Goal: Task Accomplishment & Management: Use online tool/utility

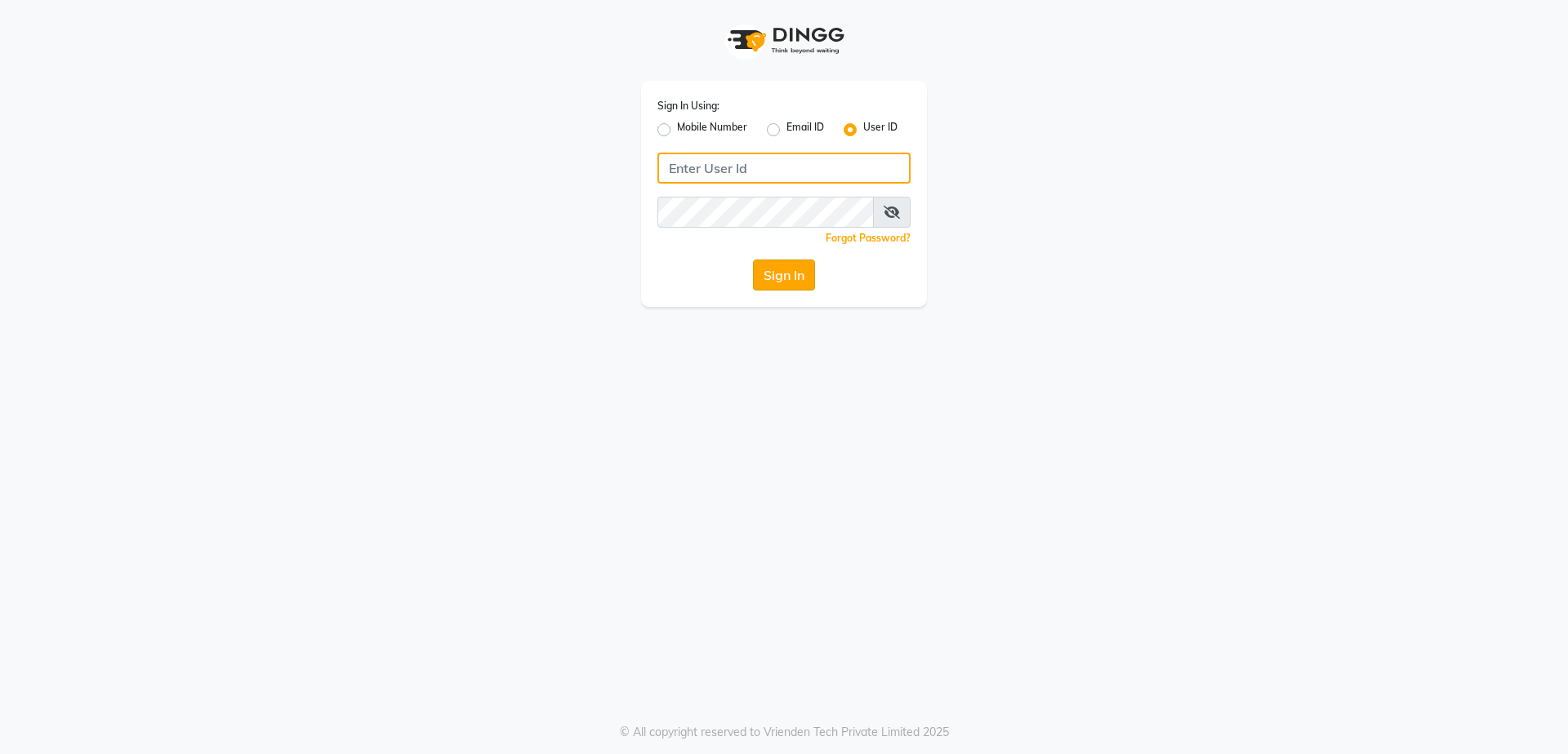
type input "arjunfsalon"
click at [781, 276] on button "Sign In" at bounding box center [784, 274] width 62 height 31
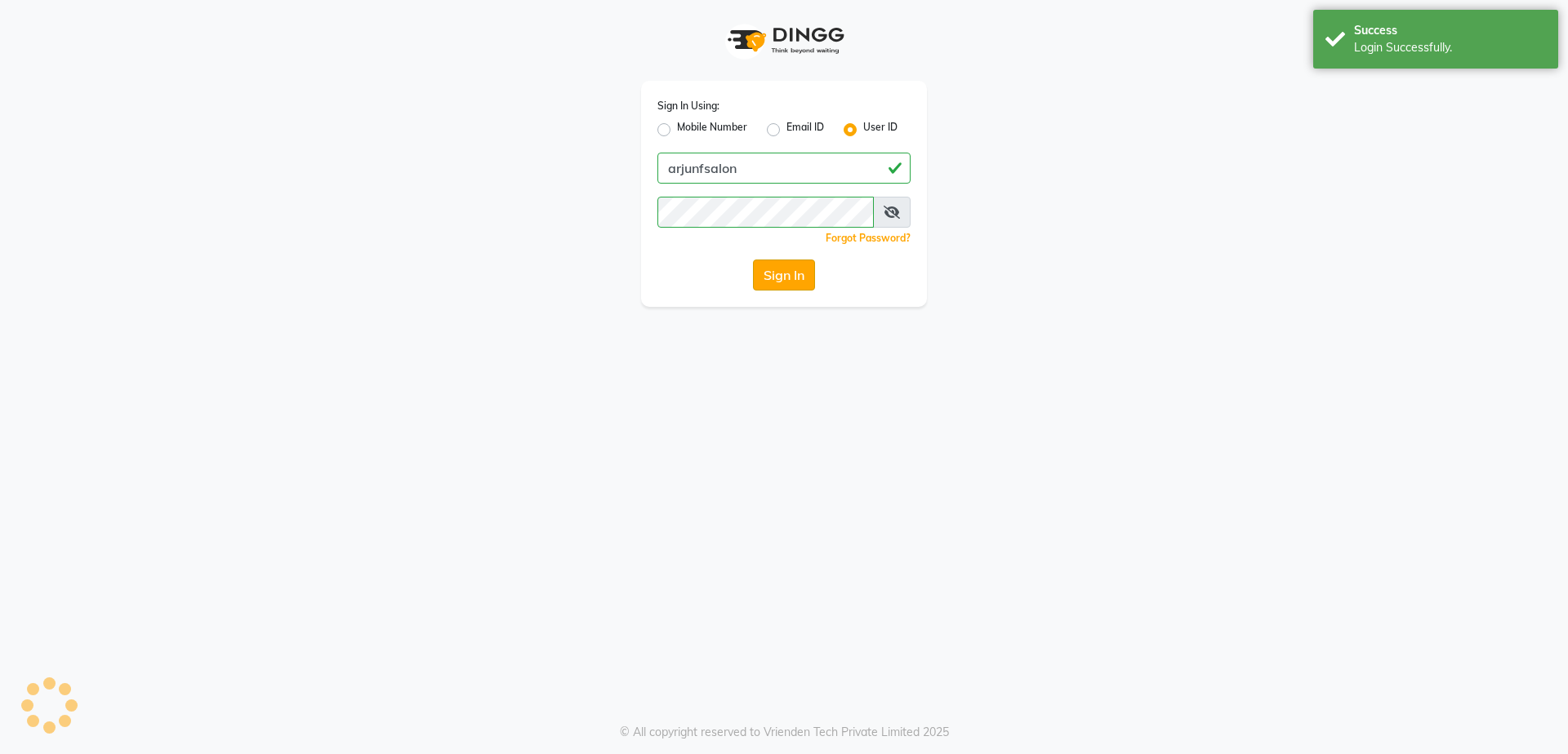
click at [781, 273] on button "Sign In" at bounding box center [784, 274] width 62 height 31
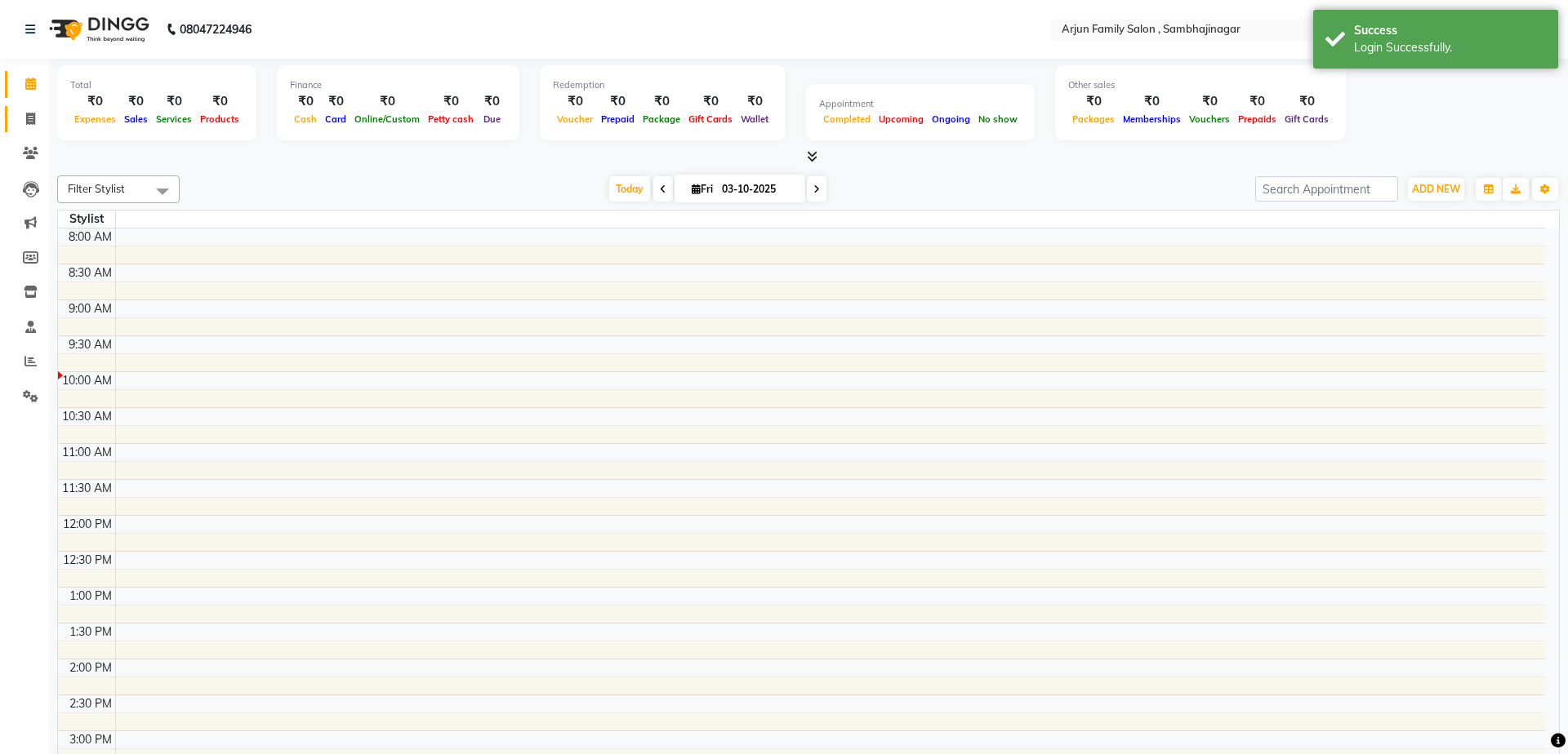
select select "en"
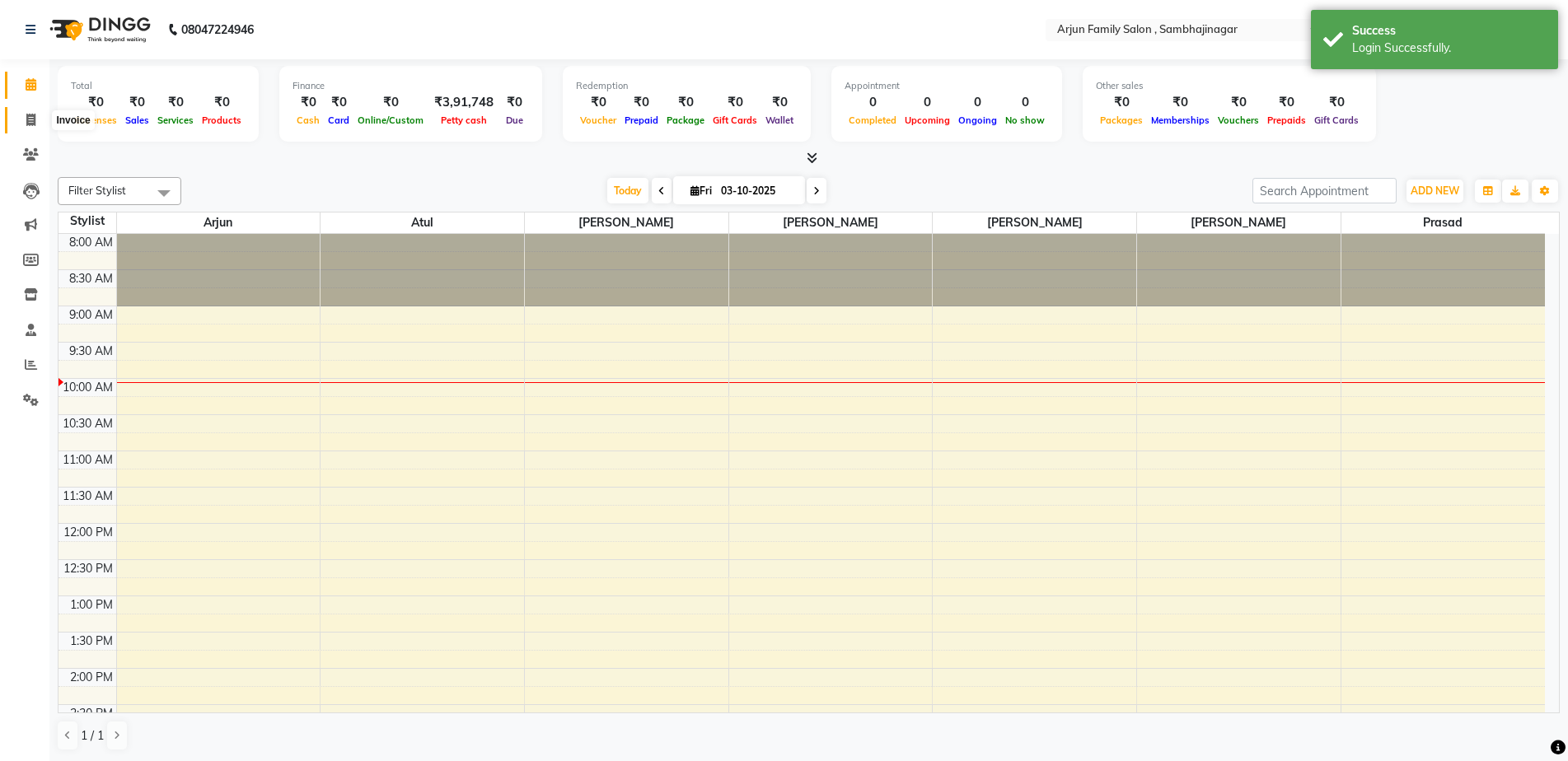
click at [23, 118] on span at bounding box center [30, 120] width 29 height 19
select select "service"
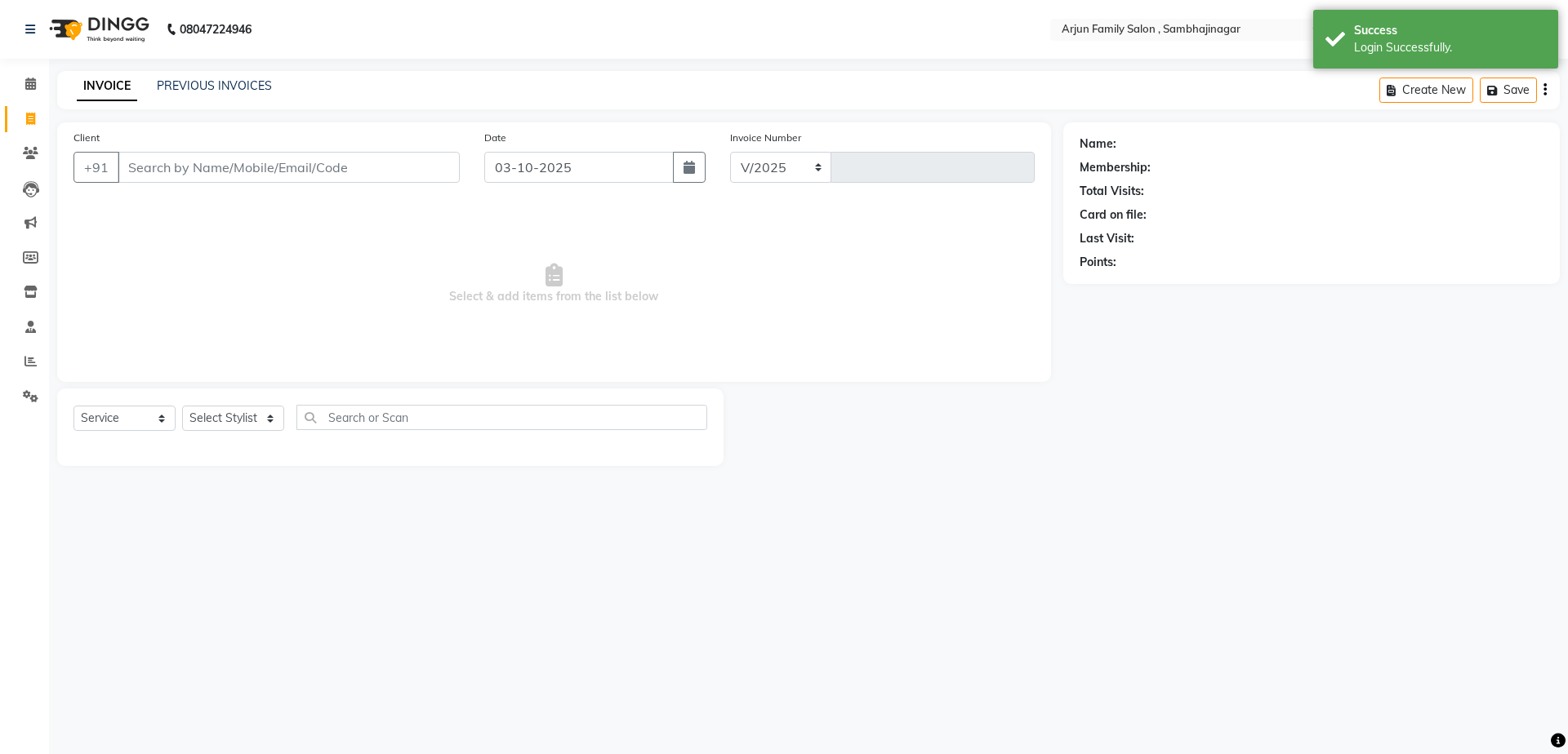
select select "6947"
type input "4474"
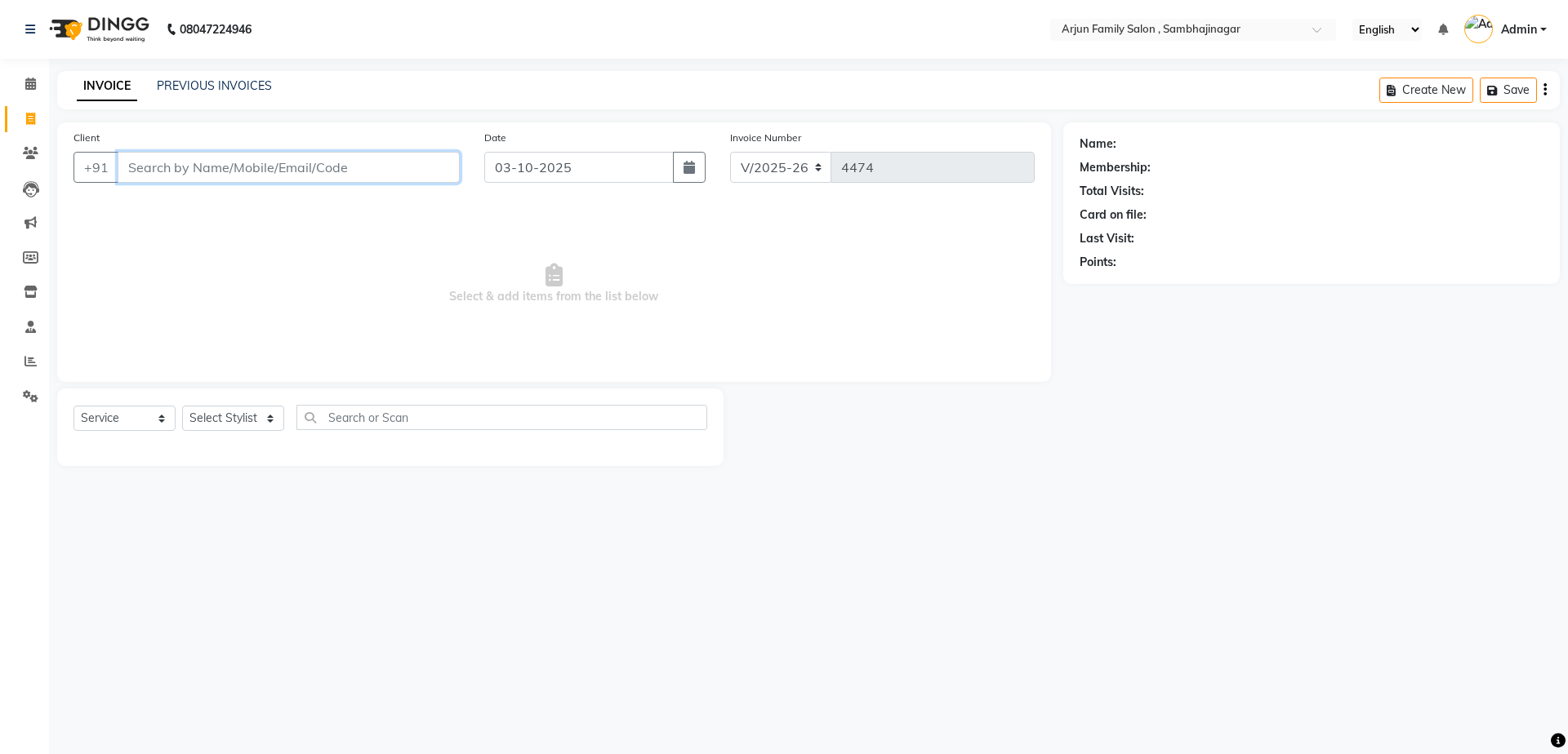
click at [289, 160] on input "Client" at bounding box center [289, 167] width 342 height 31
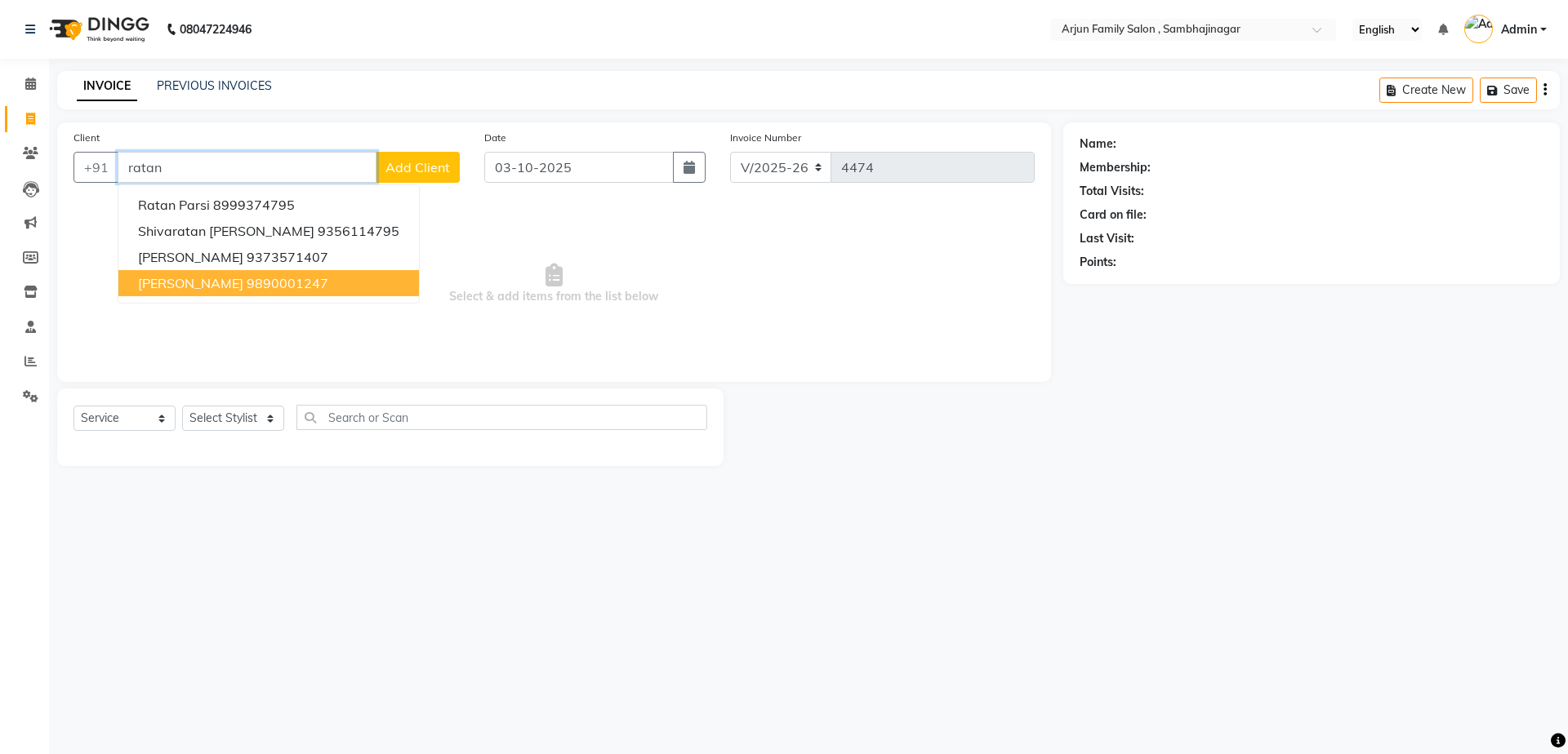
click at [186, 277] on span "[PERSON_NAME]" at bounding box center [190, 283] width 106 height 16
type input "9890001247"
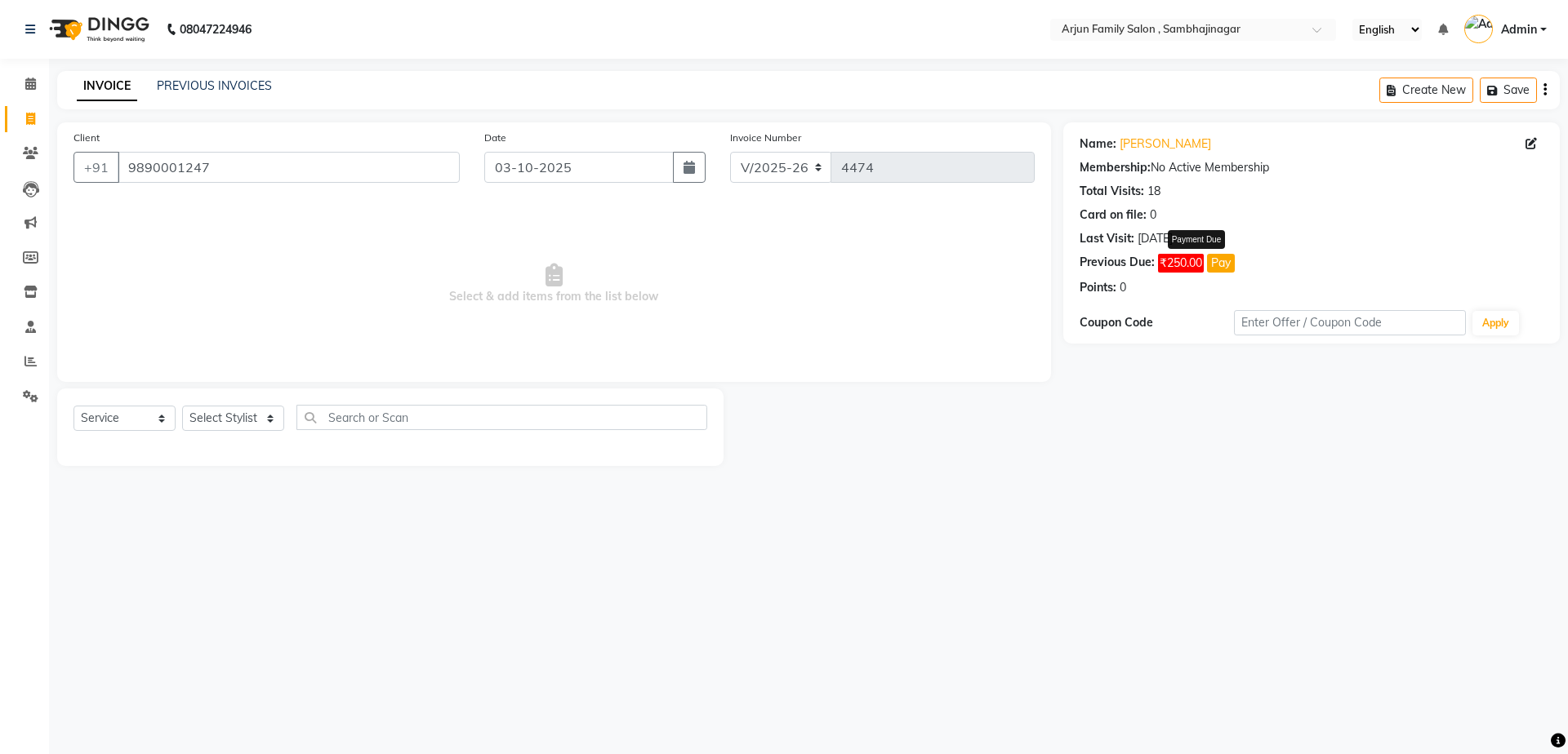
click at [1213, 260] on button "Pay" at bounding box center [1220, 263] width 28 height 18
select select "1"
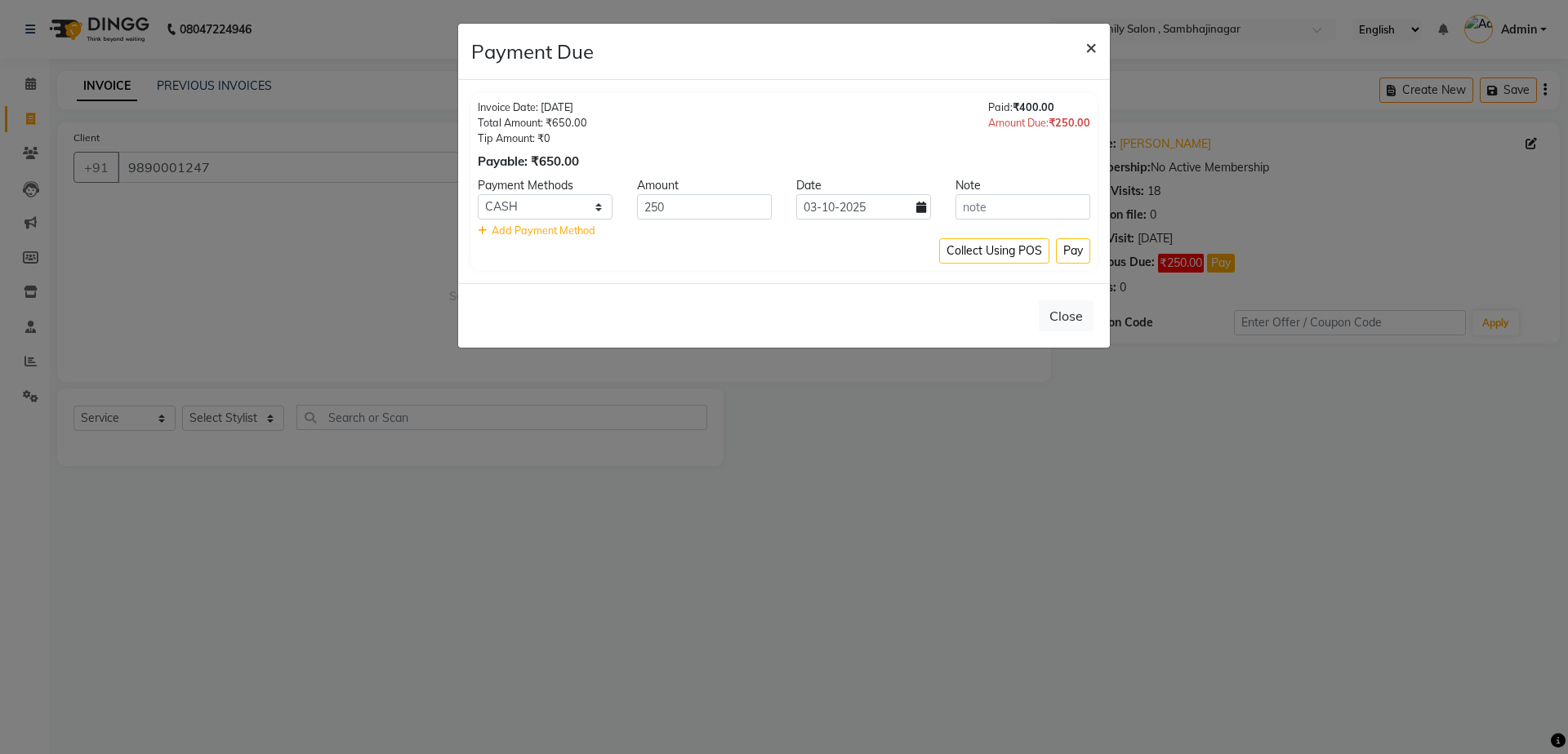
click at [1091, 45] on span "×" at bounding box center [1091, 46] width 12 height 24
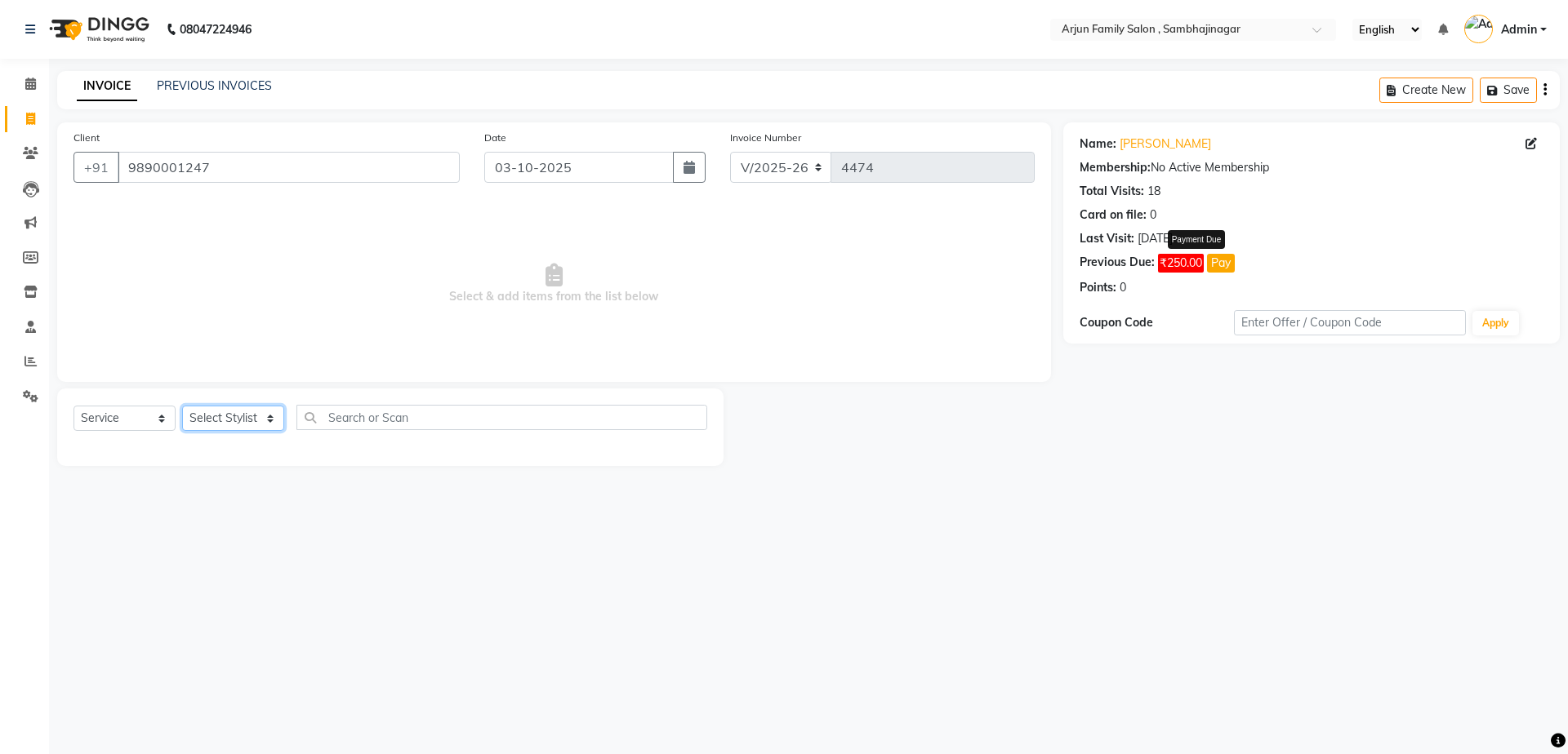
click at [219, 410] on select "Select Stylist arjun [PERSON_NAME] [PERSON_NAME] [PERSON_NAME] [PERSON_NAME]" at bounding box center [233, 419] width 102 height 25
select select "83793"
click at [182, 406] on select "Select Stylist arjun [PERSON_NAME] [PERSON_NAME] [PERSON_NAME] [PERSON_NAME]" at bounding box center [233, 419] width 102 height 25
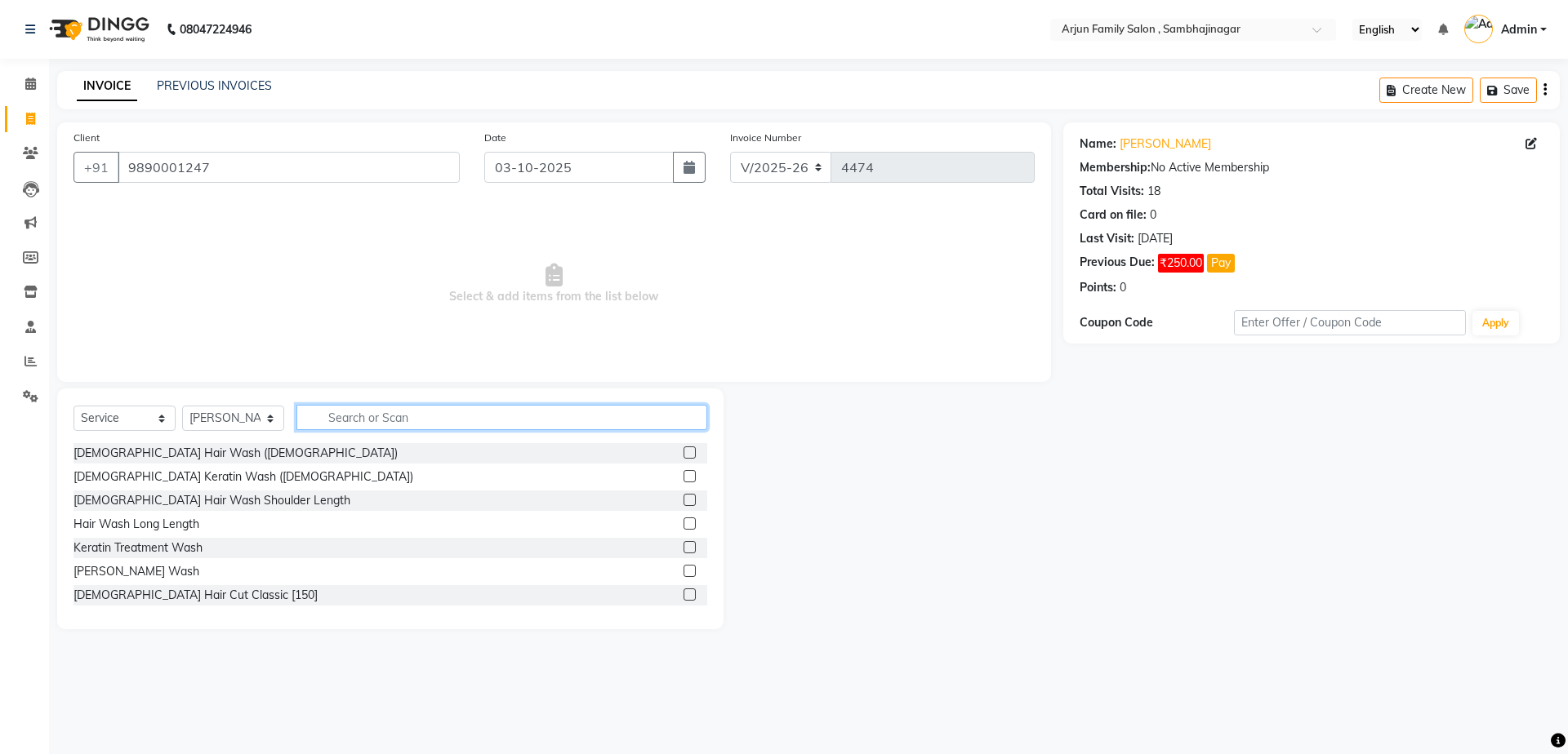
click at [359, 412] on input "text" at bounding box center [502, 418] width 411 height 25
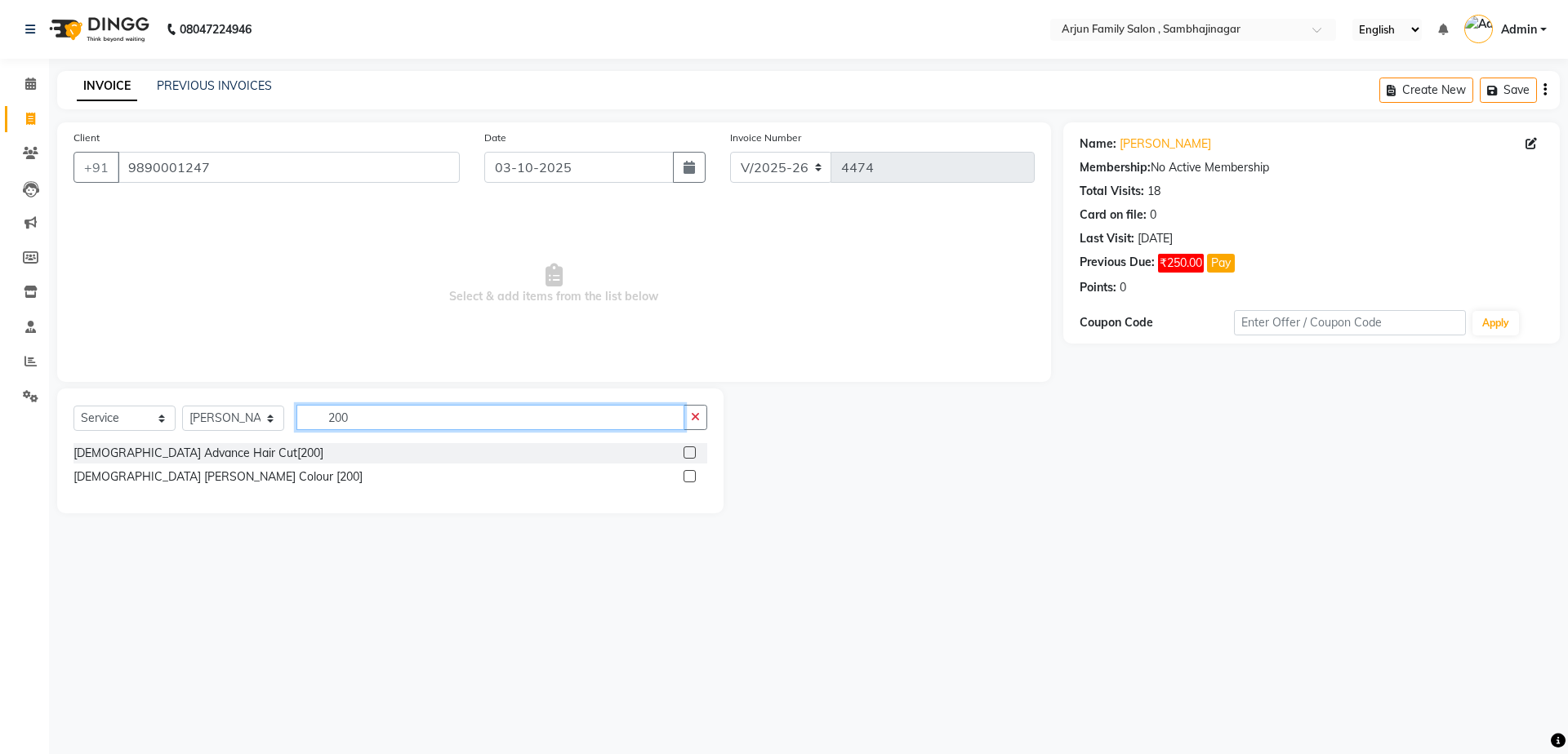
type input "200"
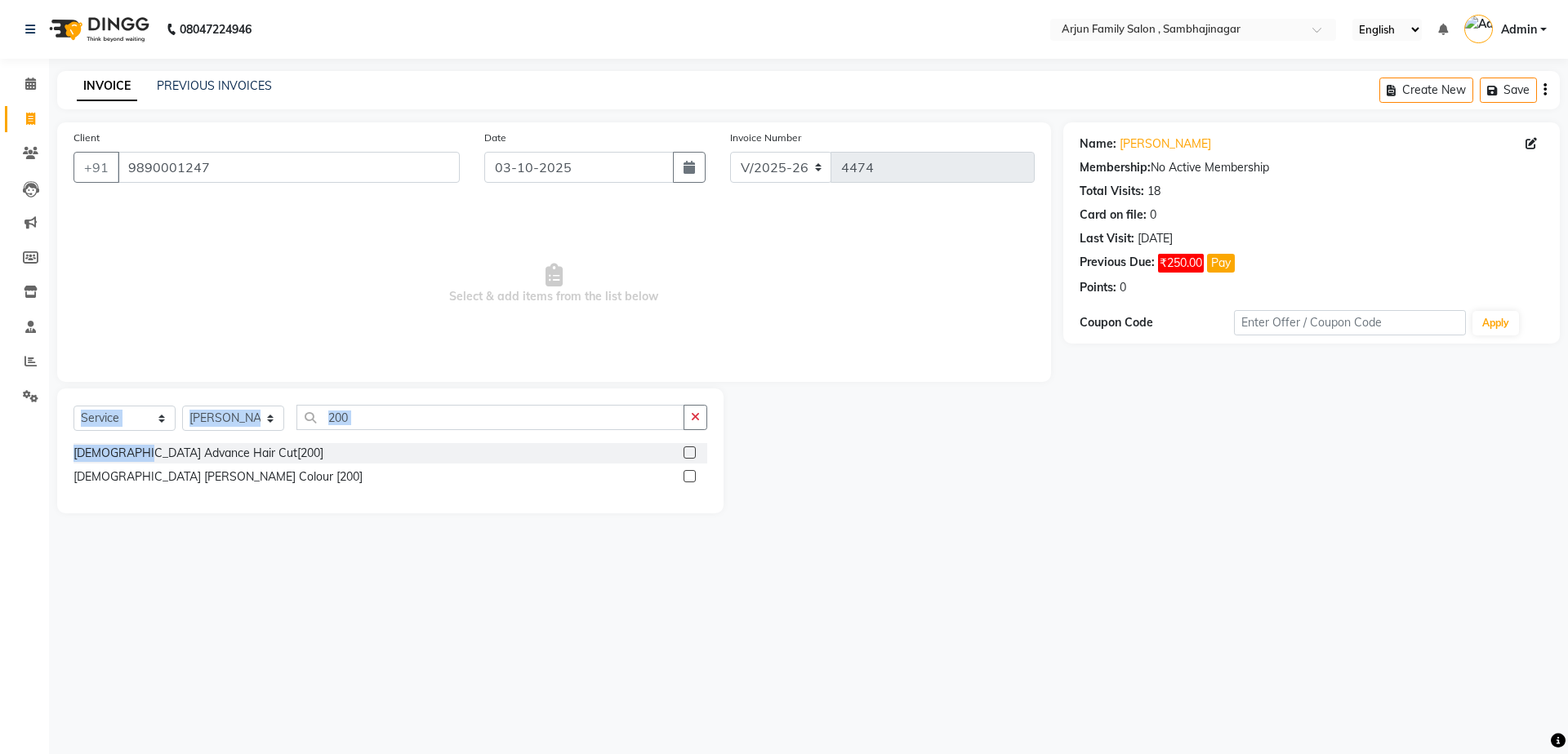
click at [143, 442] on div "Select Service Product Membership Package Voucher Prepaid Gift Card Select Styl…" at bounding box center [390, 450] width 666 height 125
click at [150, 452] on div "[DEMOGRAPHIC_DATA] Advance Hair Cut[200]" at bounding box center [199, 453] width 250 height 17
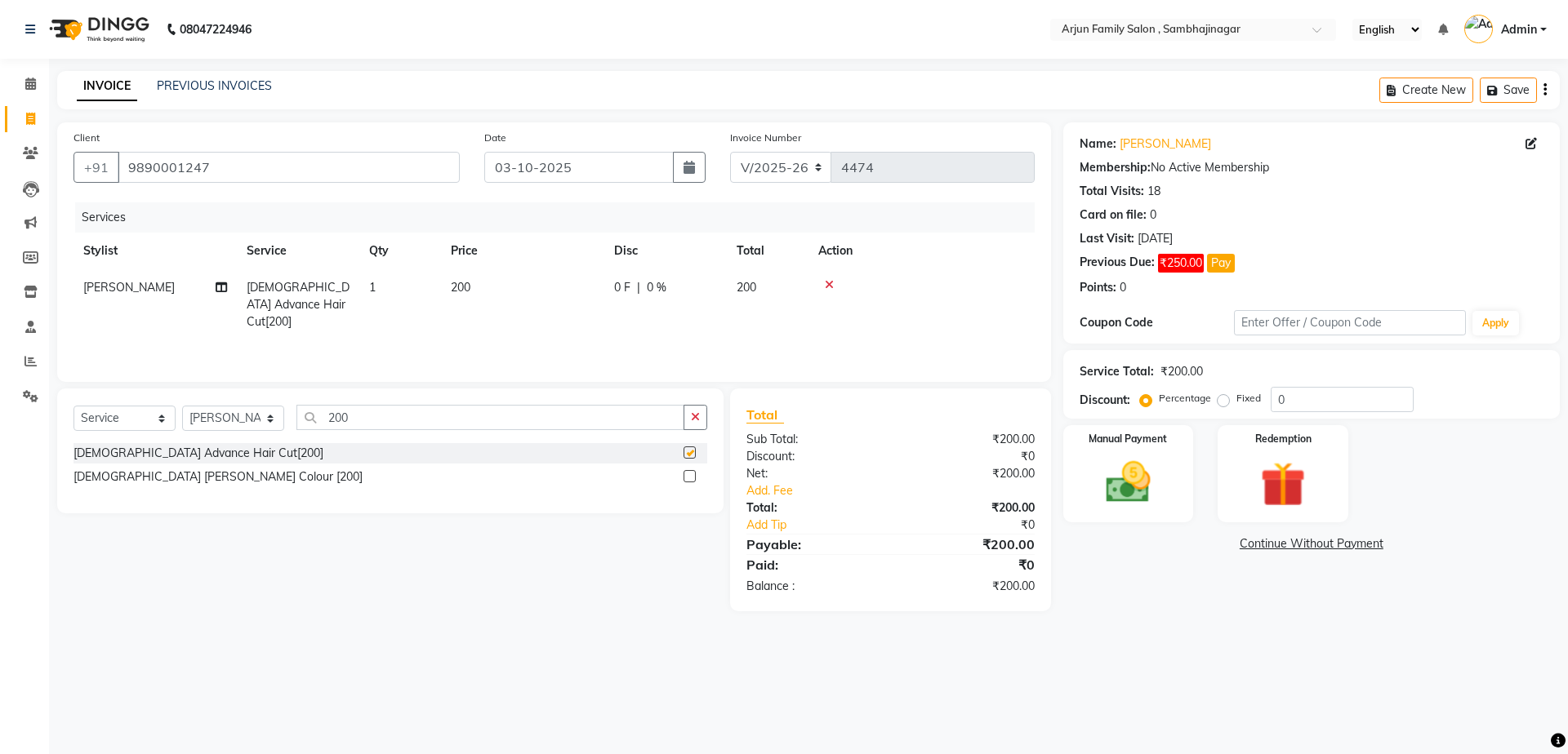
checkbox input "false"
click at [395, 417] on input "200" at bounding box center [490, 418] width 388 height 25
type input "2"
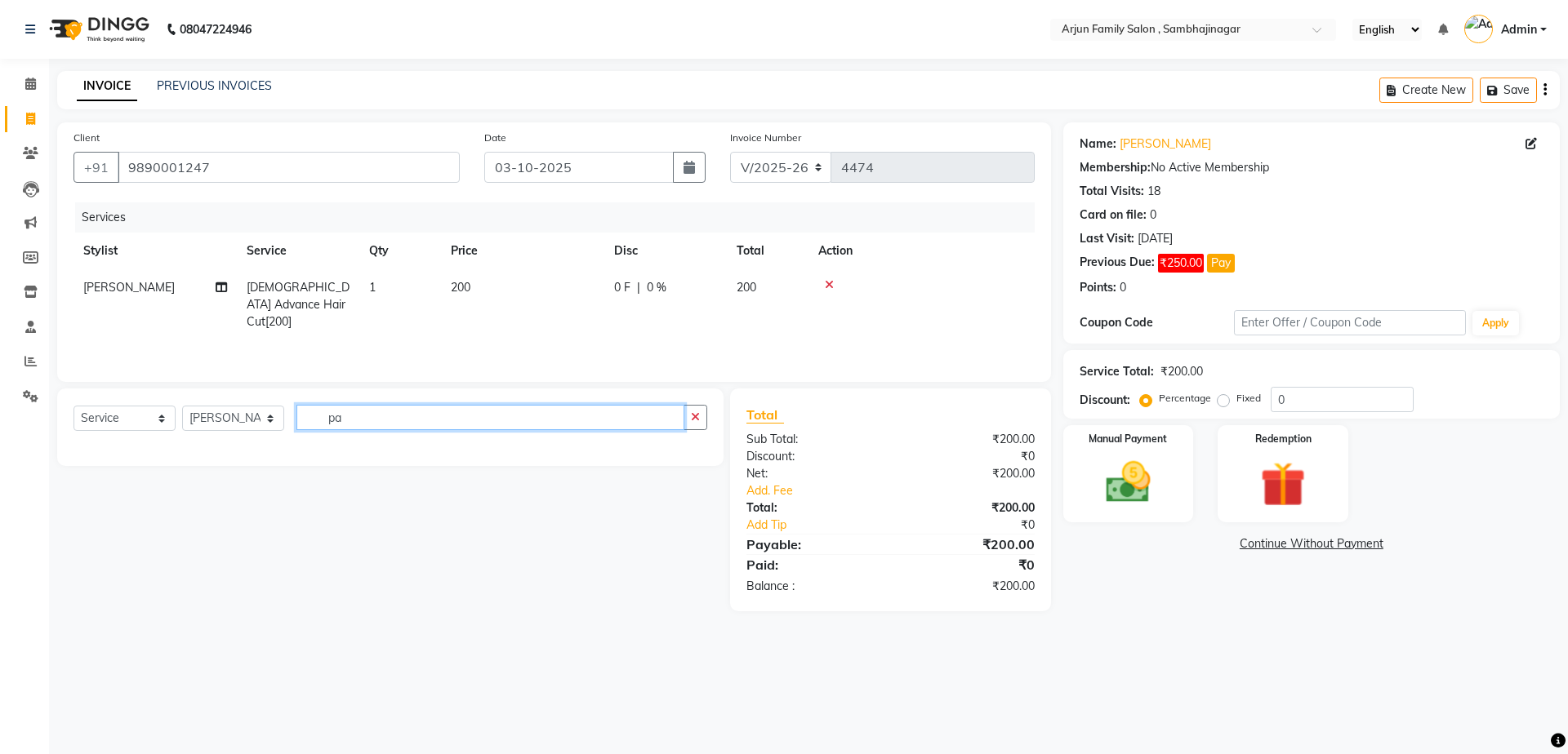
type input "p"
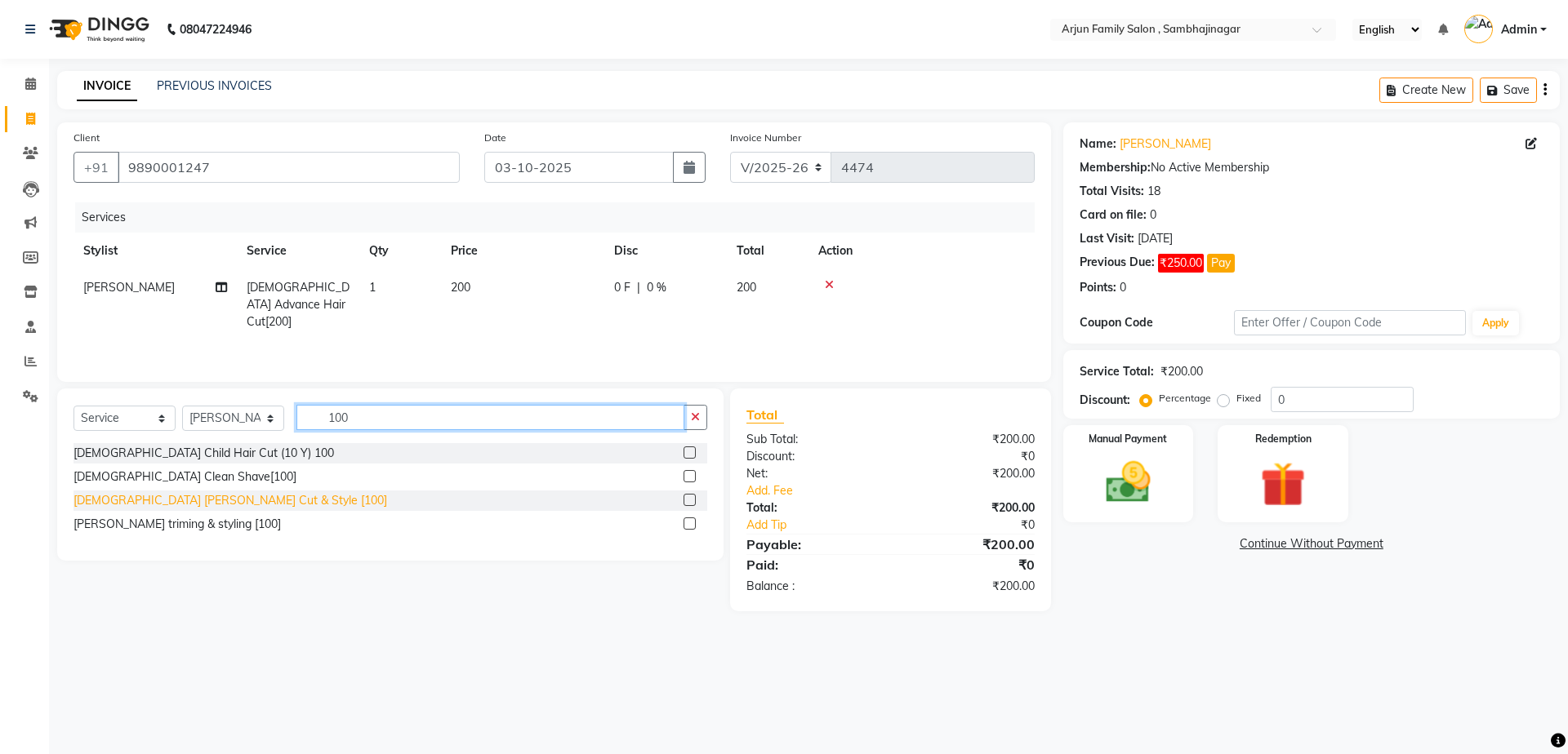
type input "100"
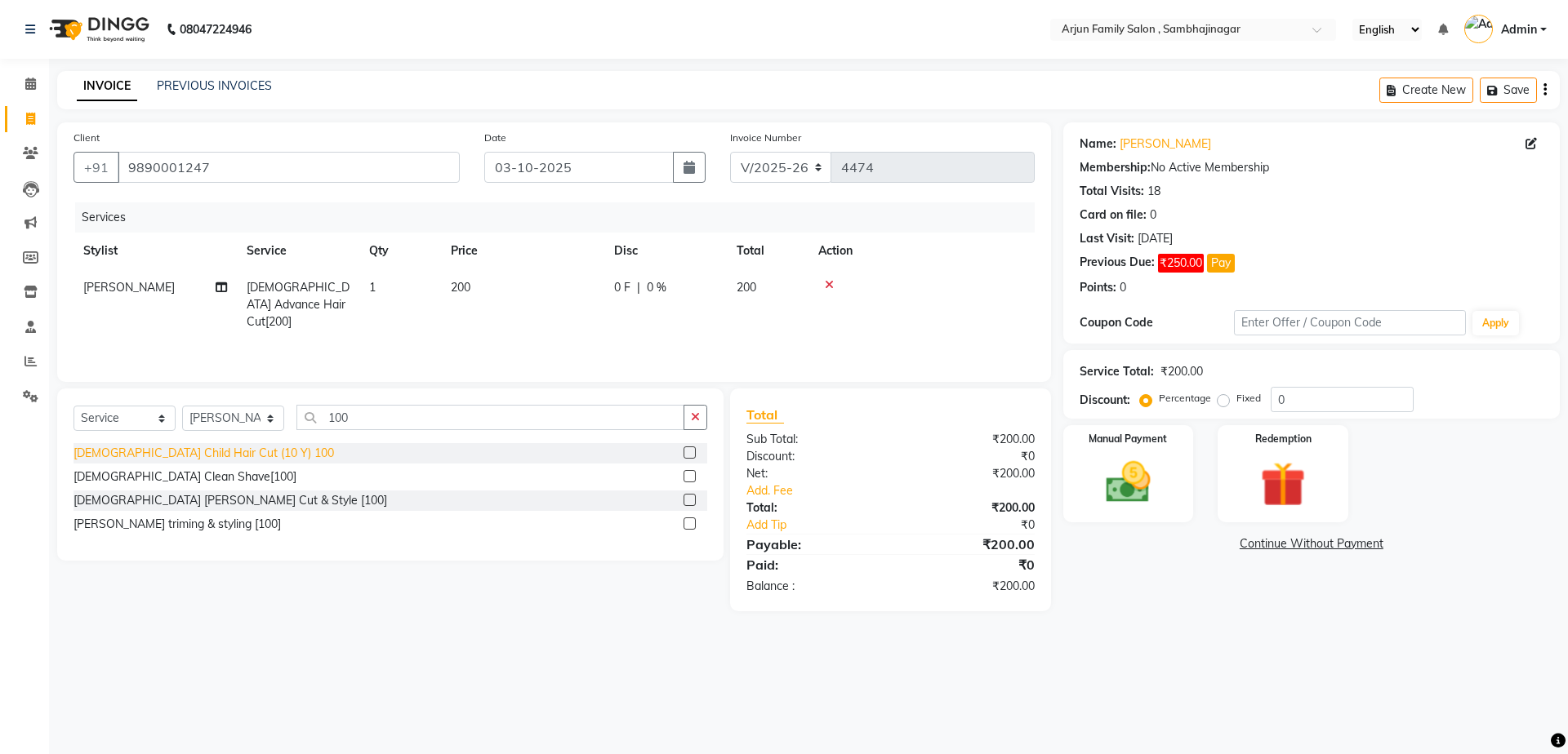
drag, startPoint x: 107, startPoint y: 502, endPoint x: 166, endPoint y: 487, distance: 60.9
click at [108, 502] on div "[DEMOGRAPHIC_DATA] [PERSON_NAME] Cut & Style [100]" at bounding box center [231, 501] width 314 height 17
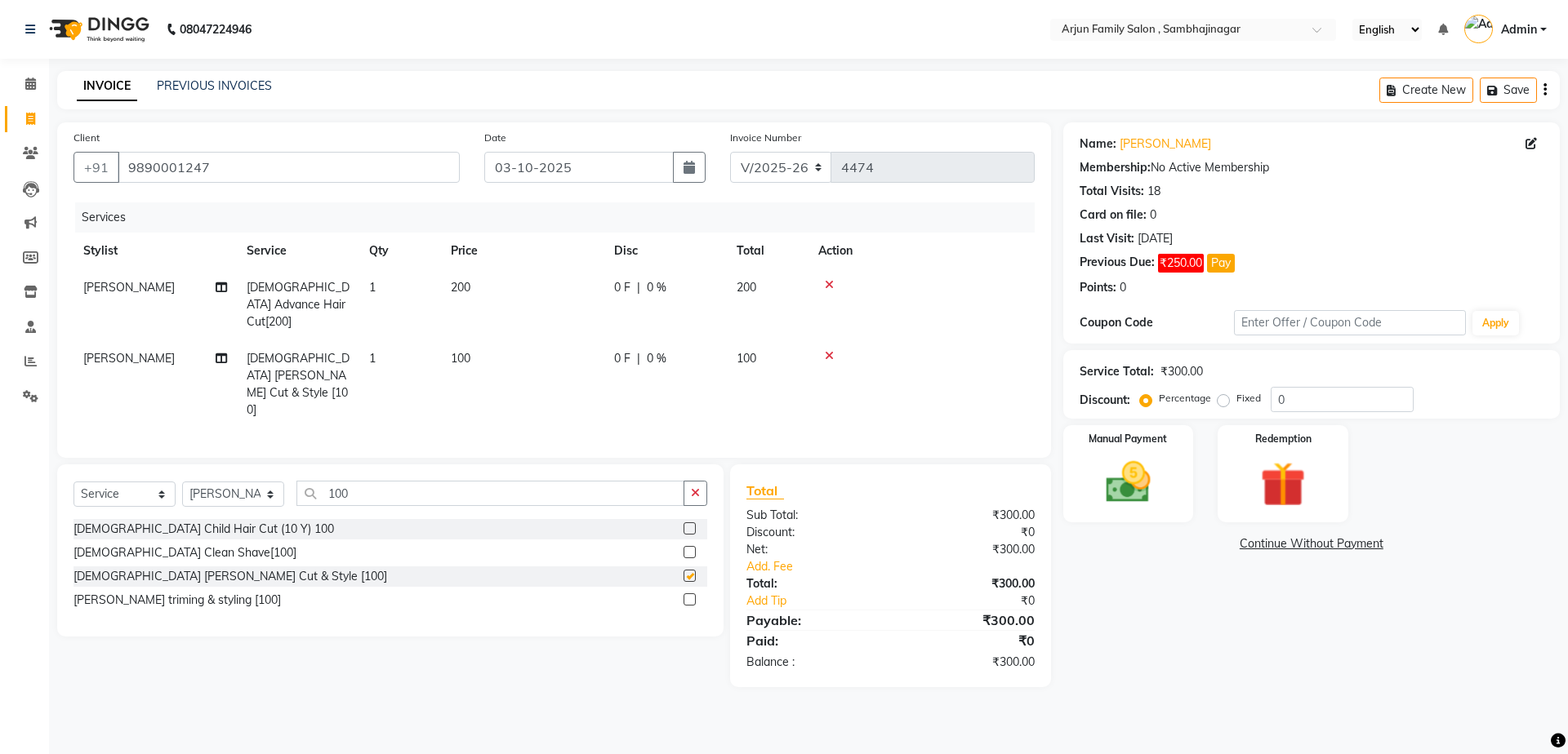
checkbox input "false"
click at [414, 481] on input "100" at bounding box center [490, 493] width 388 height 25
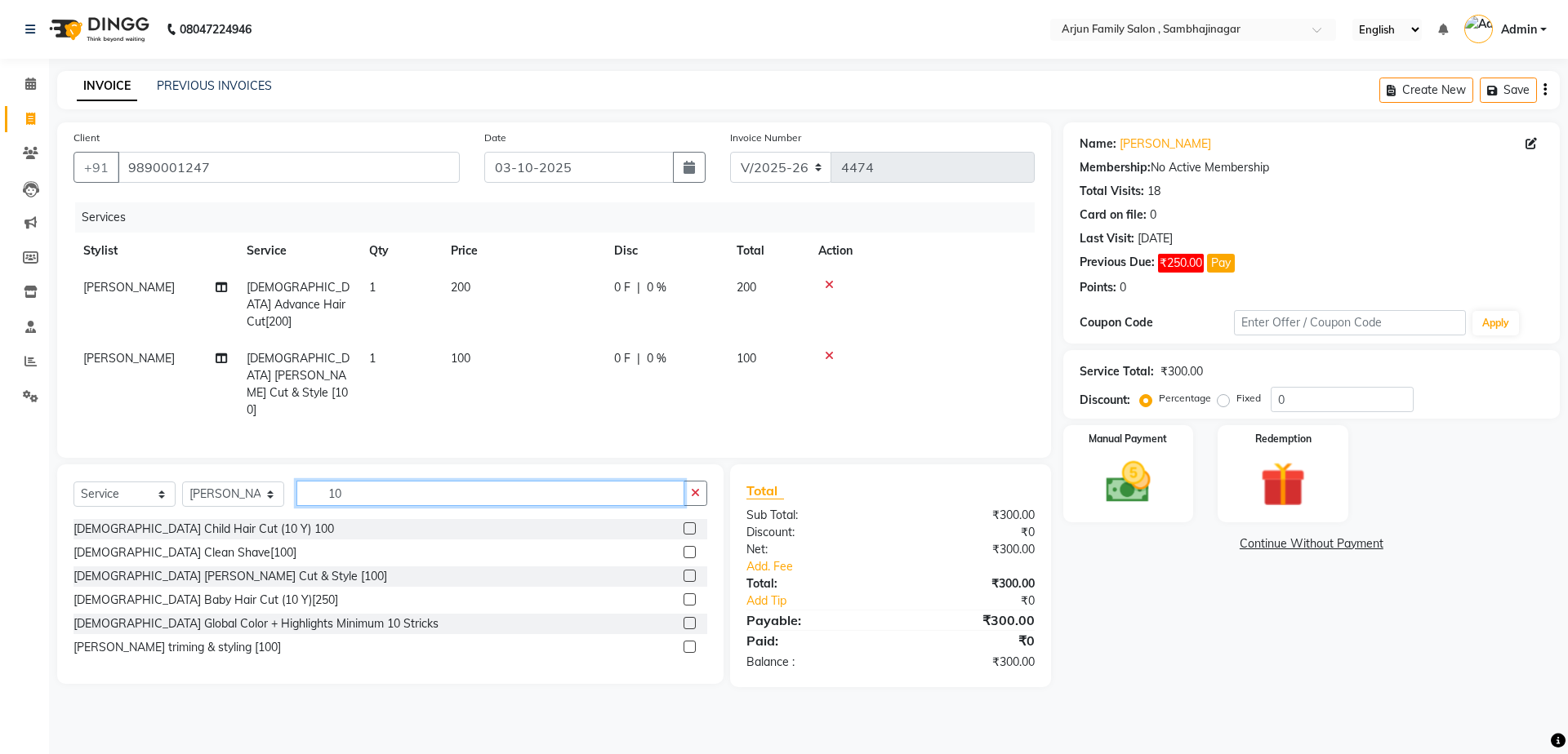
type input "1"
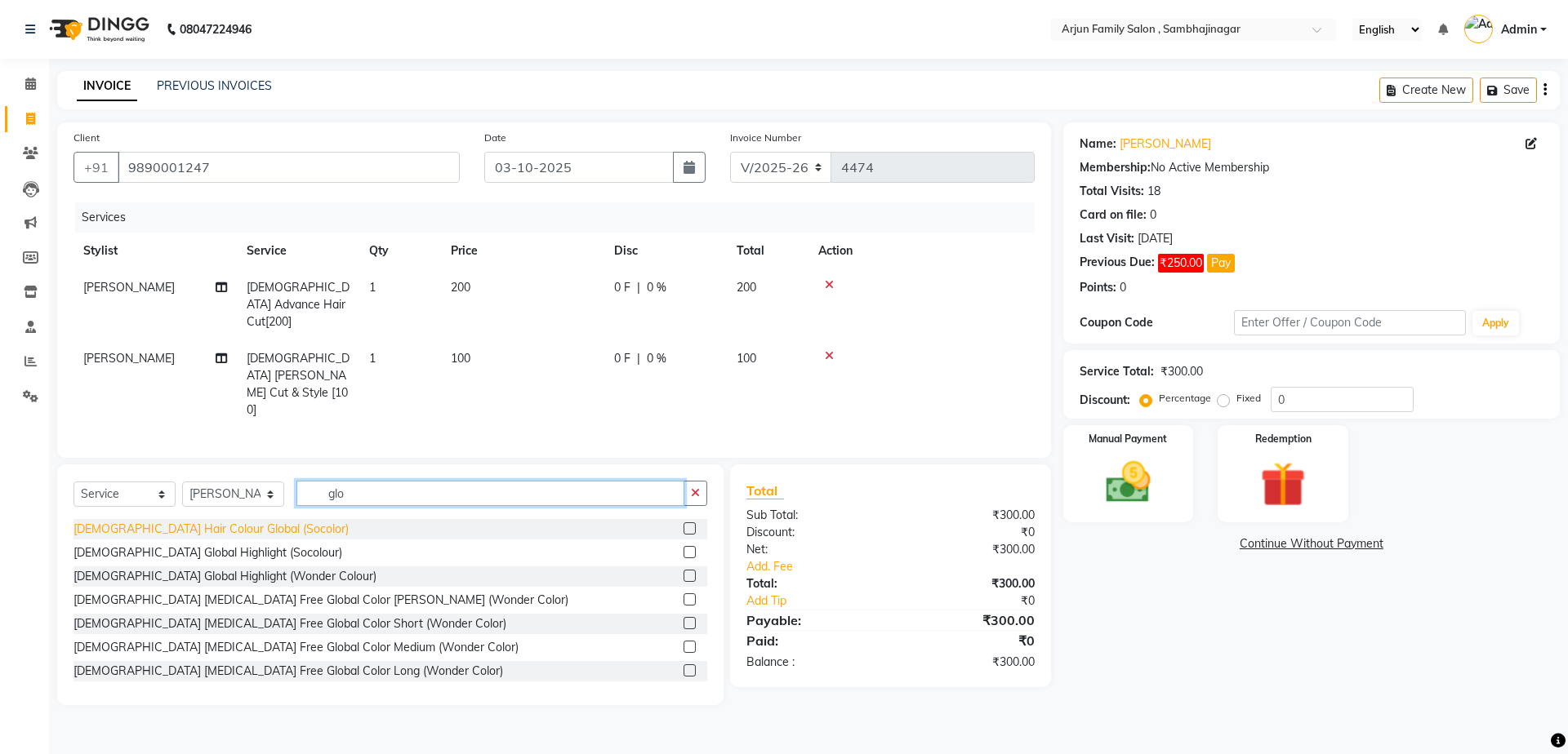
type input "glo"
click at [133, 521] on div "[DEMOGRAPHIC_DATA] Hair Colour Global (Socolor)" at bounding box center [211, 529] width 275 height 17
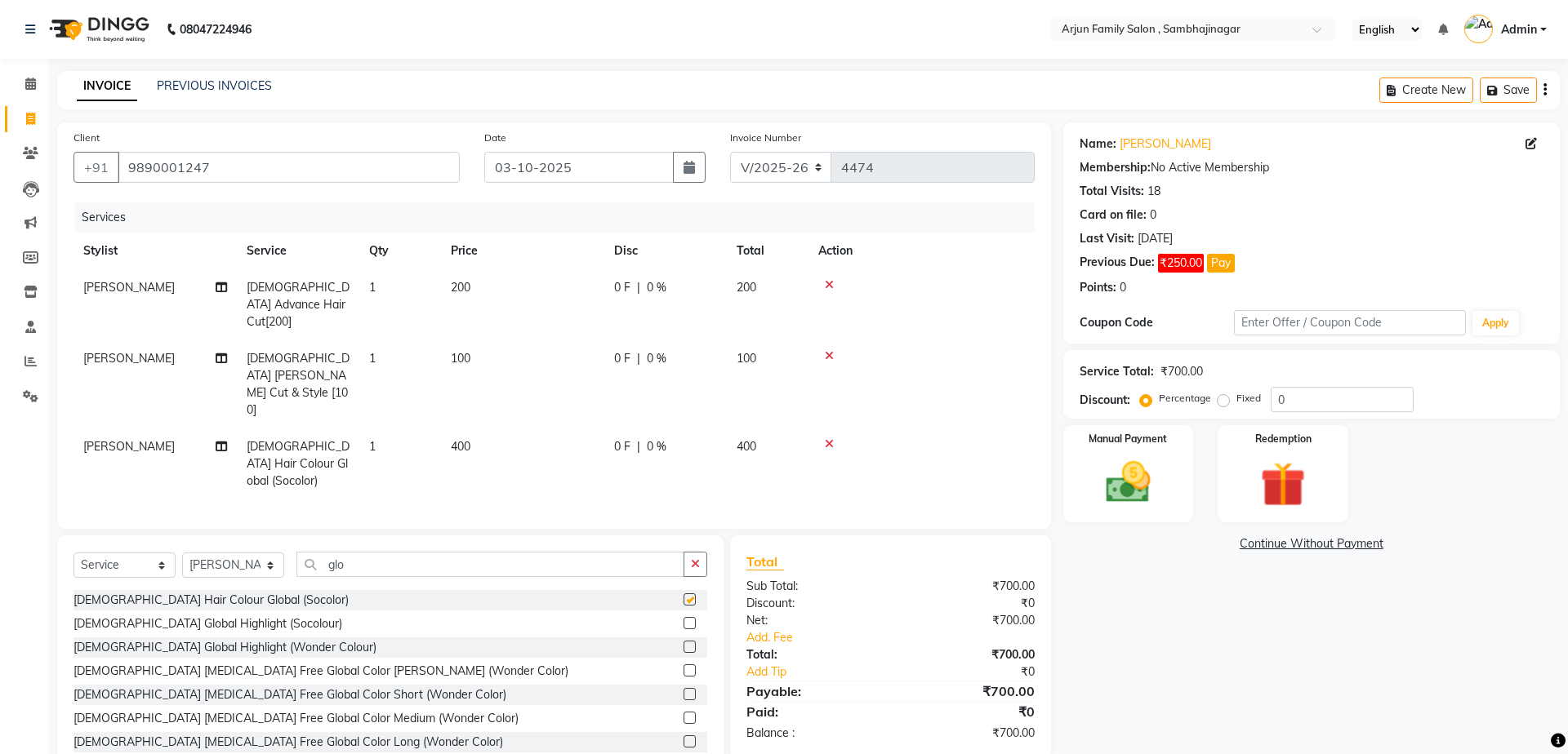
checkbox input "false"
click at [1143, 509] on img at bounding box center [1128, 482] width 76 height 54
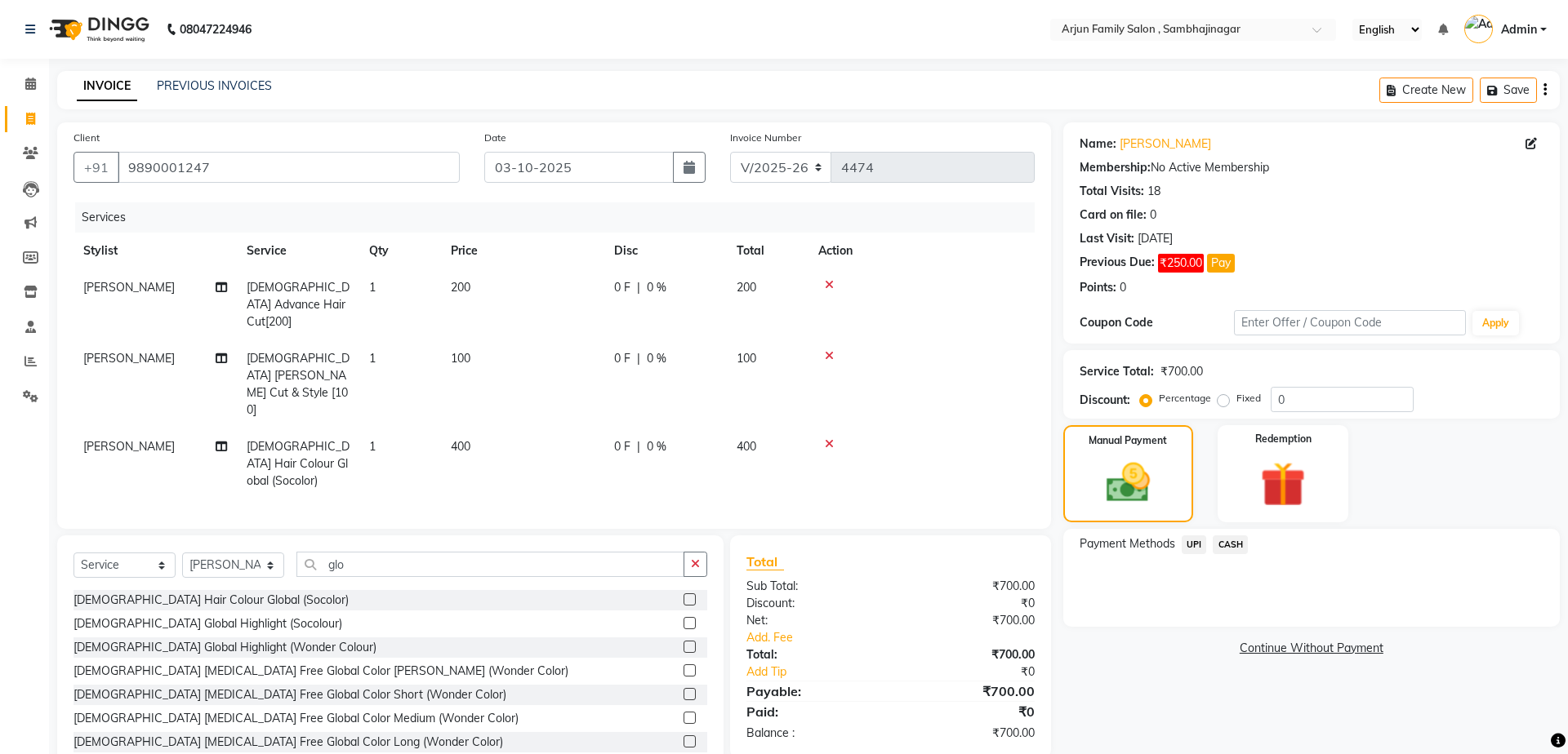
click at [1177, 537] on div "UPI" at bounding box center [1190, 546] width 32 height 22
click at [1228, 541] on span "CASH" at bounding box center [1230, 544] width 35 height 18
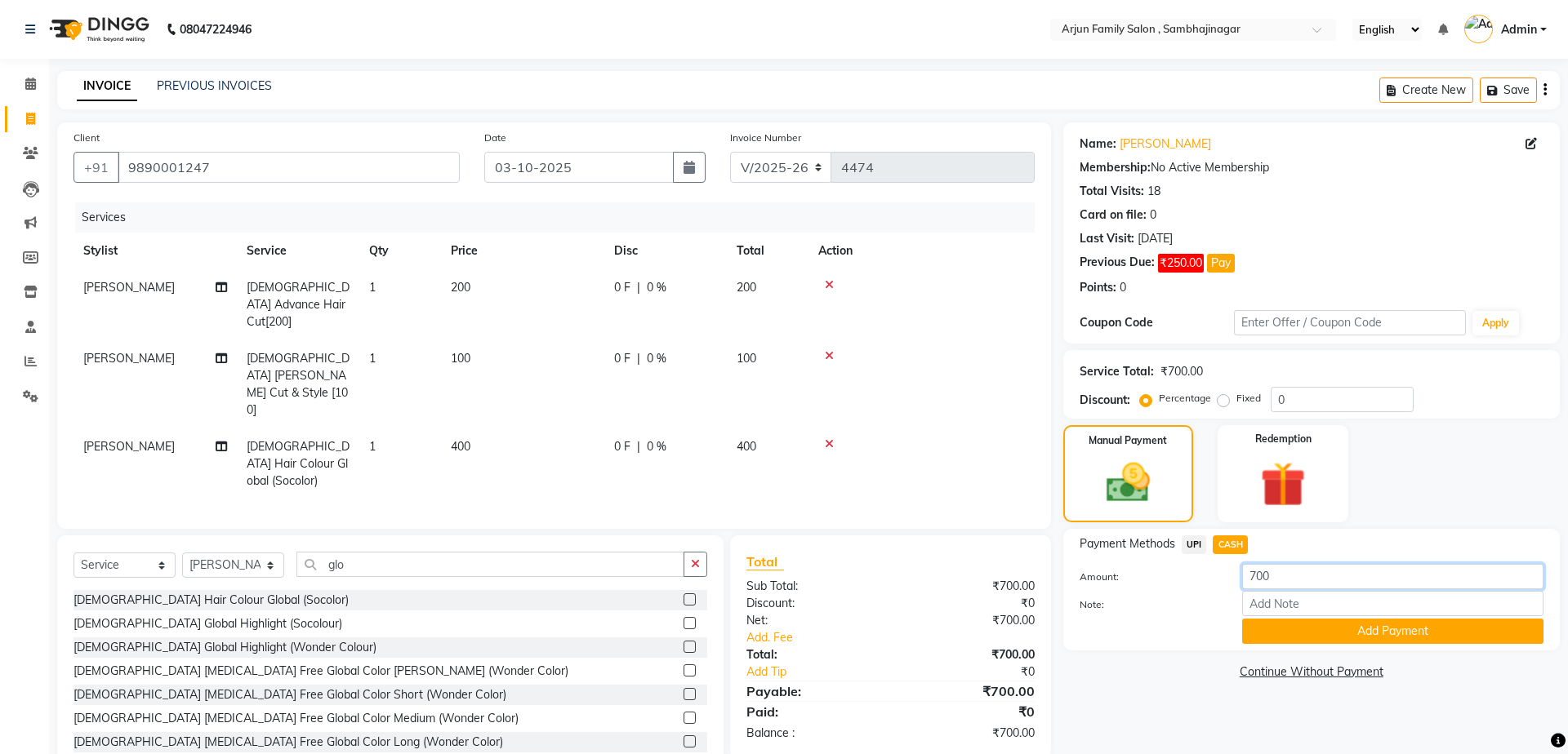
drag, startPoint x: 1284, startPoint y: 564, endPoint x: 1123, endPoint y: 592, distance: 163.4
click at [1125, 601] on div "Amount: 700 Note: Add Payment" at bounding box center [1311, 604] width 464 height 80
type input "500"
click at [1388, 627] on button "Add Payment" at bounding box center [1392, 632] width 301 height 25
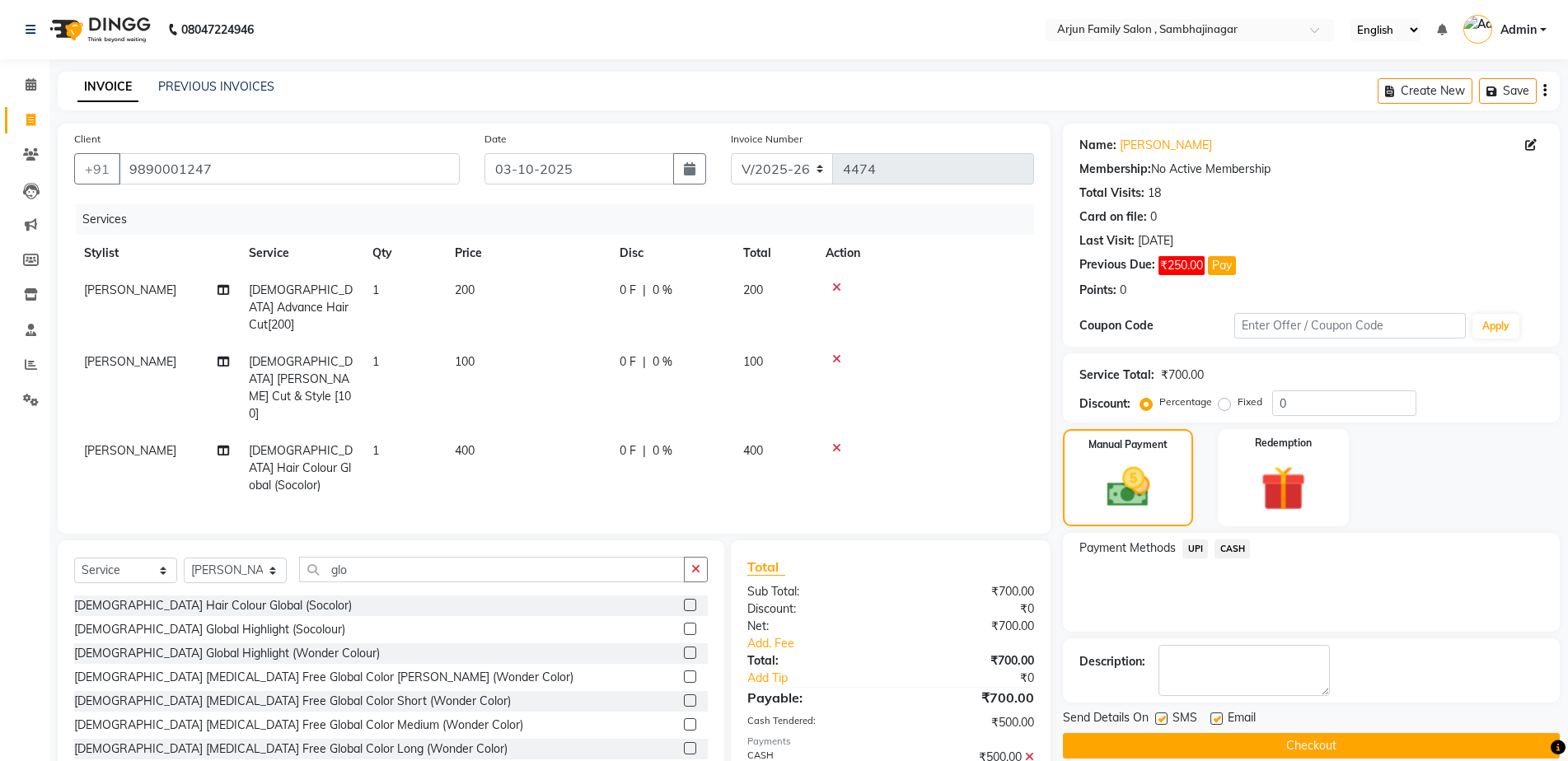
scroll to position [32, 0]
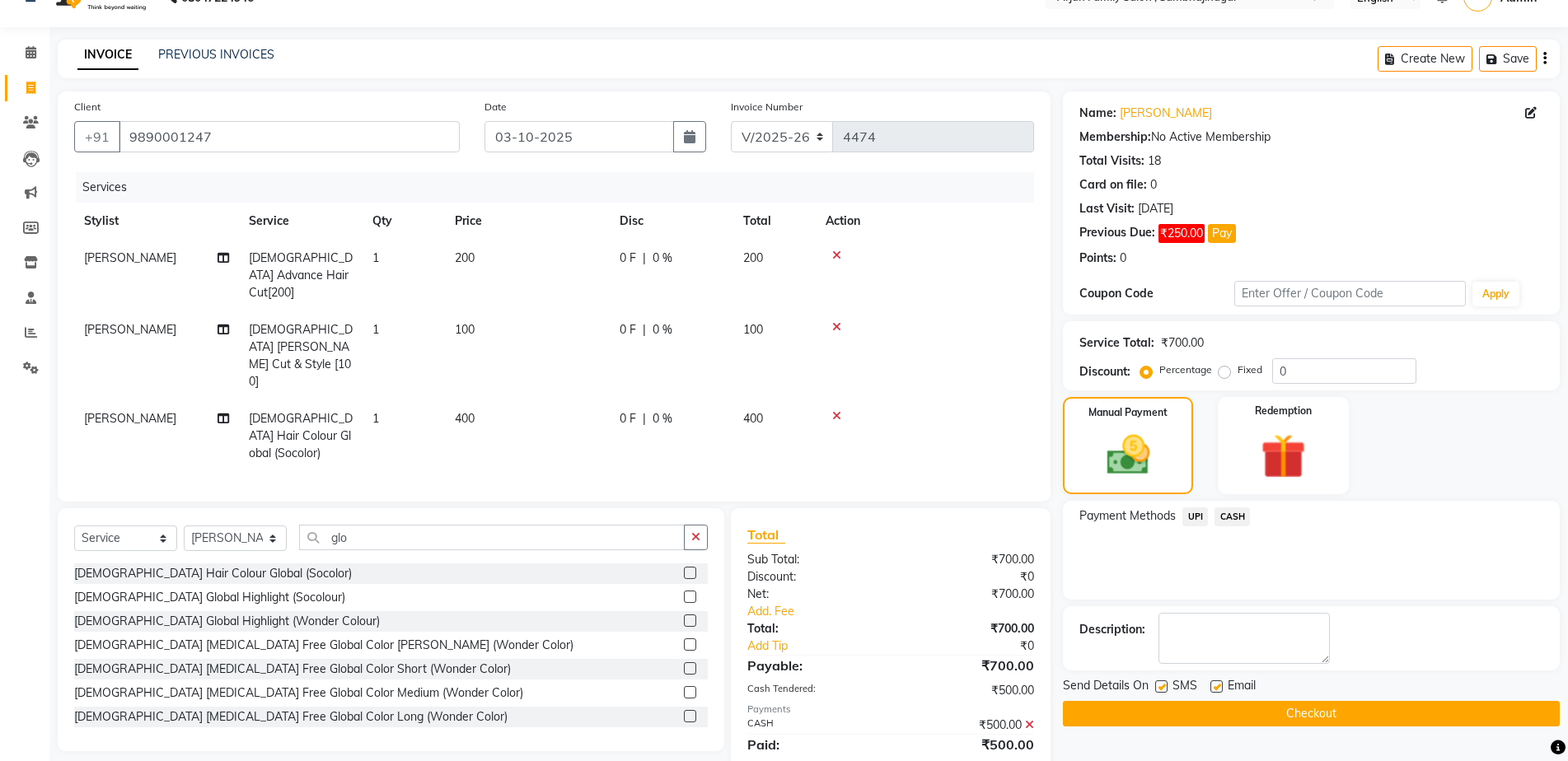
click at [1127, 698] on div "Send Details On SMS Email Checkout" at bounding box center [1311, 702] width 497 height 49
click at [1129, 712] on button "Checkout" at bounding box center [1311, 714] width 497 height 25
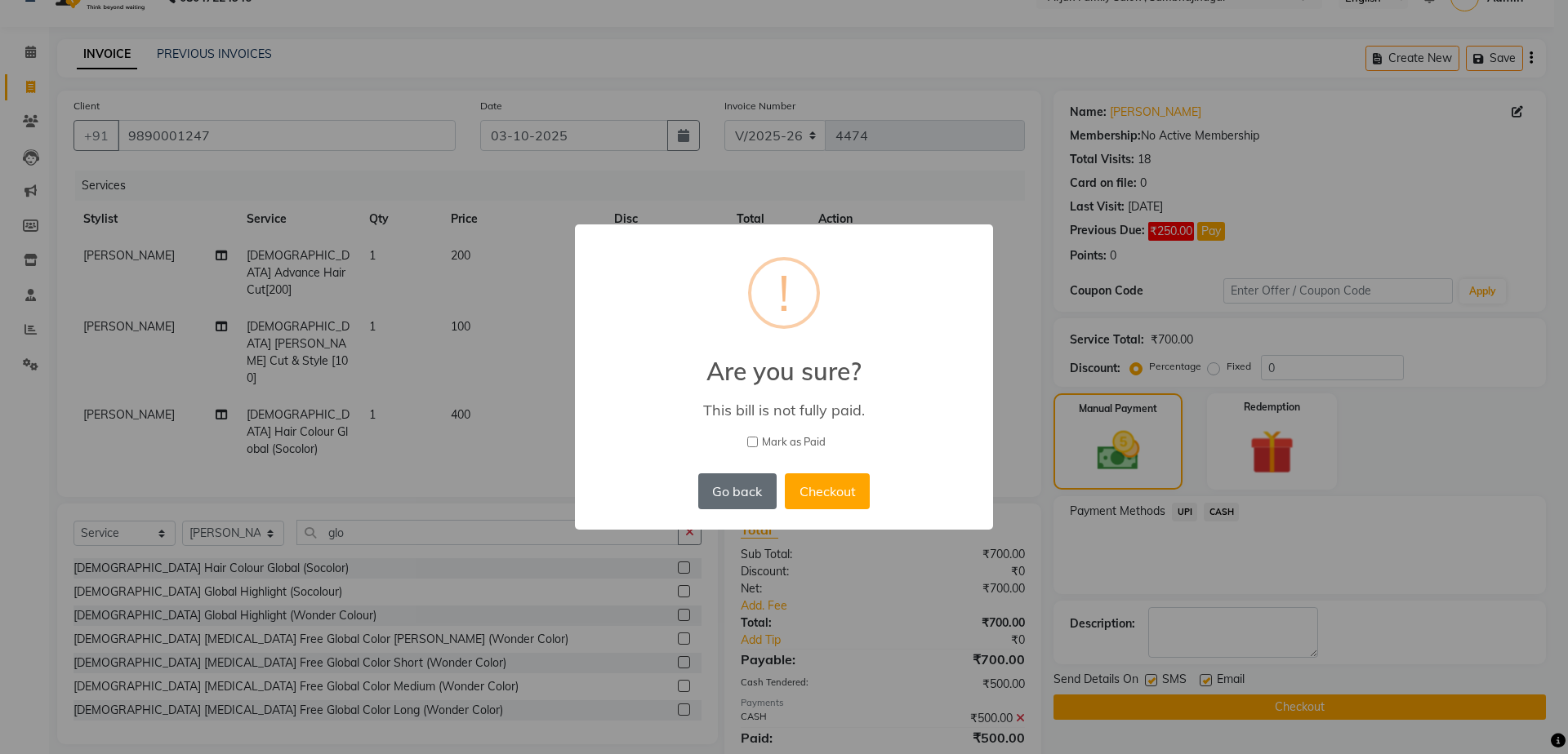
click at [722, 506] on button "Go back" at bounding box center [737, 491] width 78 height 36
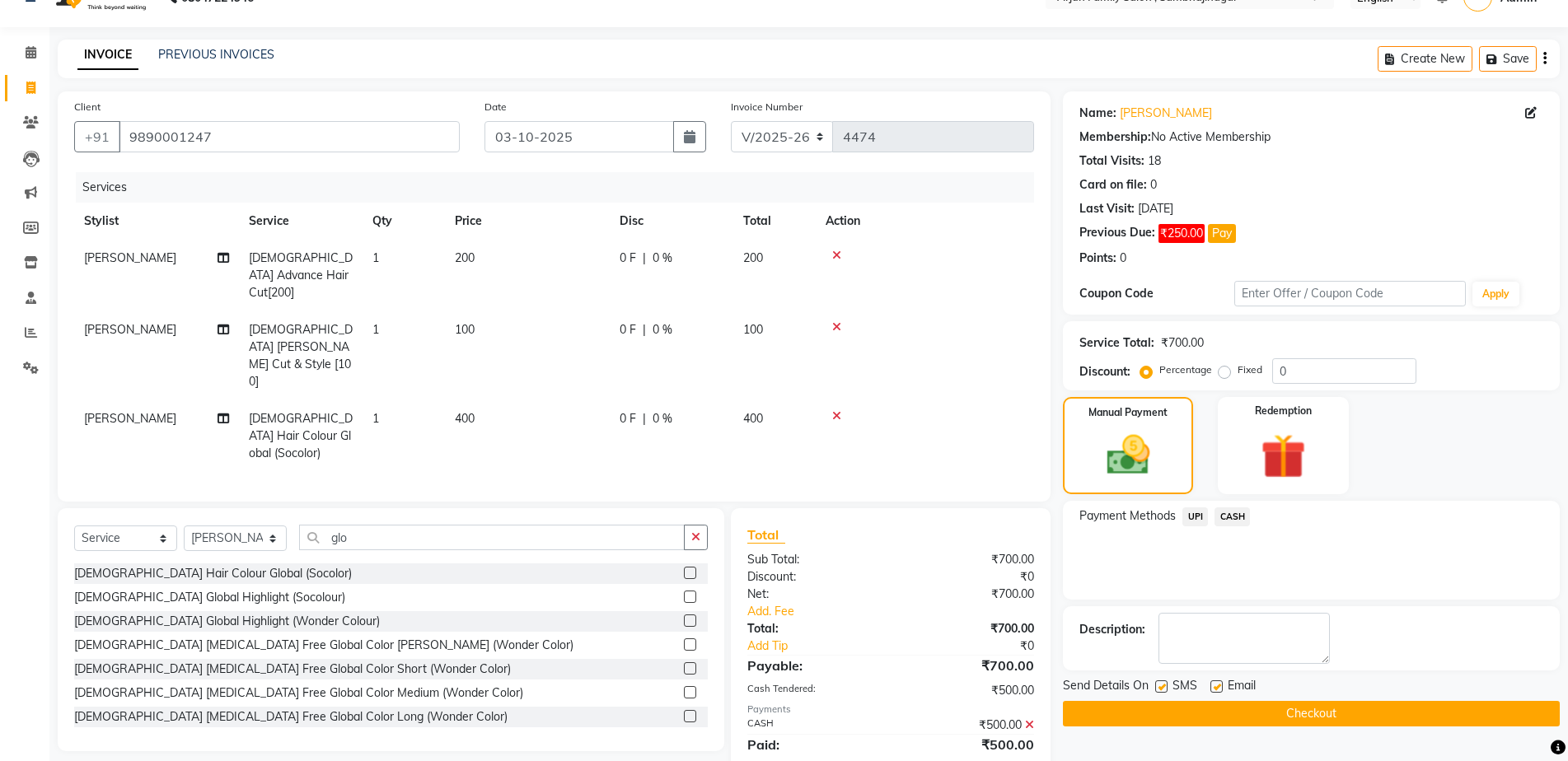
click at [107, 400] on td "[PERSON_NAME]" at bounding box center [157, 436] width 165 height 72
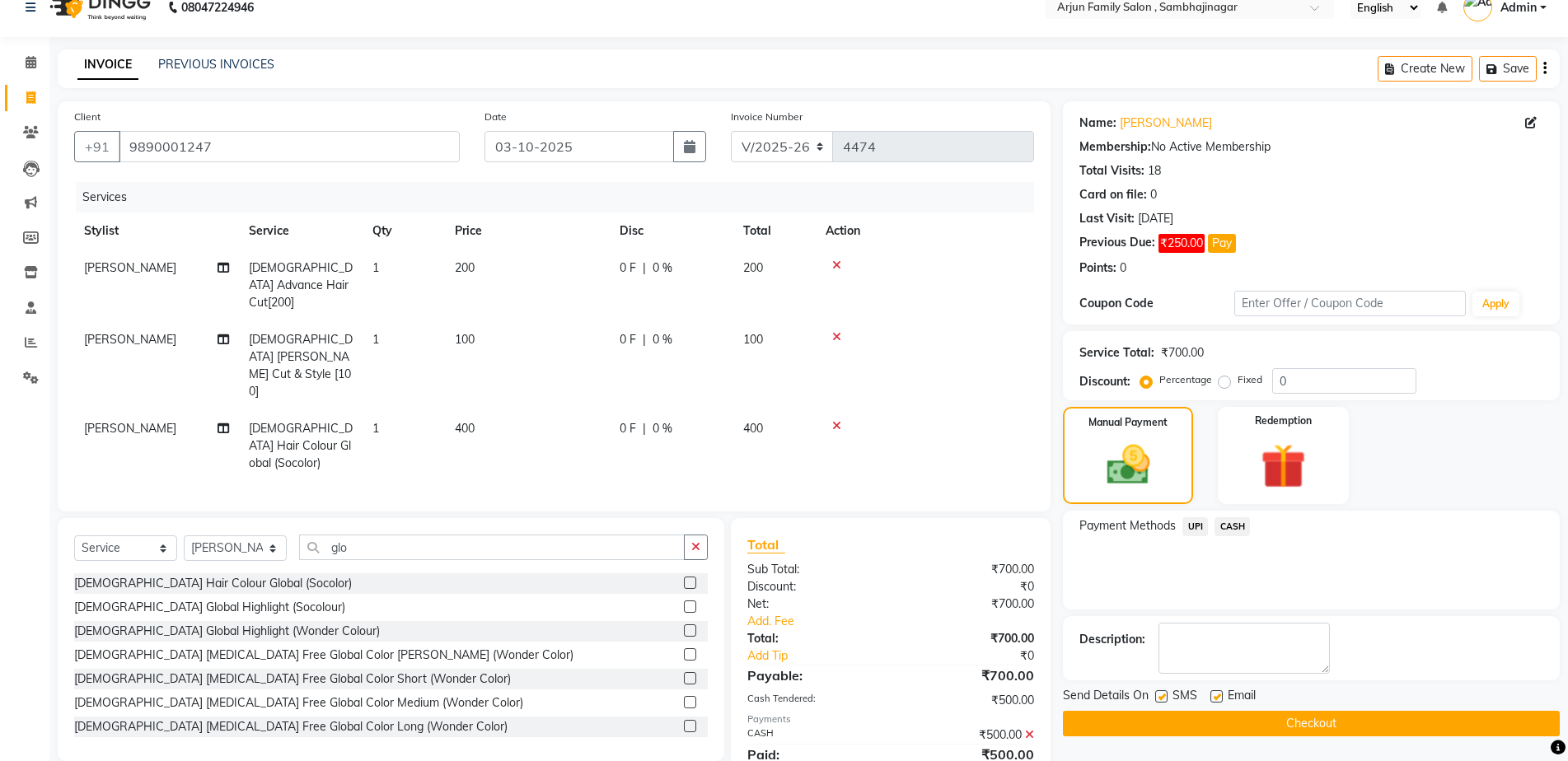
select select "83793"
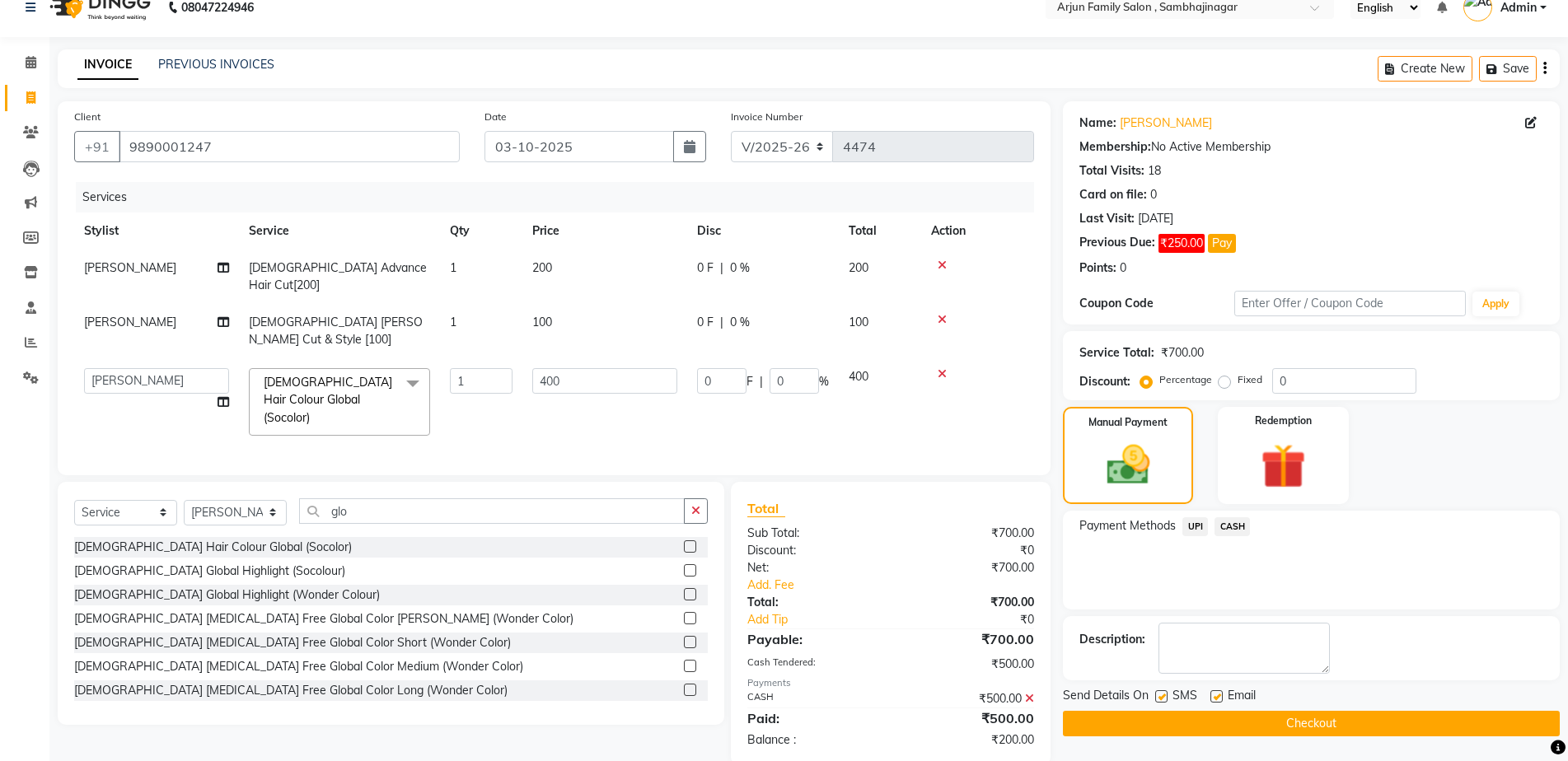
click at [132, 315] on span "[PERSON_NAME]" at bounding box center [130, 323] width 92 height 15
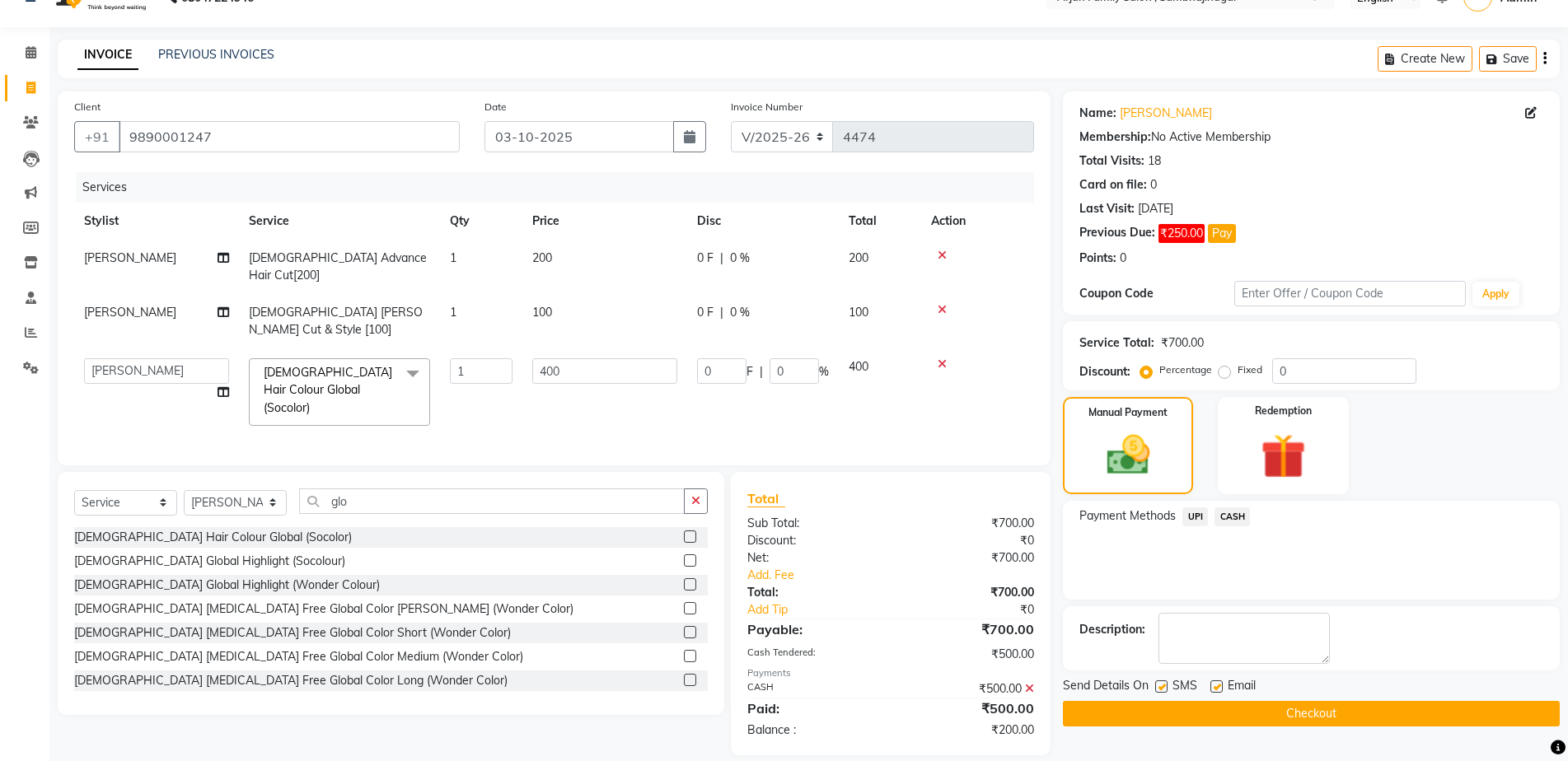
select select "83793"
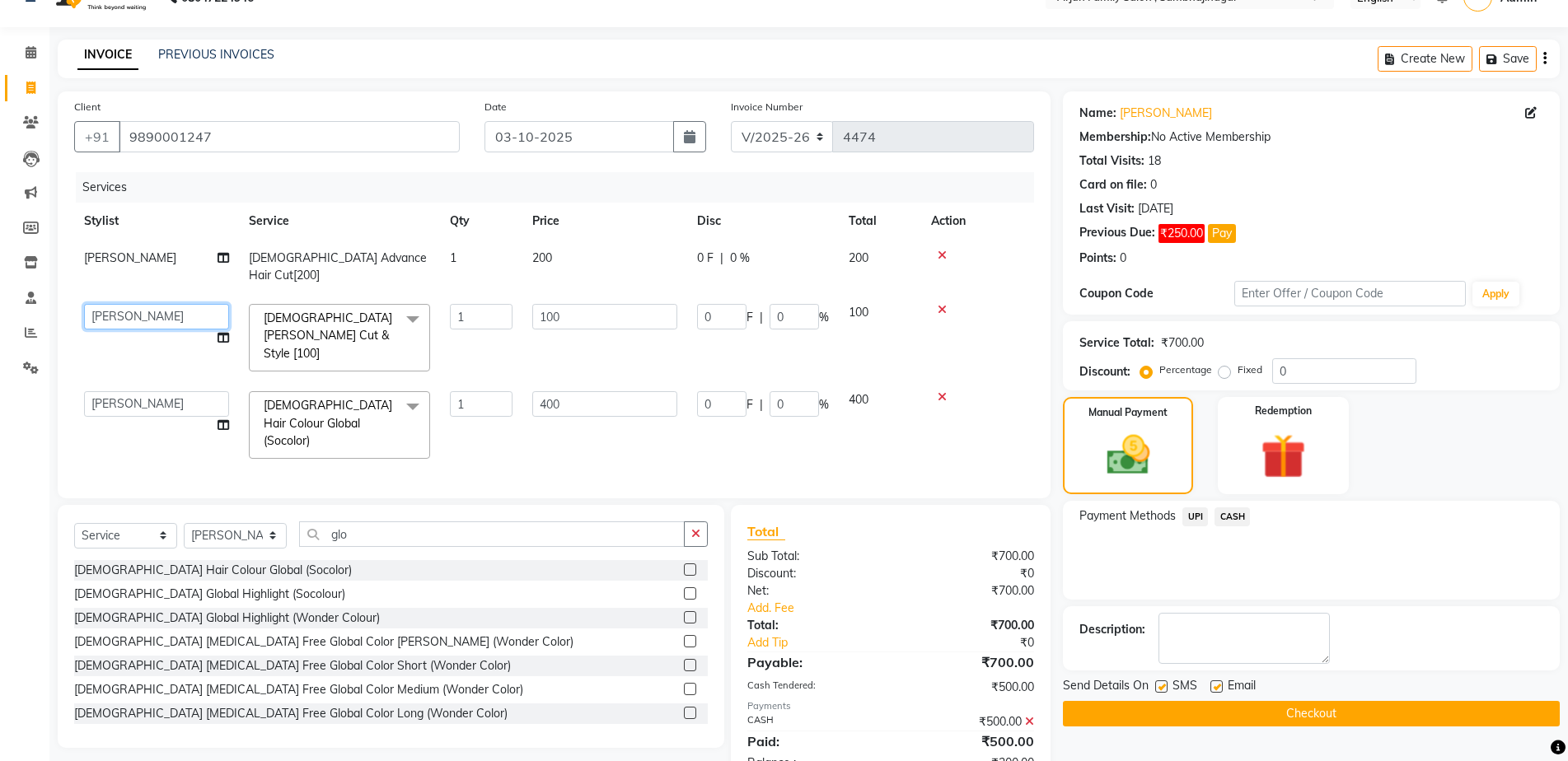
click at [107, 304] on select "arjun [PERSON_NAME] [PERSON_NAME] [PERSON_NAME] [PERSON_NAME]" at bounding box center [156, 317] width 145 height 25
select select "62015"
click at [1304, 703] on button "Checkout" at bounding box center [1311, 714] width 497 height 25
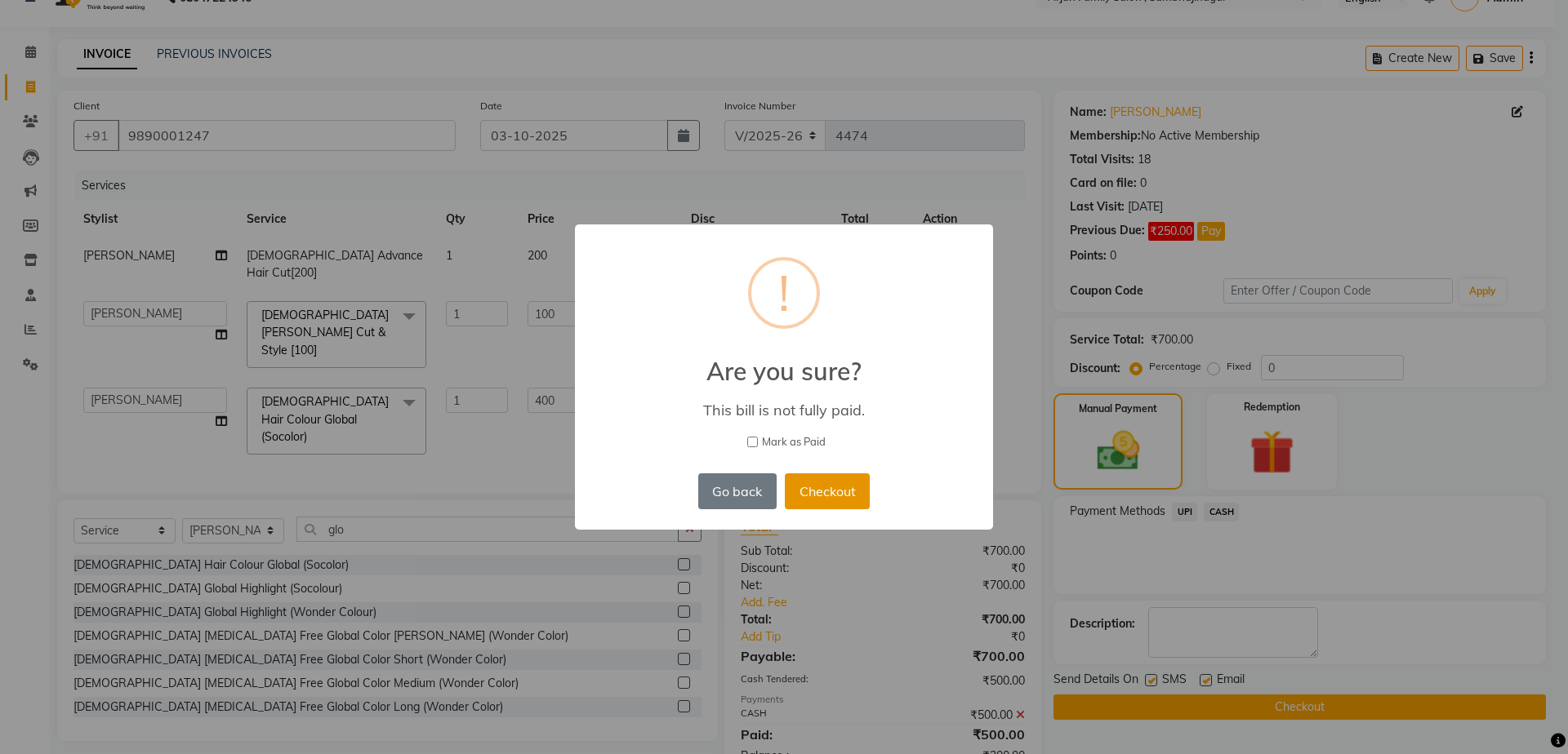
click at [800, 482] on button "Checkout" at bounding box center [826, 491] width 85 height 36
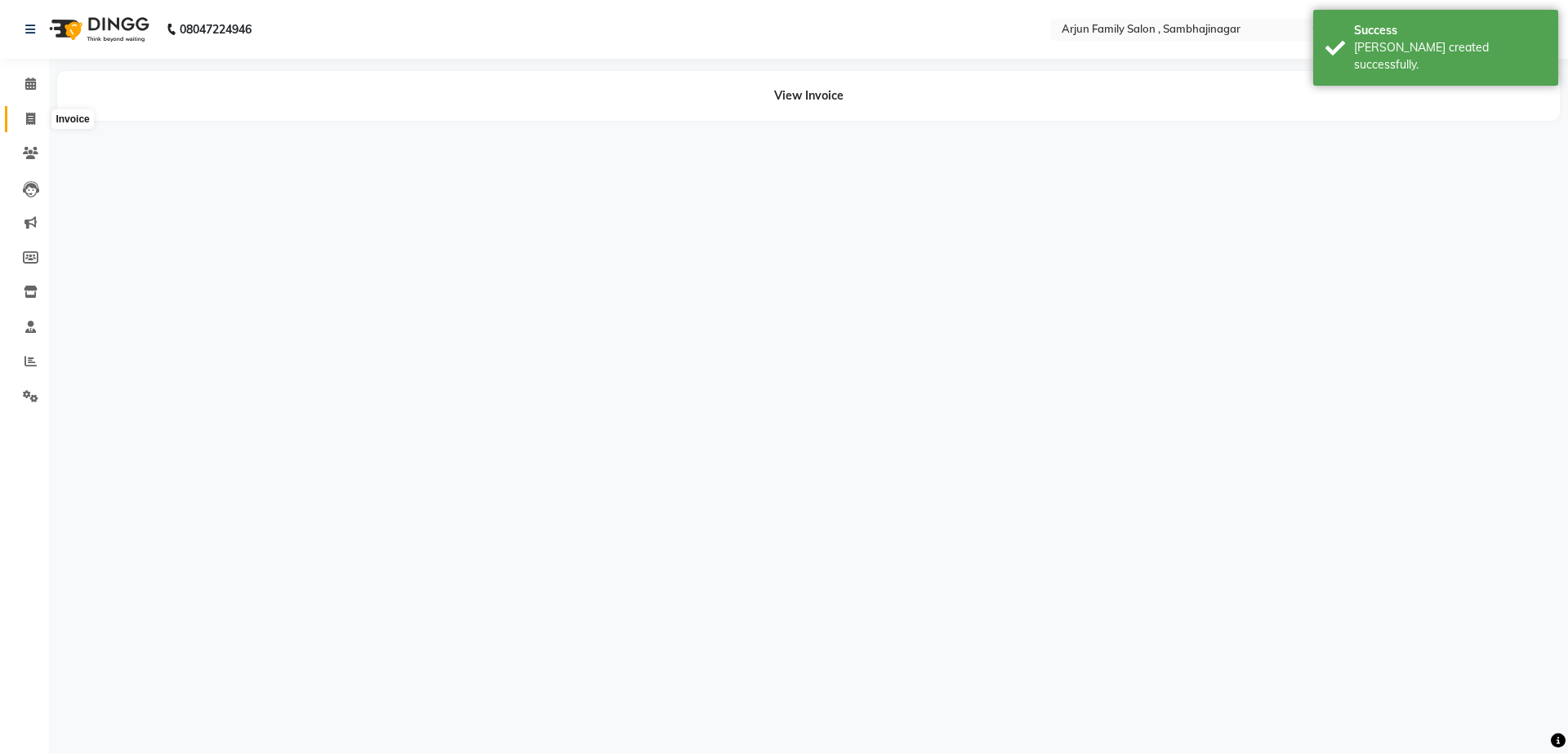
click at [27, 122] on icon at bounding box center [30, 118] width 9 height 13
select select "service"
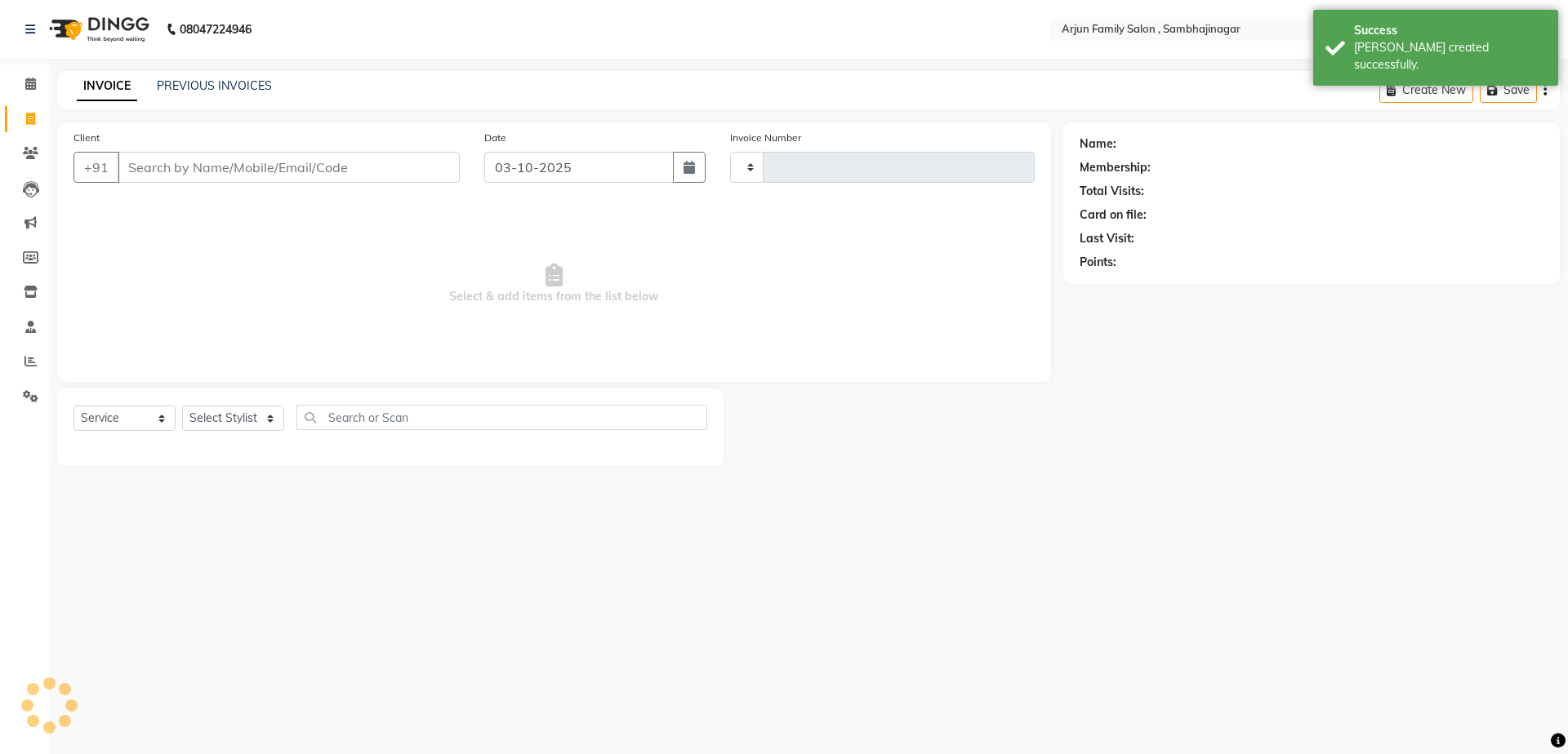
type input "4475"
select select "6947"
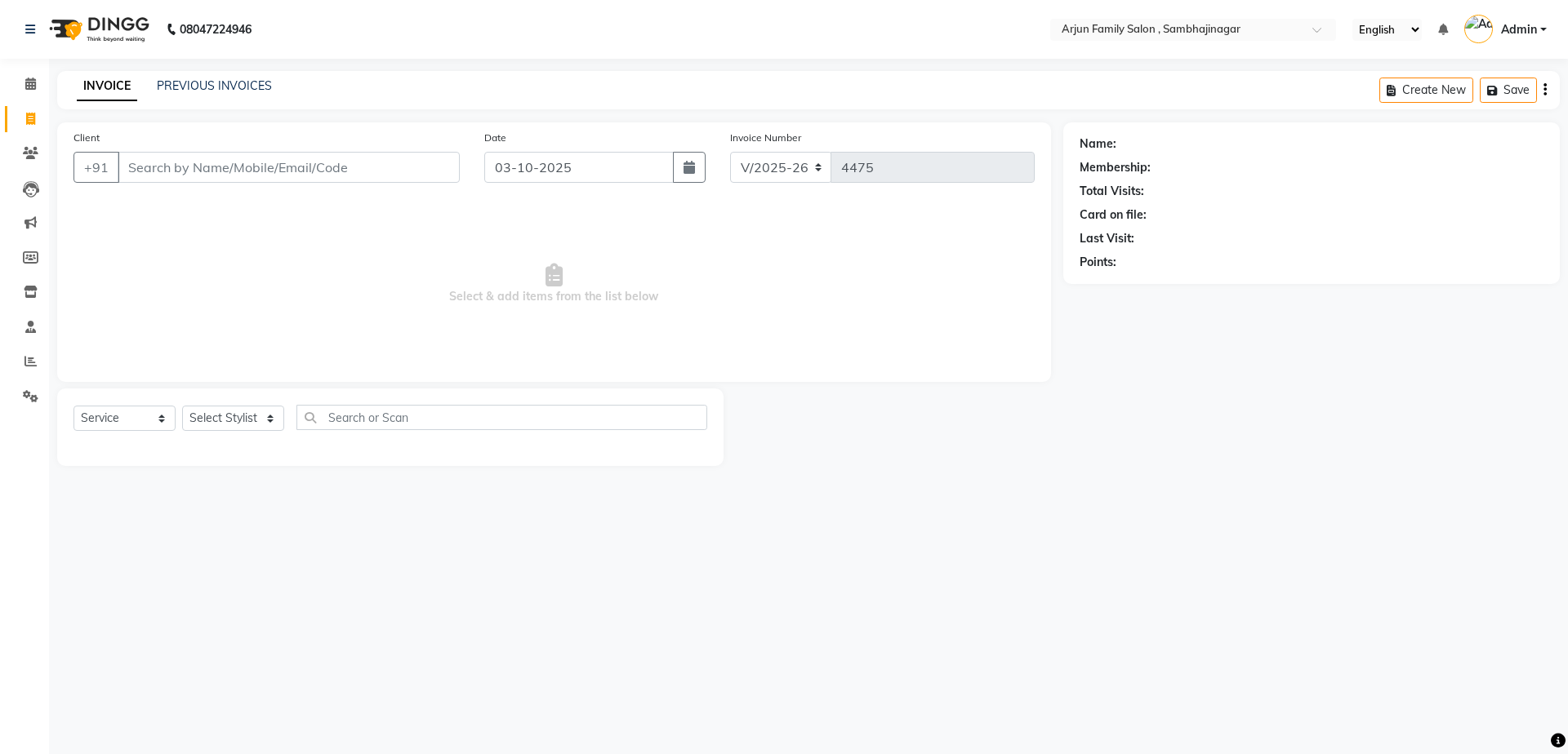
click at [376, 179] on input "Client" at bounding box center [289, 167] width 342 height 31
click at [298, 174] on input "Client" at bounding box center [289, 167] width 342 height 31
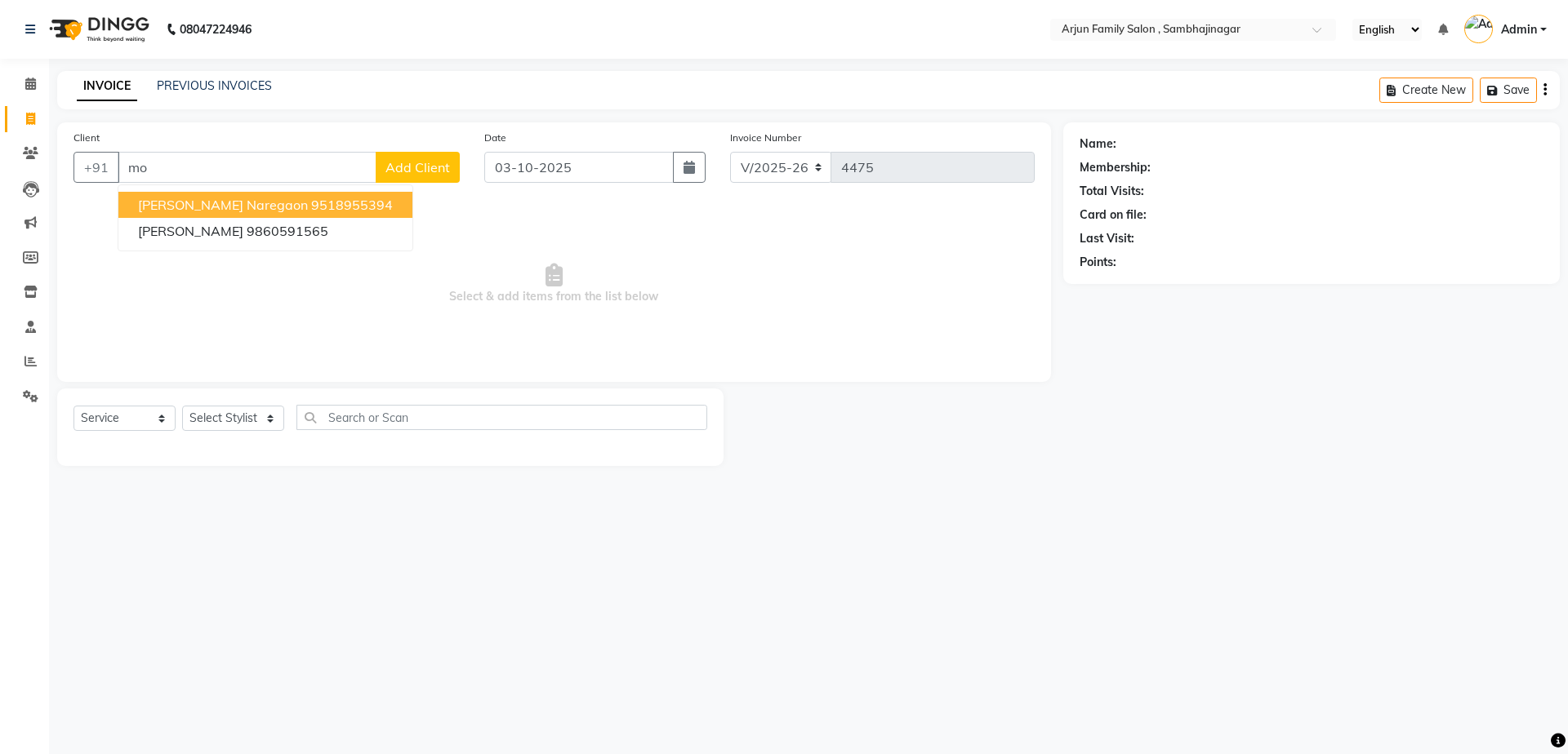
type input "m"
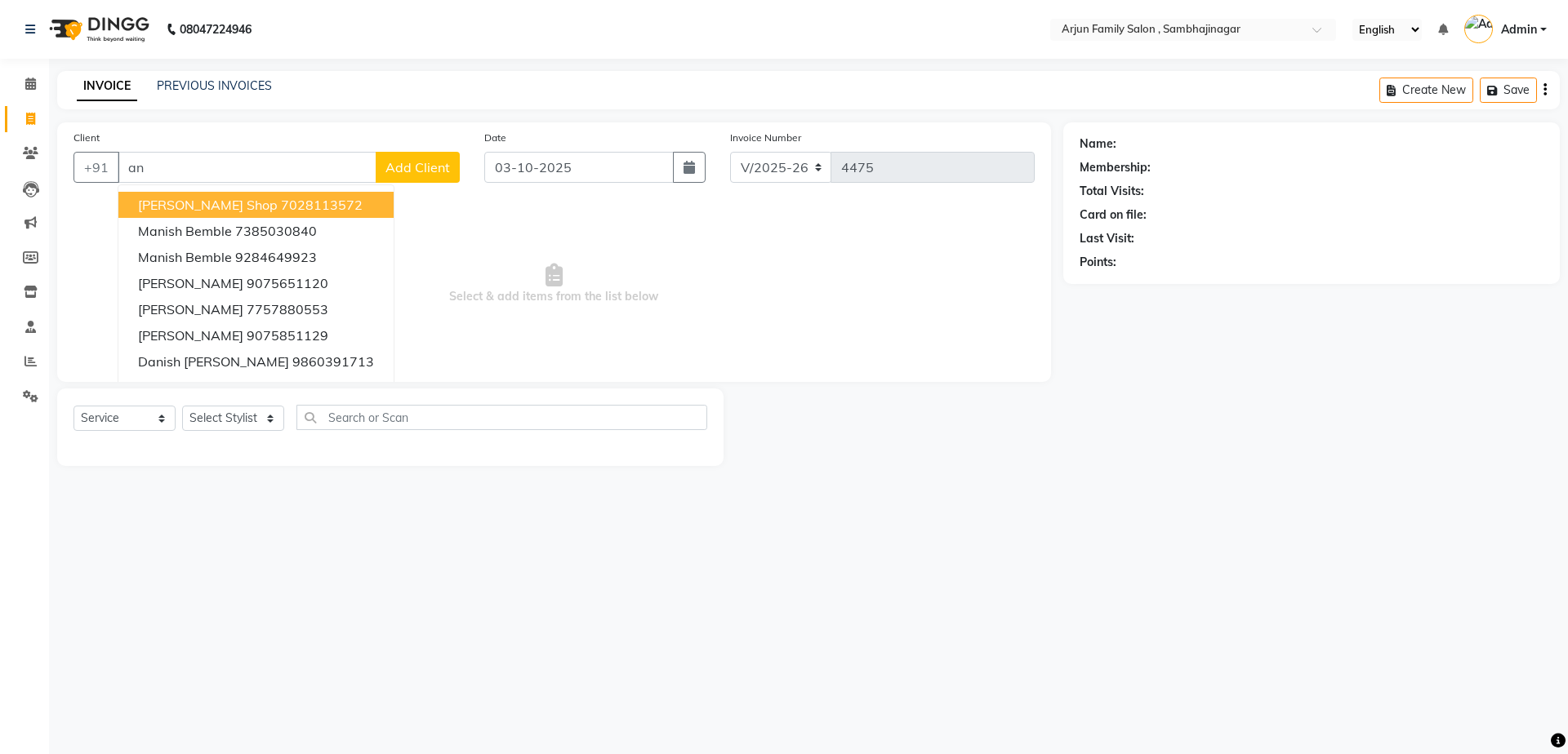
type input "a"
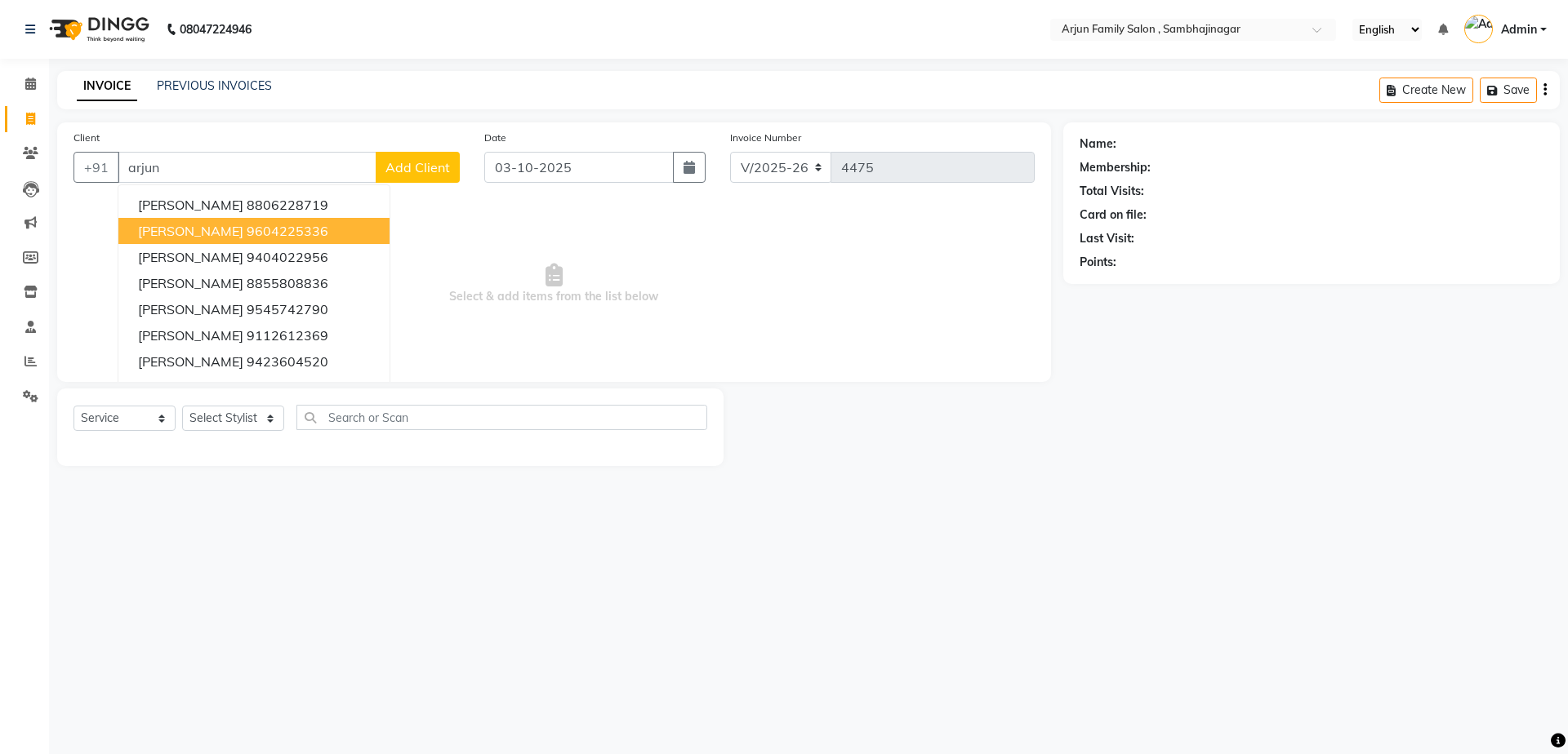
click at [208, 227] on span "[PERSON_NAME]" at bounding box center [190, 231] width 106 height 16
type input "9604225336"
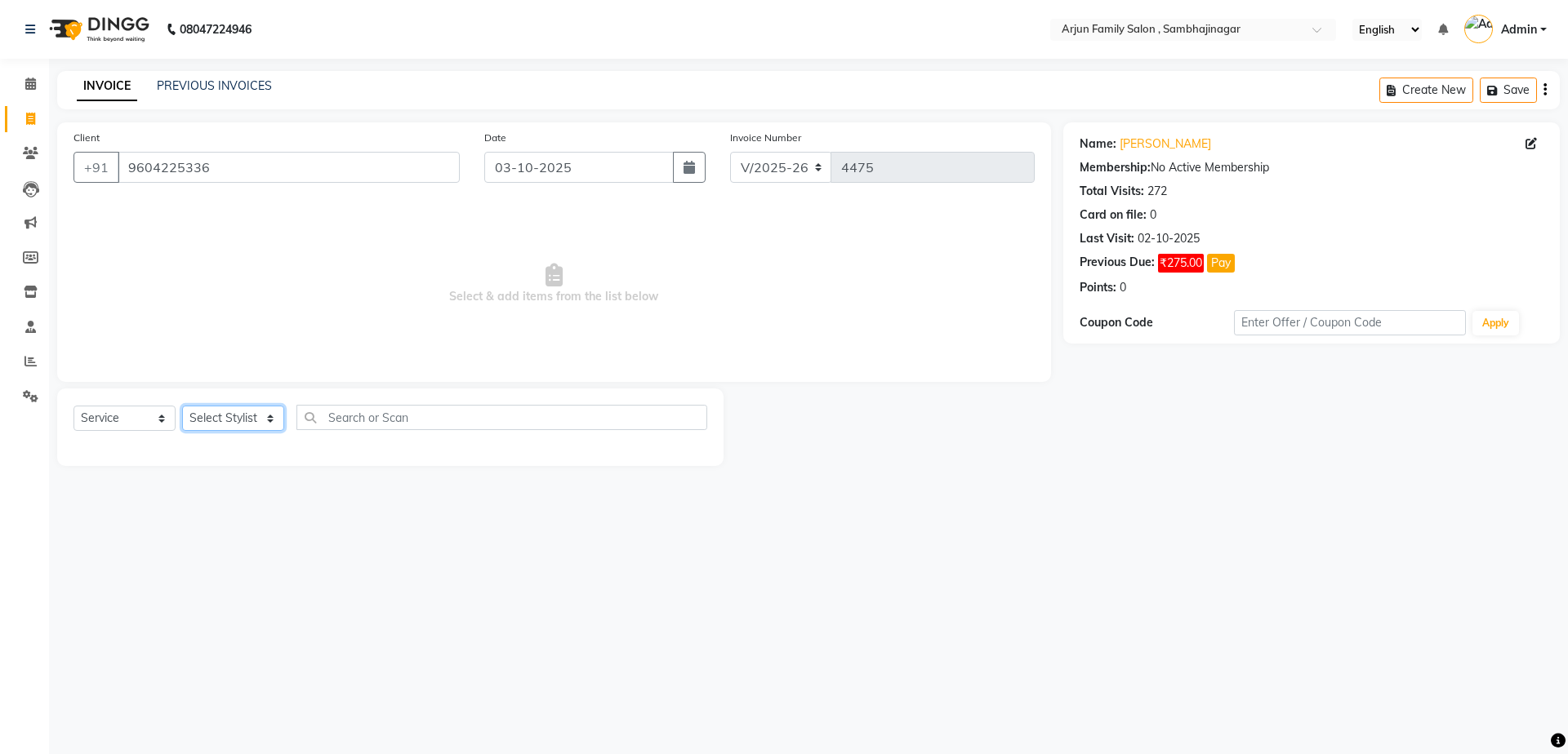
click at [218, 417] on select "Select Stylist arjun [PERSON_NAME] [PERSON_NAME] [PERSON_NAME] [PERSON_NAME]" at bounding box center [233, 419] width 102 height 25
select select "54803"
click at [182, 406] on select "Select Stylist arjun [PERSON_NAME] [PERSON_NAME] [PERSON_NAME] [PERSON_NAME]" at bounding box center [233, 419] width 102 height 25
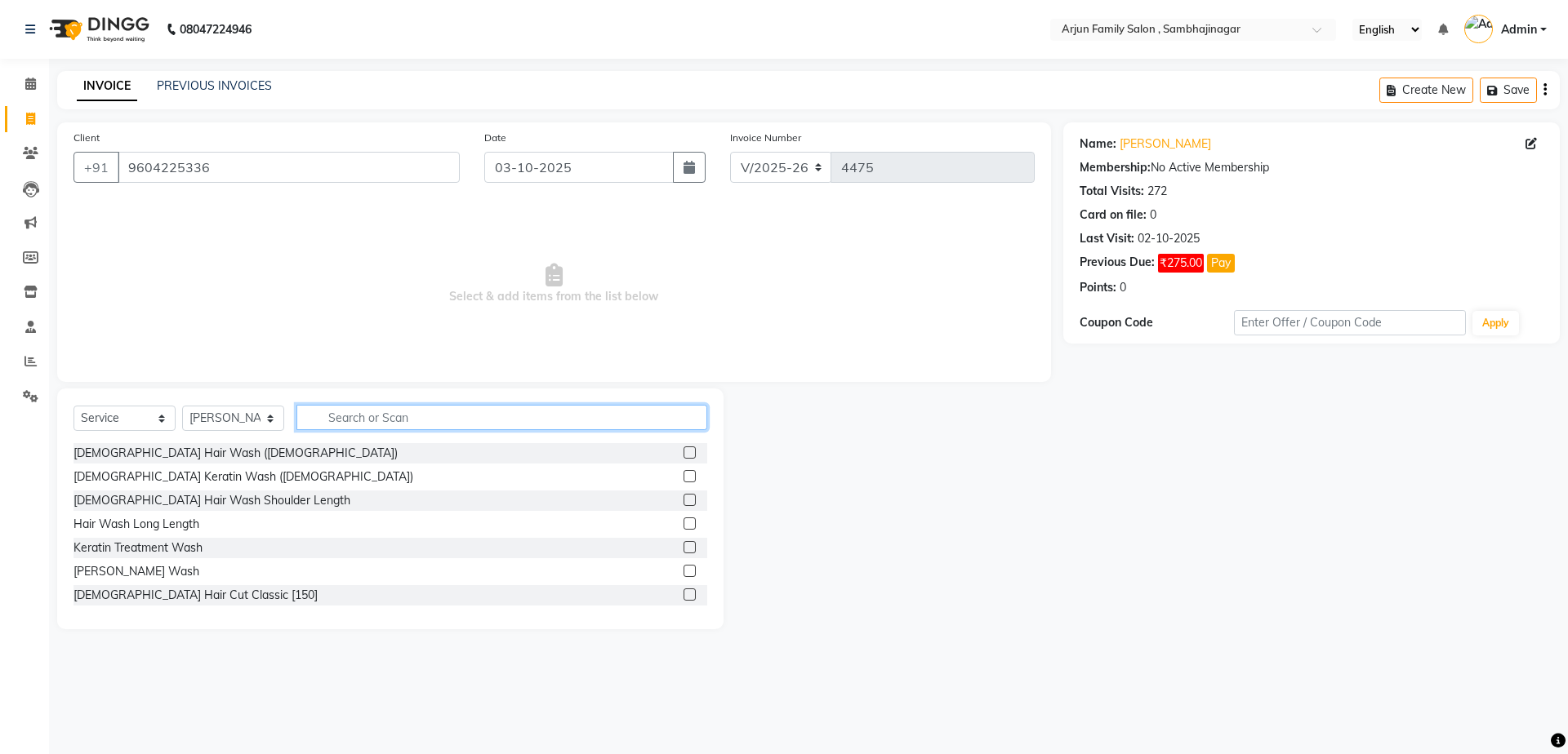
click at [407, 424] on input "text" at bounding box center [502, 418] width 411 height 25
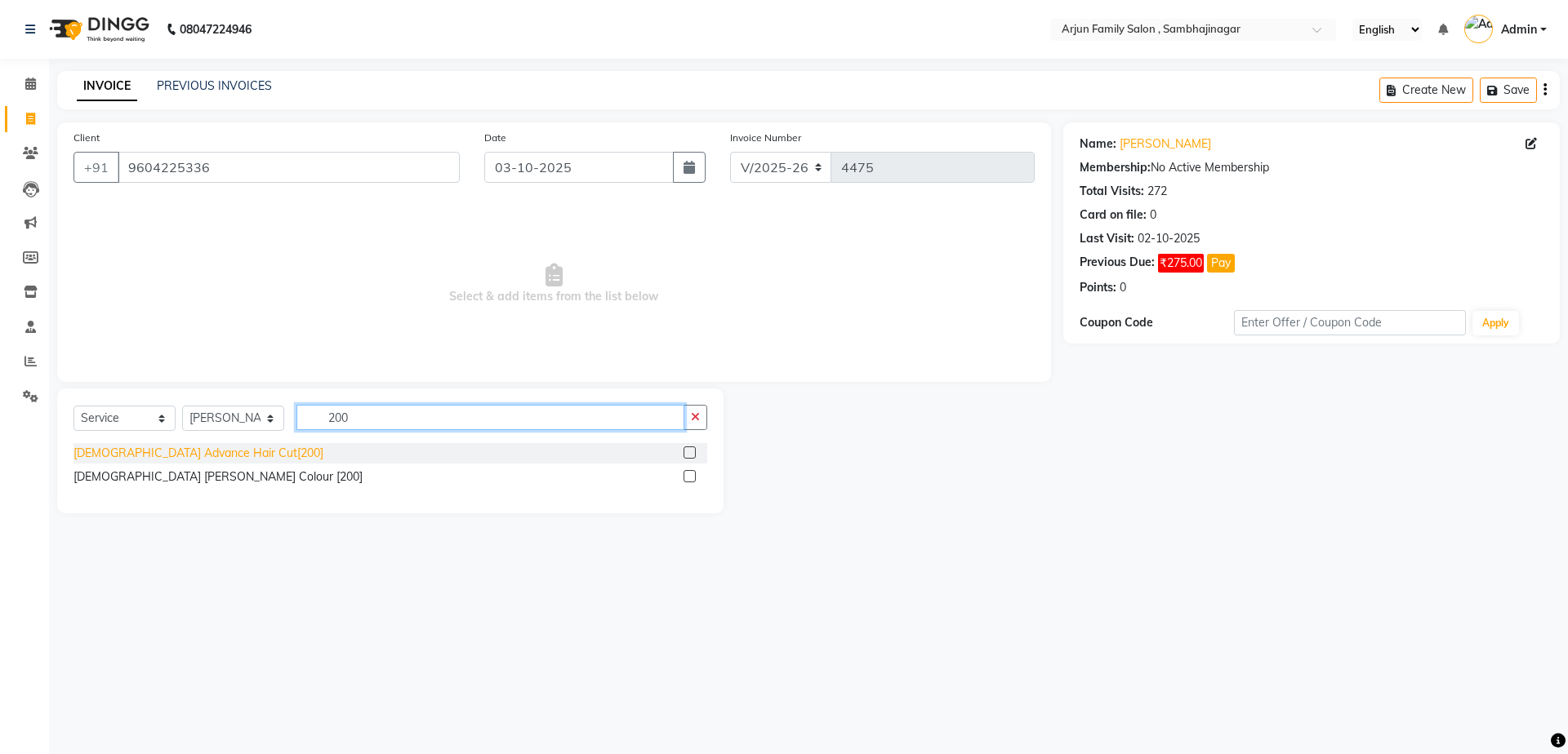
type input "200"
click at [143, 448] on div "[DEMOGRAPHIC_DATA] Advance Hair Cut[200]" at bounding box center [199, 453] width 250 height 17
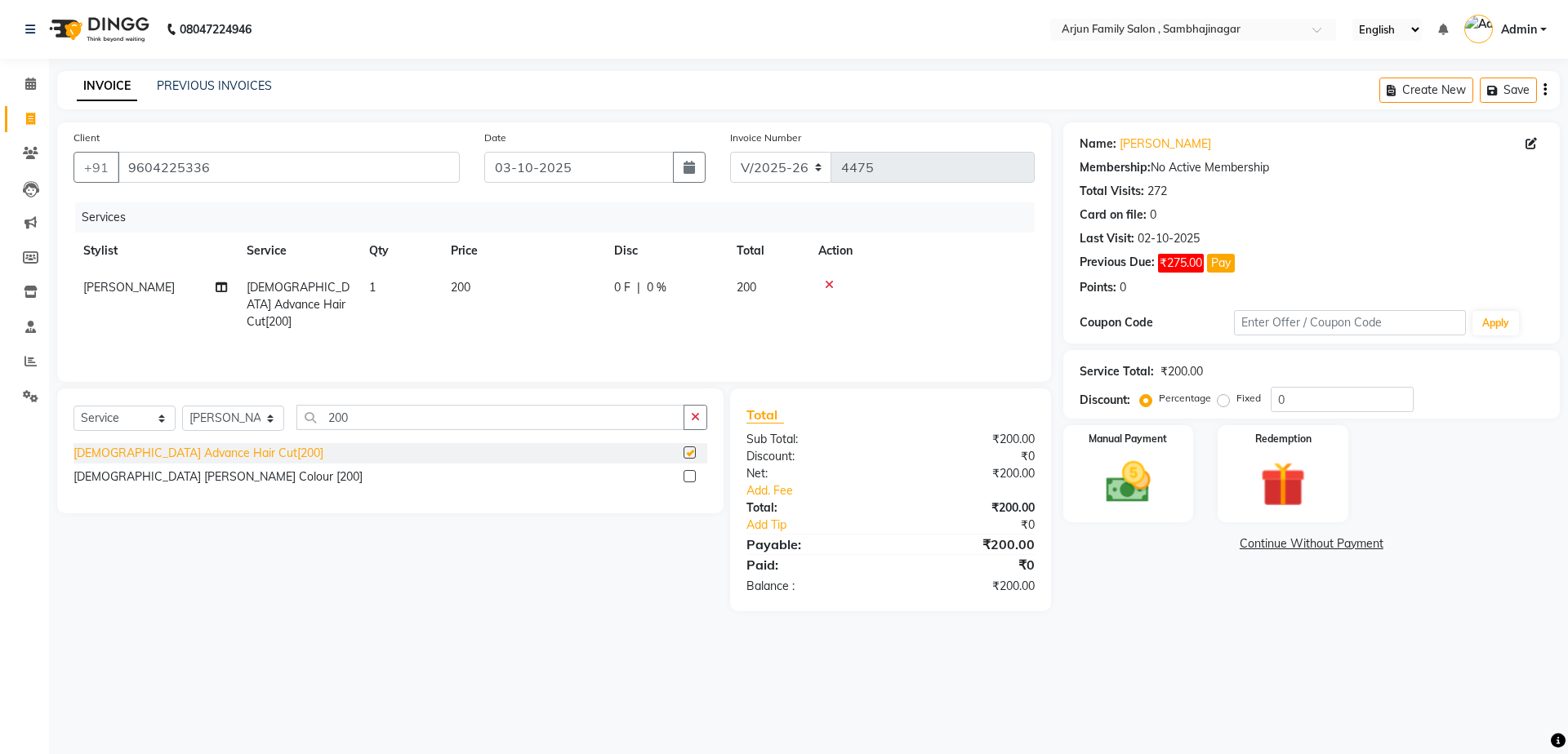
checkbox input "false"
click at [1138, 507] on img at bounding box center [1128, 482] width 76 height 54
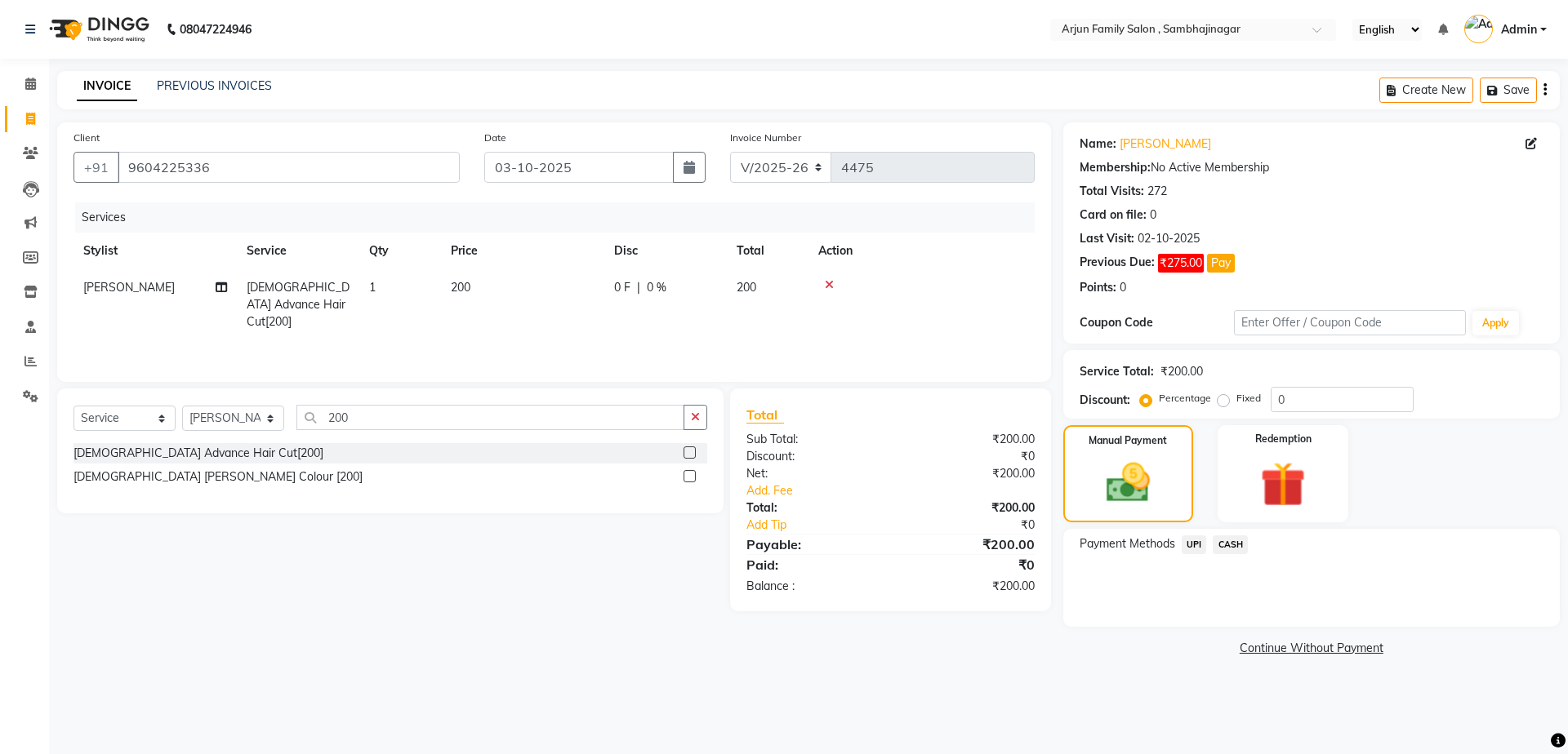
click at [1229, 543] on span "CASH" at bounding box center [1230, 544] width 35 height 18
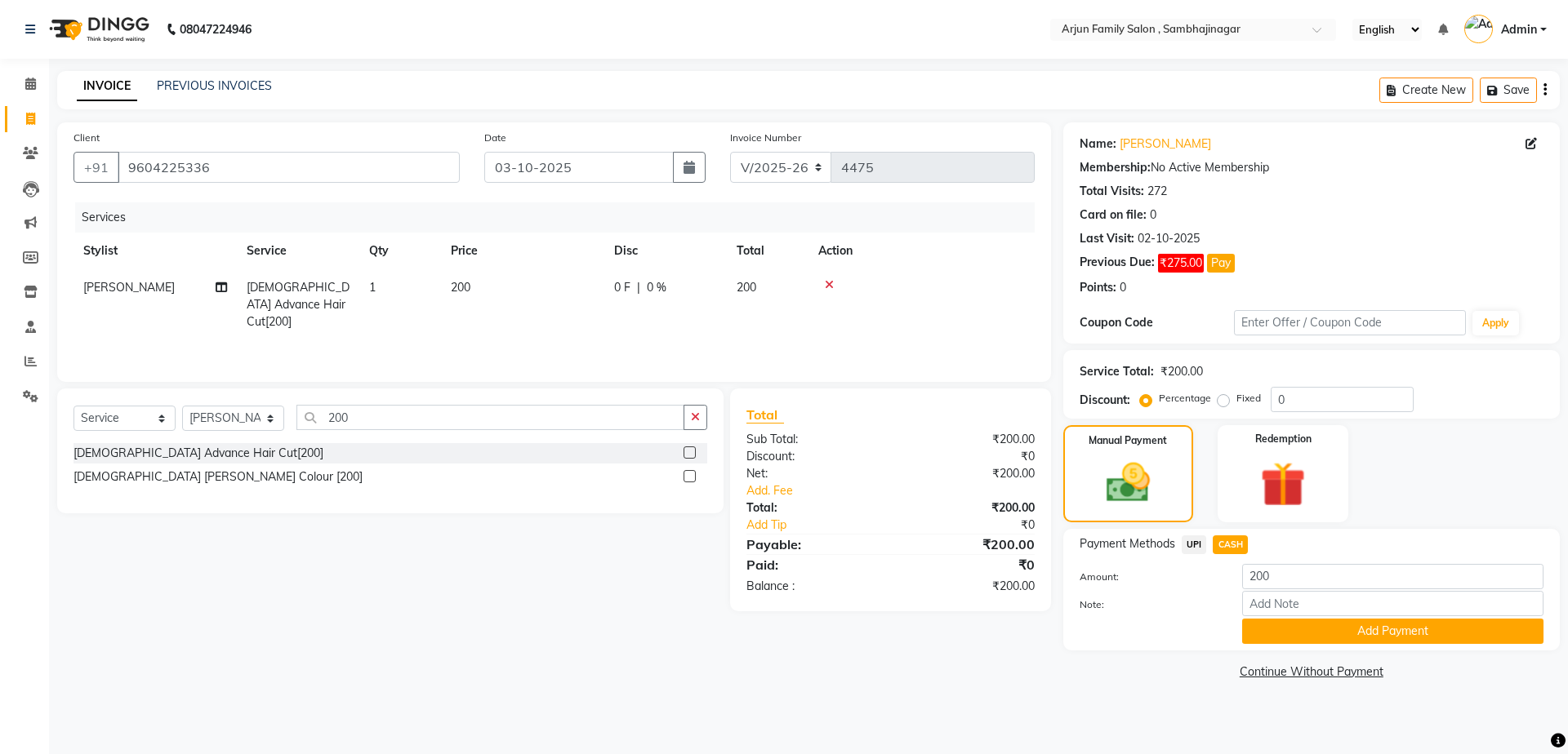
click at [1300, 644] on div "Payment Methods UPI CASH Amount: 200 Note: Add Payment" at bounding box center [1311, 590] width 497 height 122
click at [1310, 638] on button "Add Payment" at bounding box center [1392, 632] width 301 height 25
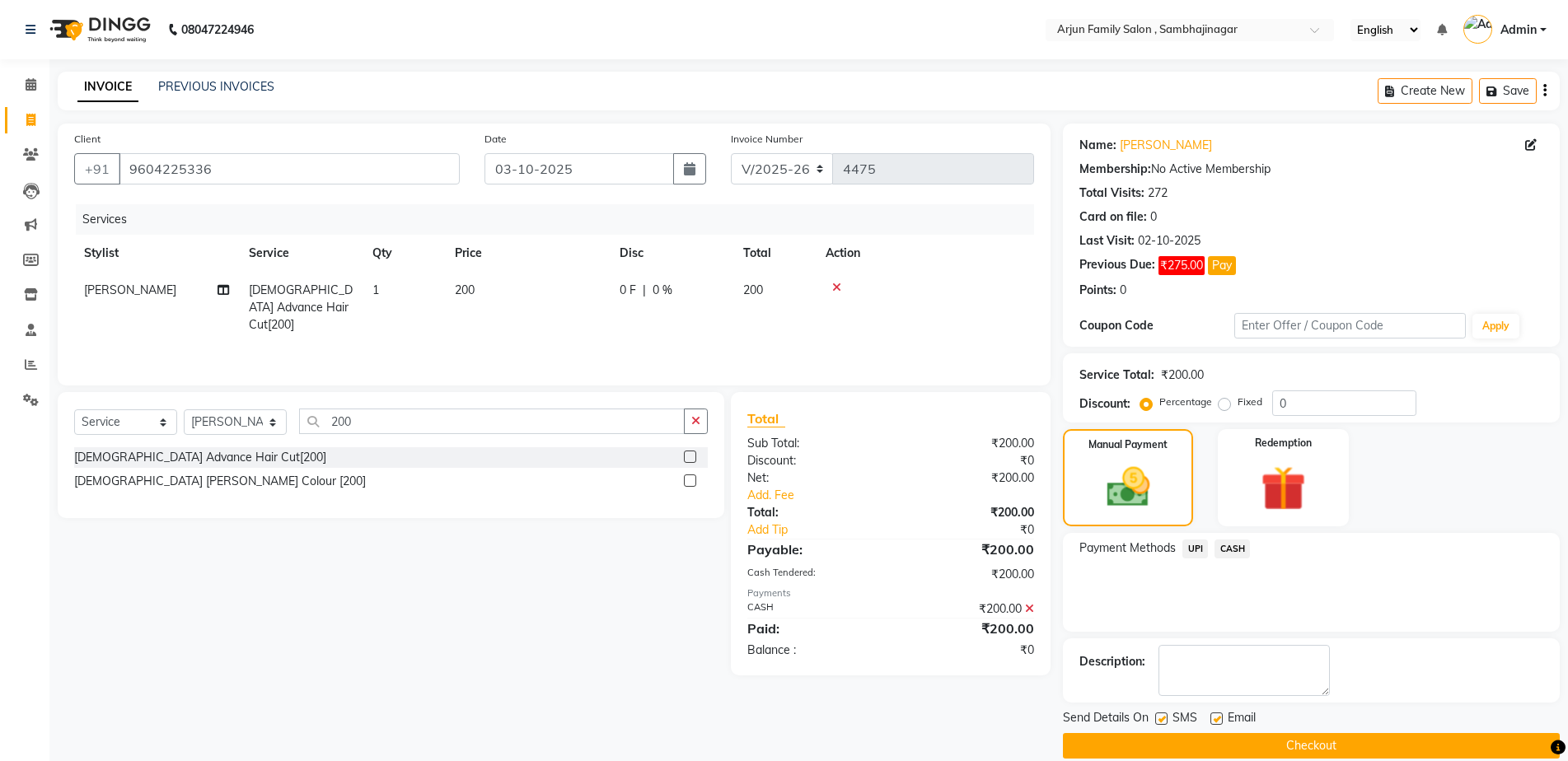
click at [1361, 733] on button "Checkout" at bounding box center [1311, 746] width 497 height 25
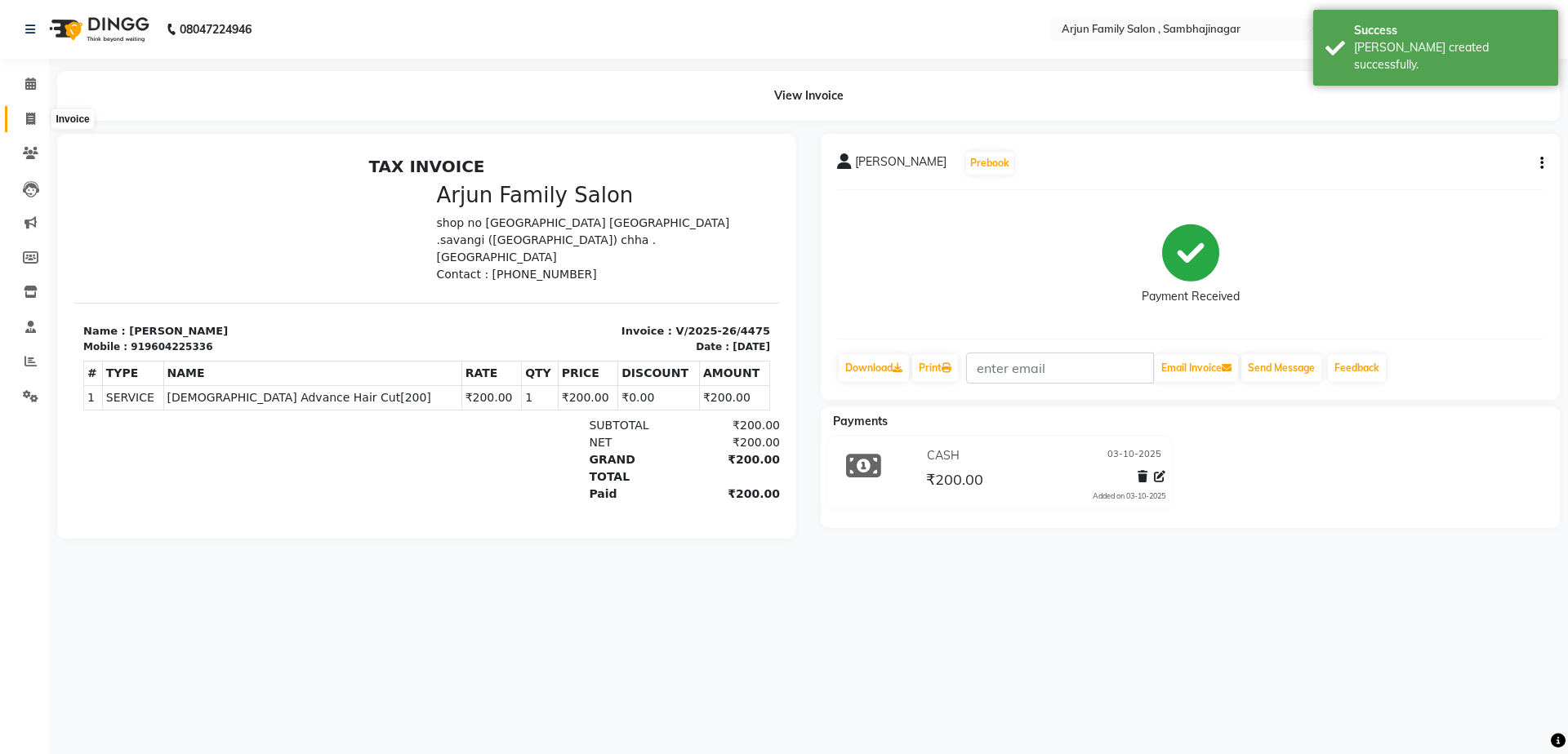
click at [29, 115] on icon at bounding box center [30, 118] width 9 height 13
select select "service"
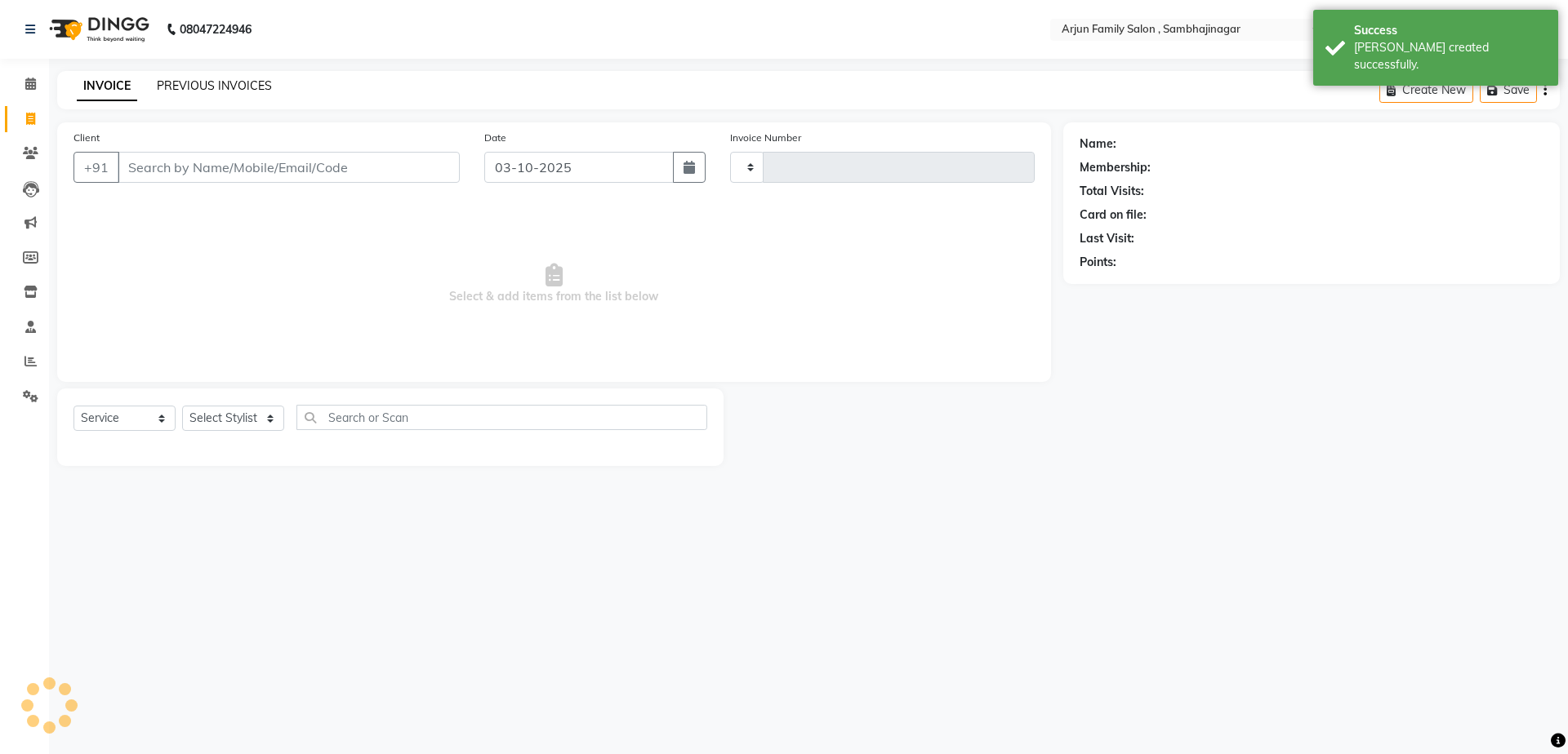
type input "4476"
select select "6947"
click at [221, 84] on link "PREVIOUS INVOICES" at bounding box center [214, 86] width 115 height 15
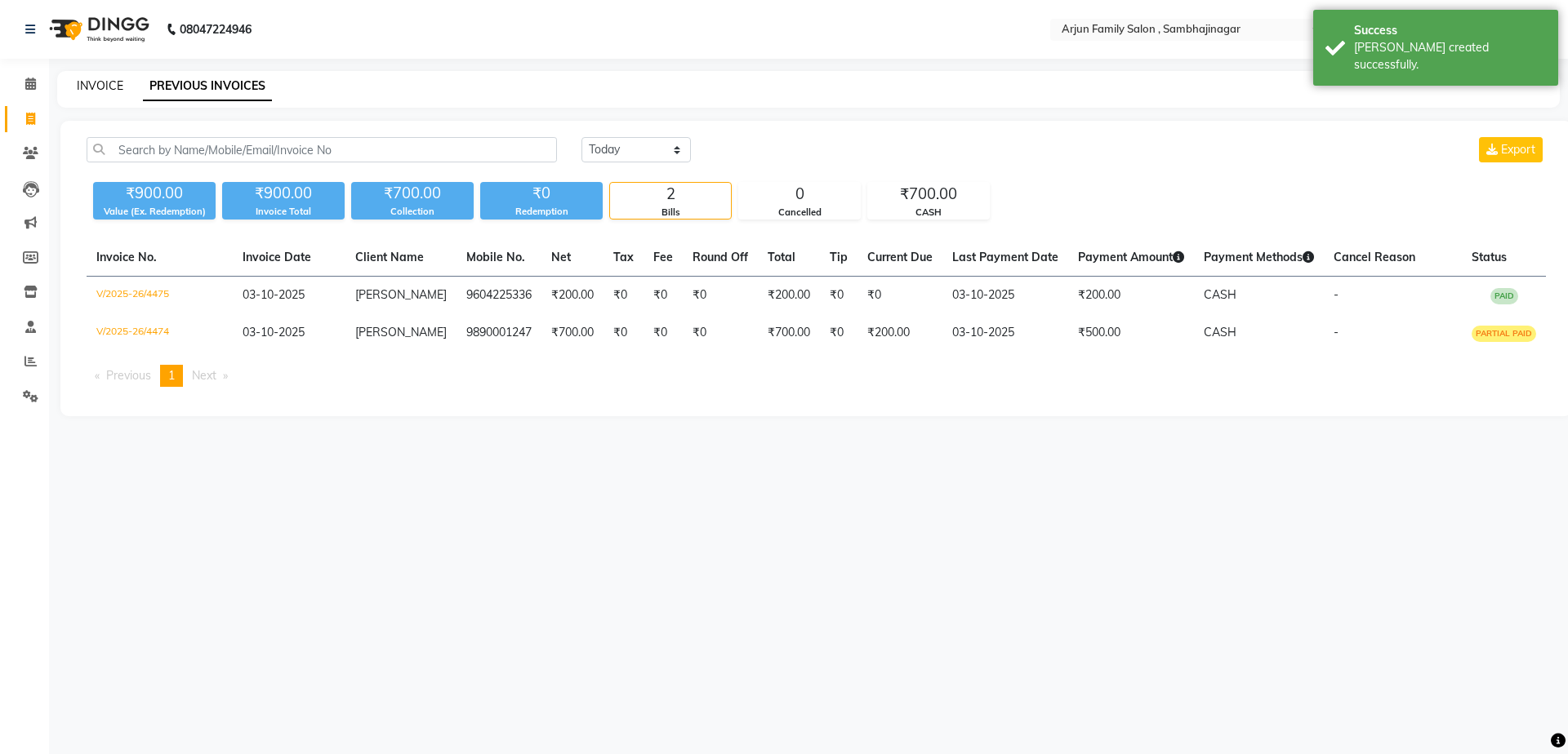
click at [106, 86] on link "INVOICE" at bounding box center [99, 86] width 46 height 15
select select "service"
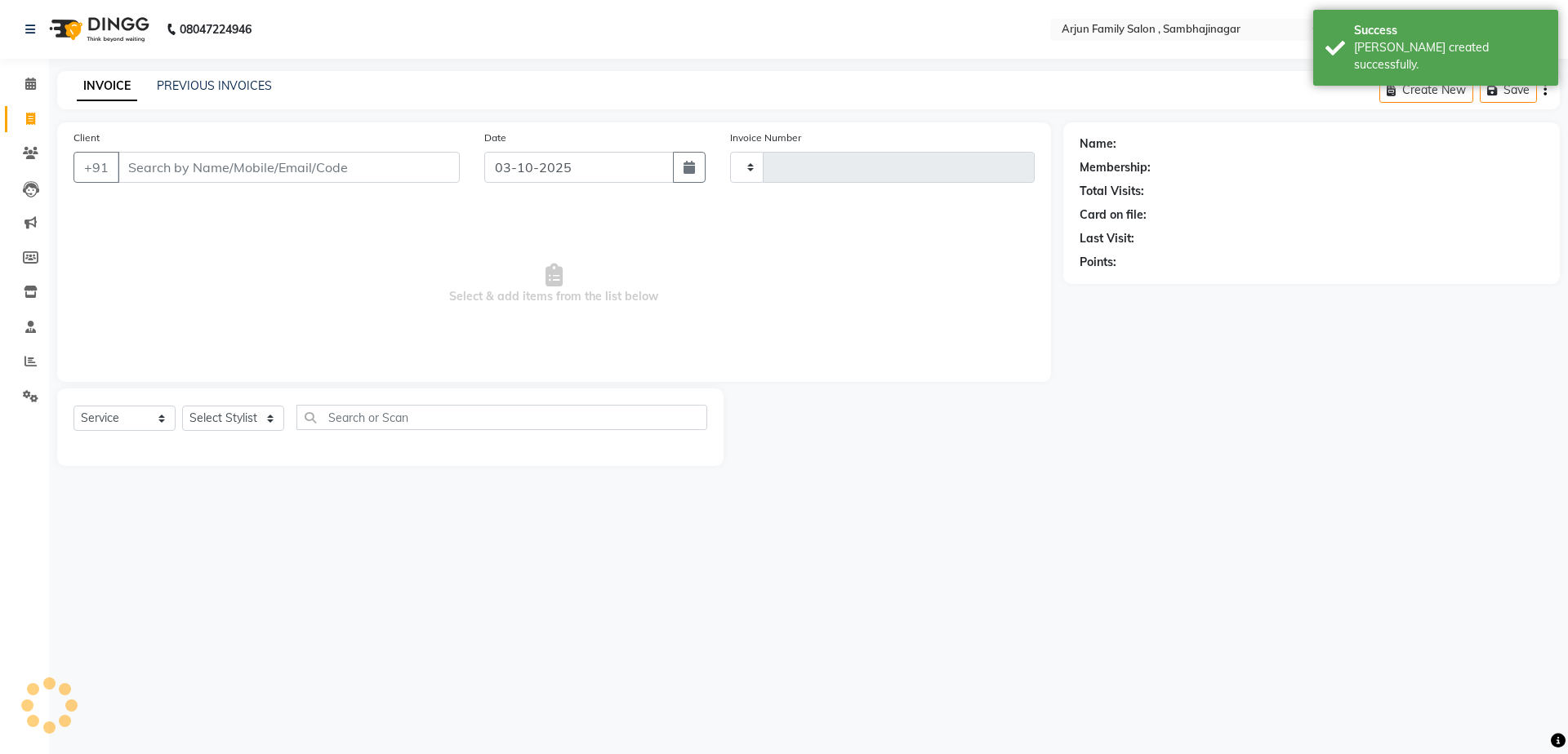
type input "4476"
select select "6947"
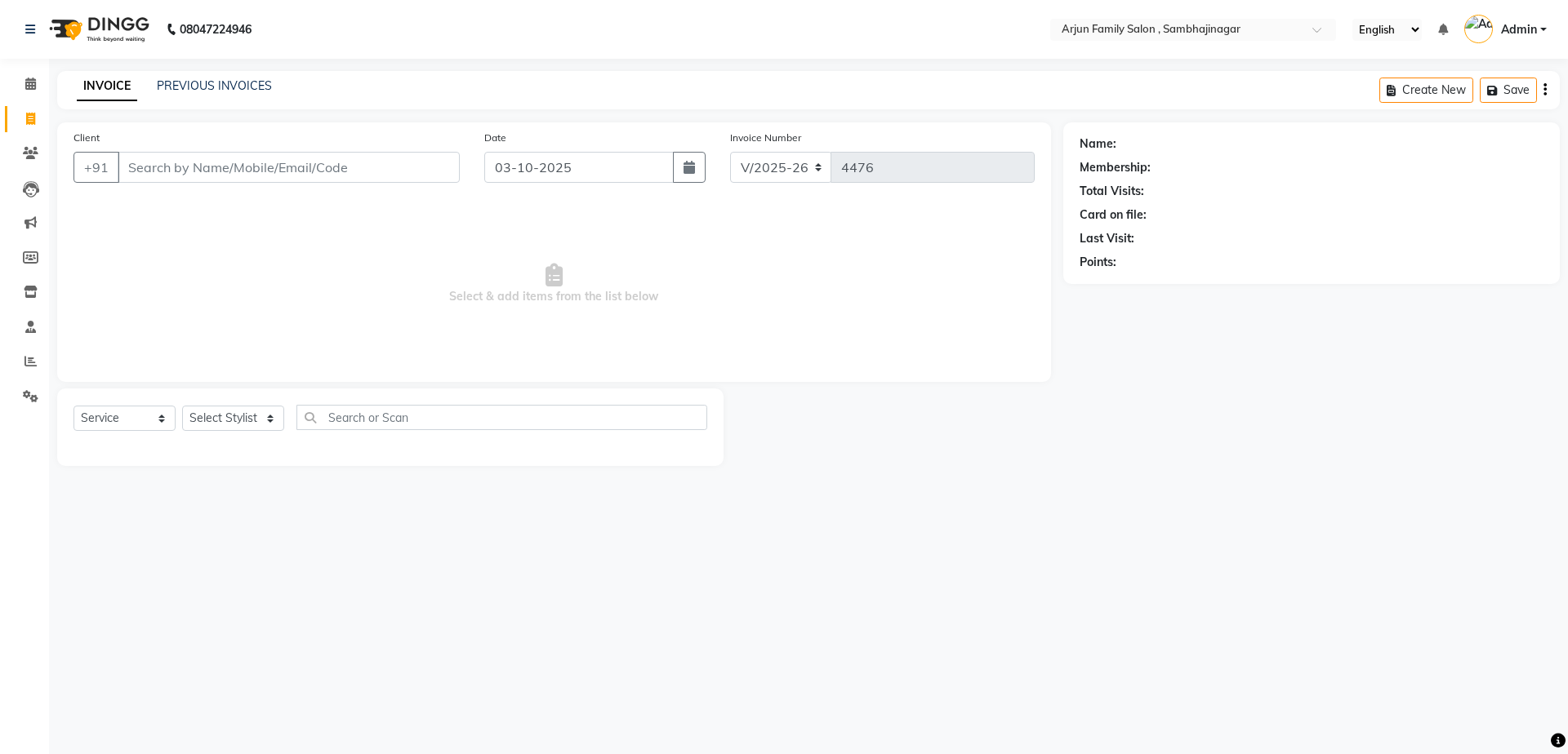
click at [346, 169] on input "Client" at bounding box center [289, 167] width 342 height 31
click at [346, 169] on input "Client" at bounding box center [289, 167] width 342 height 31
type input "7020413534"
click at [393, 173] on span "Add Client" at bounding box center [417, 167] width 65 height 16
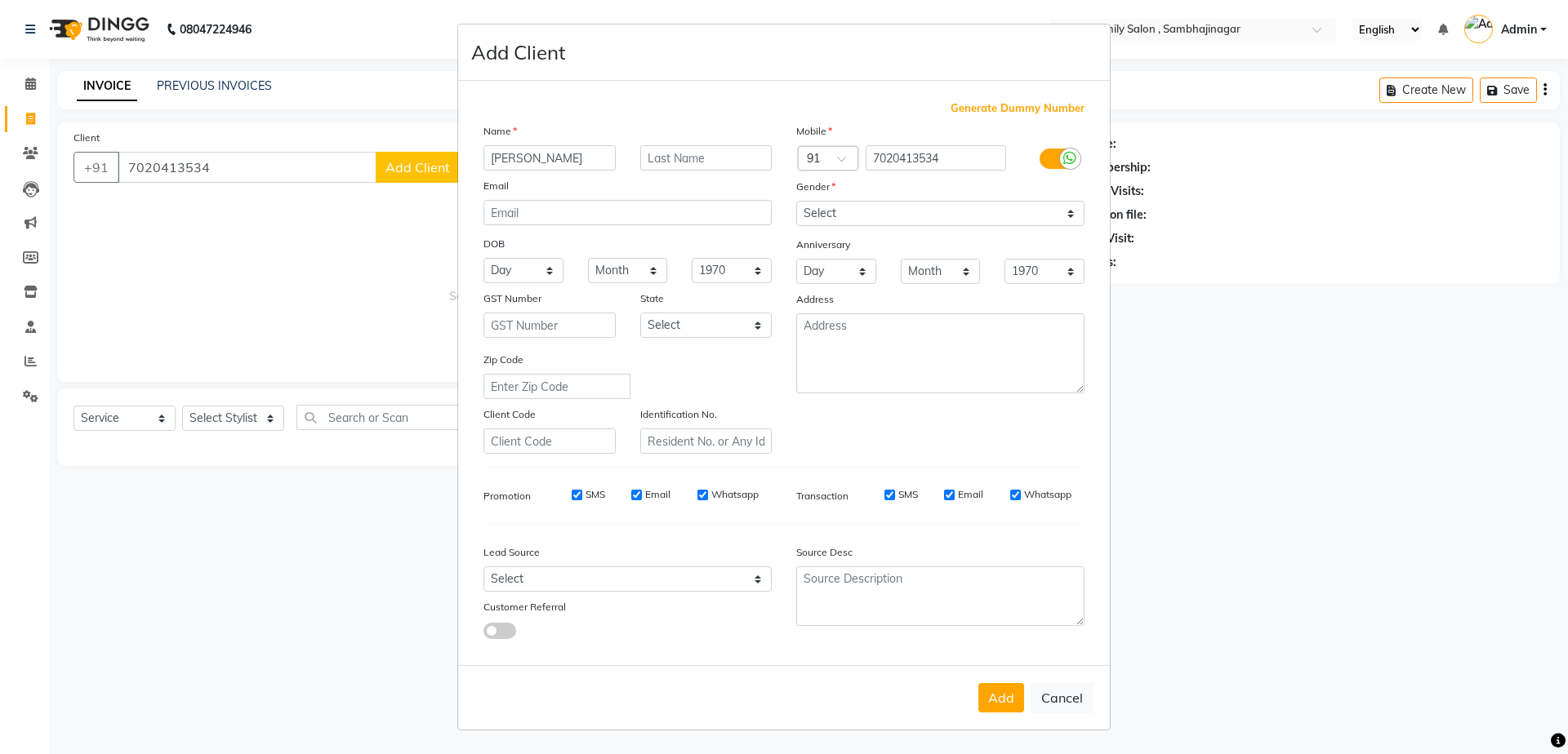
type input "[PERSON_NAME]"
click at [888, 201] on select "Select [DEMOGRAPHIC_DATA] [DEMOGRAPHIC_DATA] Other Prefer Not To Say" at bounding box center [940, 213] width 289 height 25
click at [885, 226] on select "Select [DEMOGRAPHIC_DATA] [DEMOGRAPHIC_DATA] Other Prefer Not To Say" at bounding box center [940, 213] width 289 height 25
click at [905, 202] on select "Select [DEMOGRAPHIC_DATA] [DEMOGRAPHIC_DATA] Other Prefer Not To Say" at bounding box center [940, 213] width 289 height 25
select select "[DEMOGRAPHIC_DATA]"
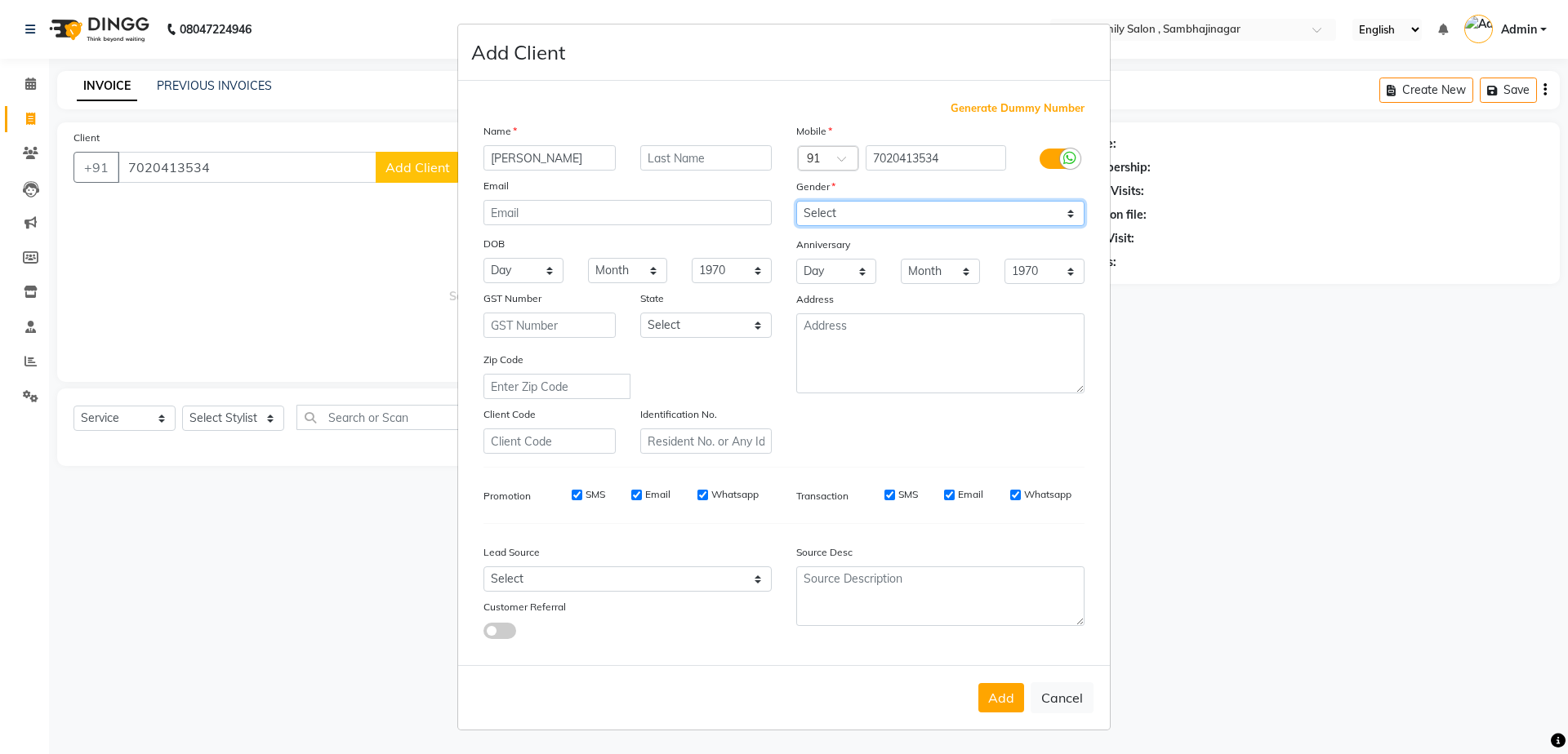
click at [796, 200] on select "Select [DEMOGRAPHIC_DATA] [DEMOGRAPHIC_DATA] Other Prefer Not To Say" at bounding box center [940, 213] width 289 height 25
click at [991, 697] on button "Add" at bounding box center [1001, 698] width 46 height 29
select select
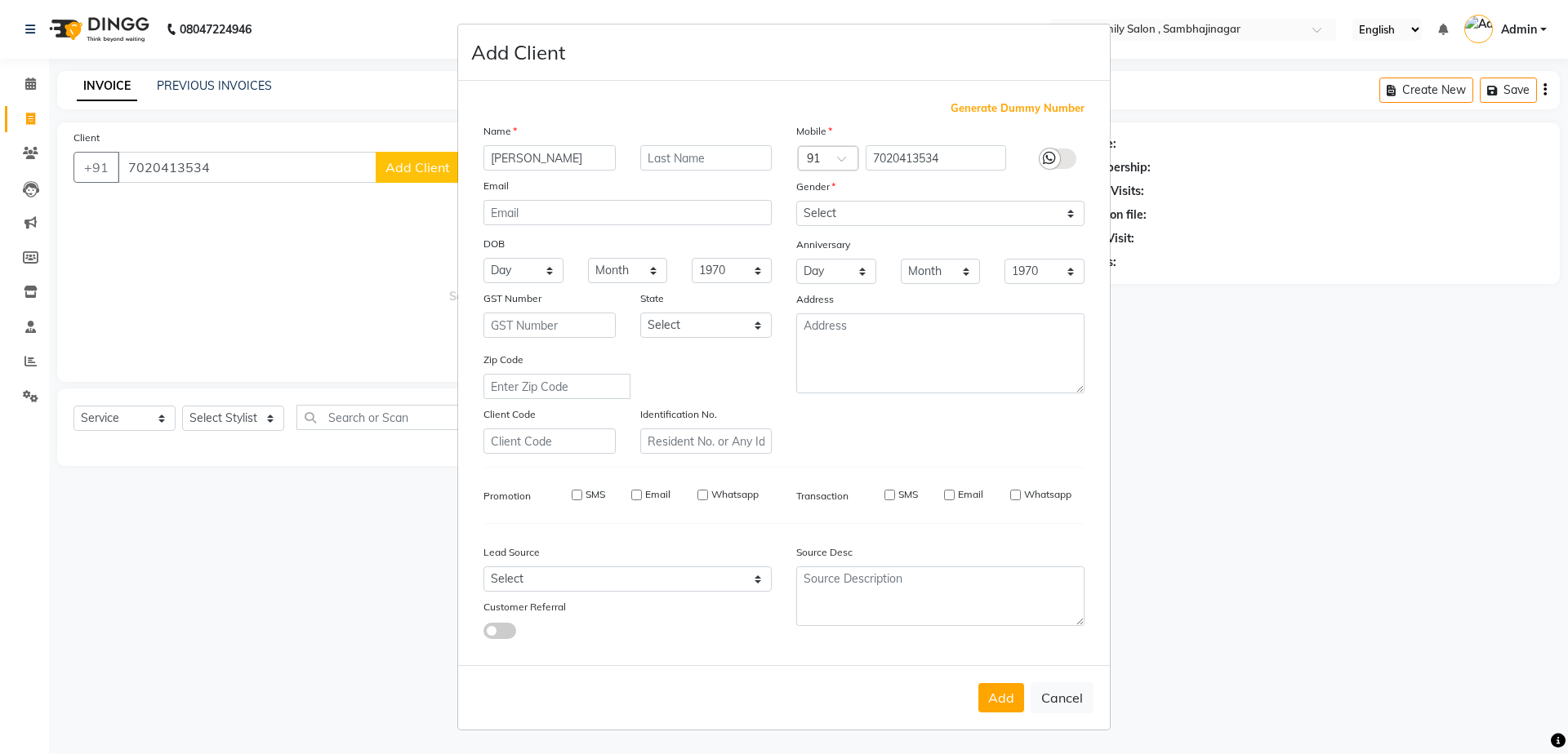
select select
checkbox input "false"
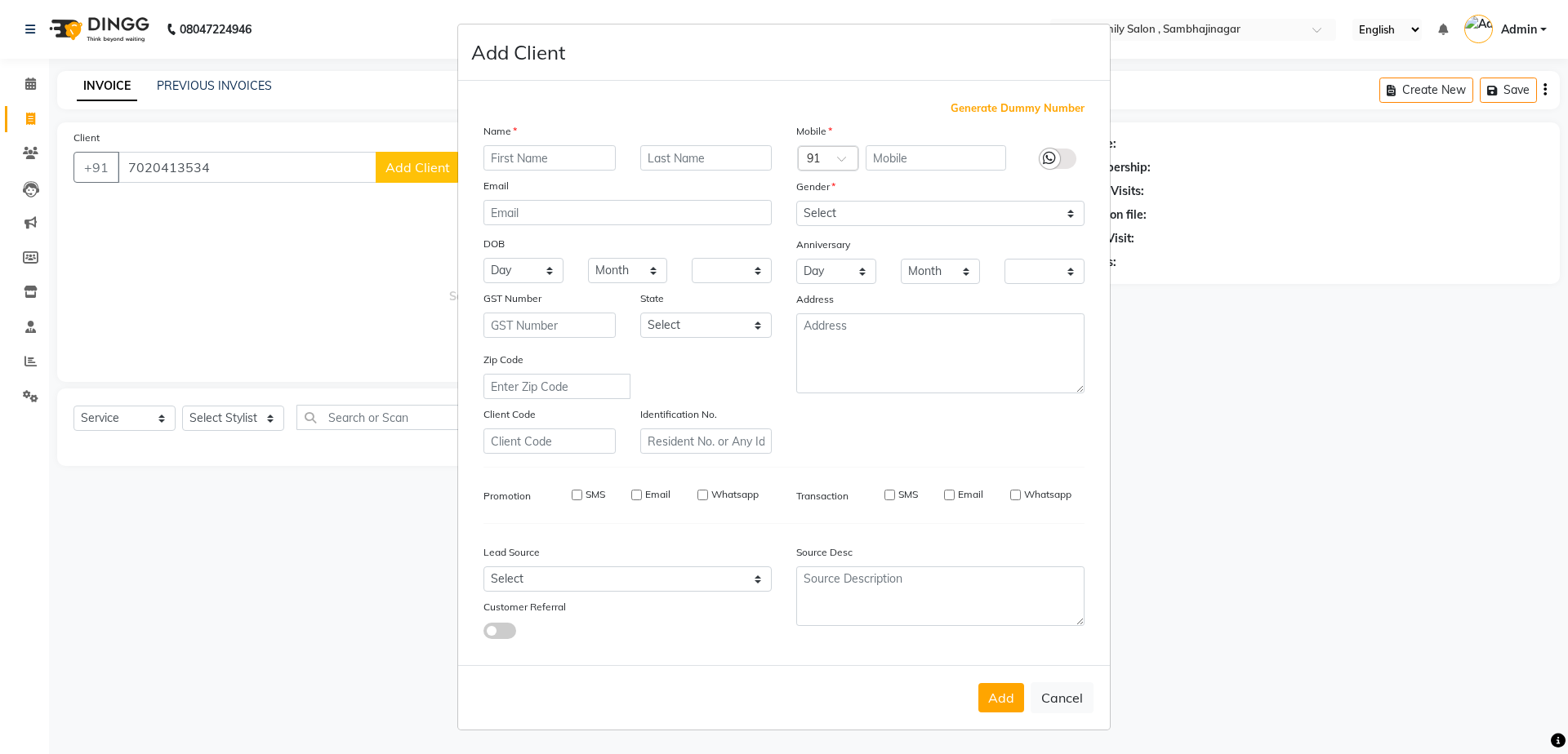
checkbox input "false"
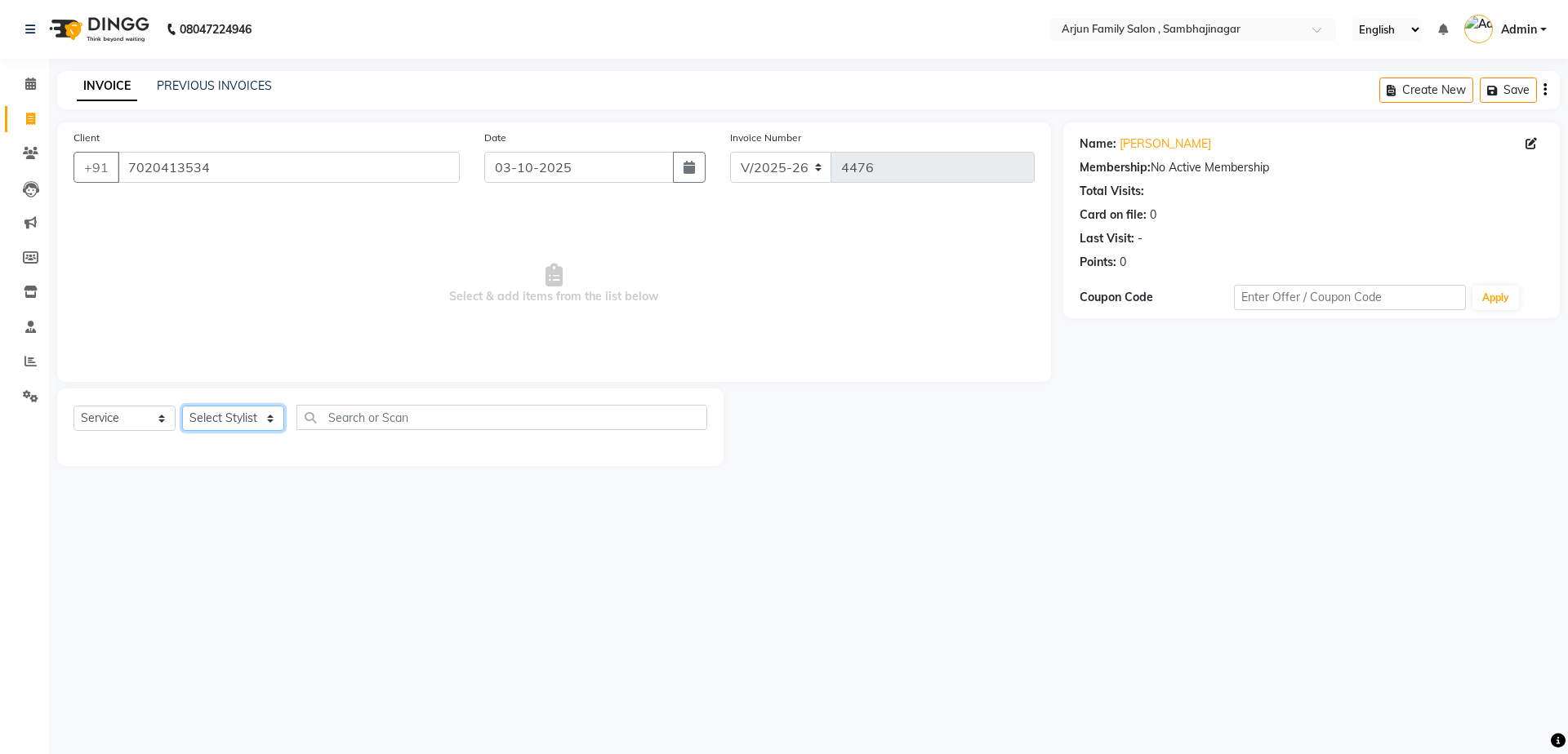
click at [213, 412] on select "Select Stylist arjun [PERSON_NAME] [PERSON_NAME] [PERSON_NAME] [PERSON_NAME]" at bounding box center [233, 419] width 102 height 25
select select "54806"
click at [182, 406] on select "Select Stylist arjun [PERSON_NAME] [PERSON_NAME] [PERSON_NAME] [PERSON_NAME]" at bounding box center [233, 419] width 102 height 25
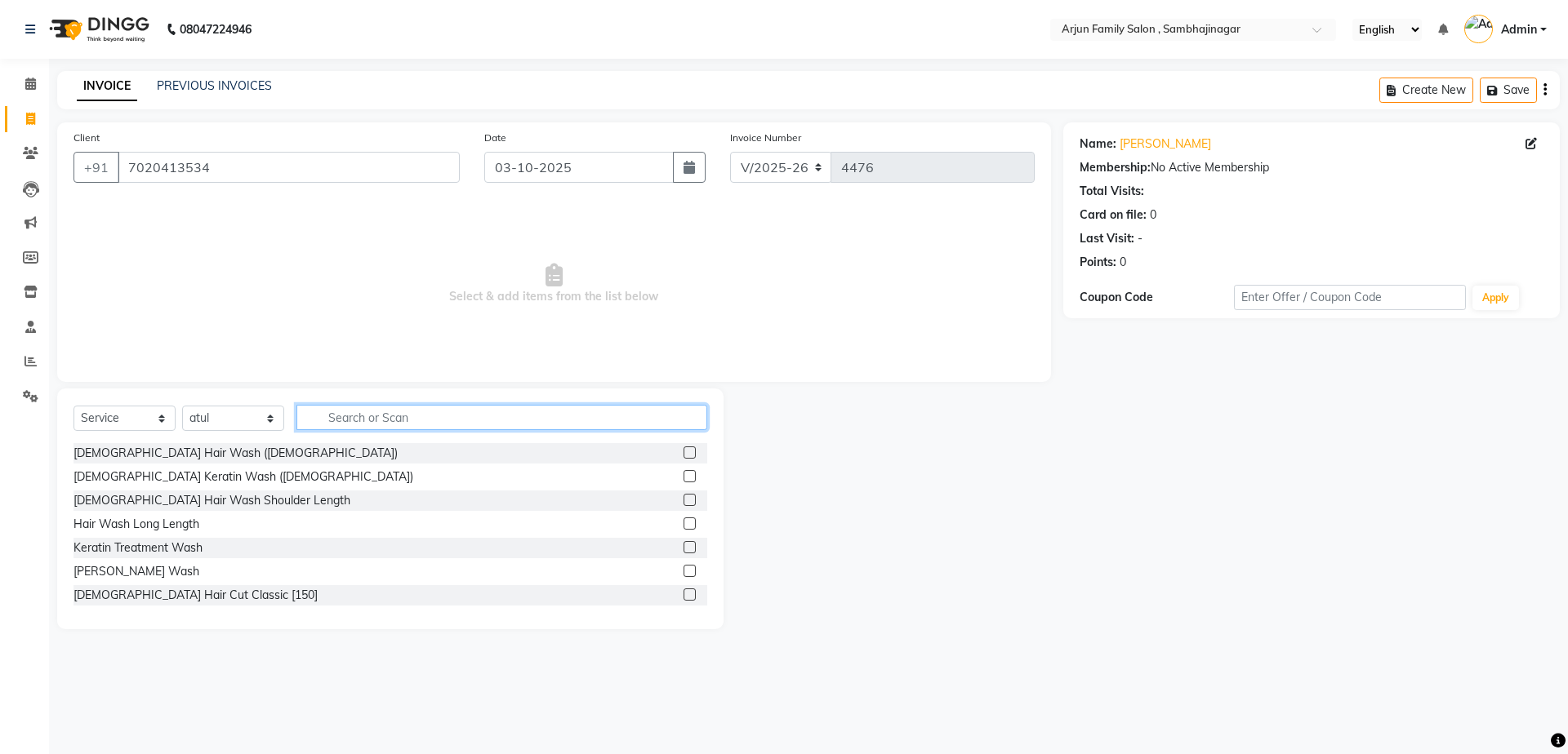
click at [473, 409] on input "text" at bounding box center [502, 418] width 411 height 25
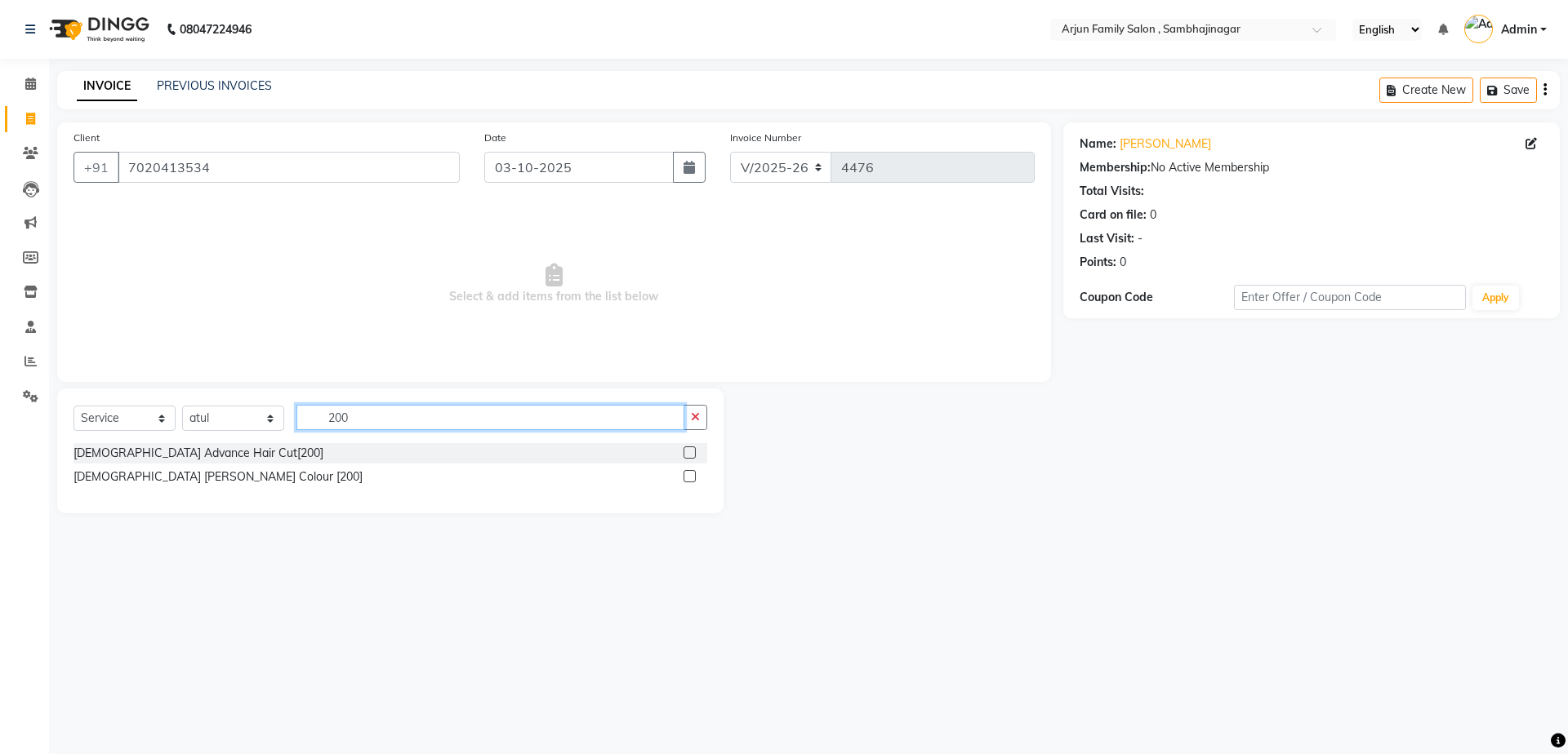
type input "200"
click at [168, 443] on div "[DEMOGRAPHIC_DATA] Advance Hair Cut[200]" at bounding box center [390, 453] width 633 height 20
drag, startPoint x: 173, startPoint y: 452, endPoint x: 487, endPoint y: 452, distance: 314.0
click at [174, 452] on div "[DEMOGRAPHIC_DATA] Advance Hair Cut[200]" at bounding box center [199, 453] width 250 height 17
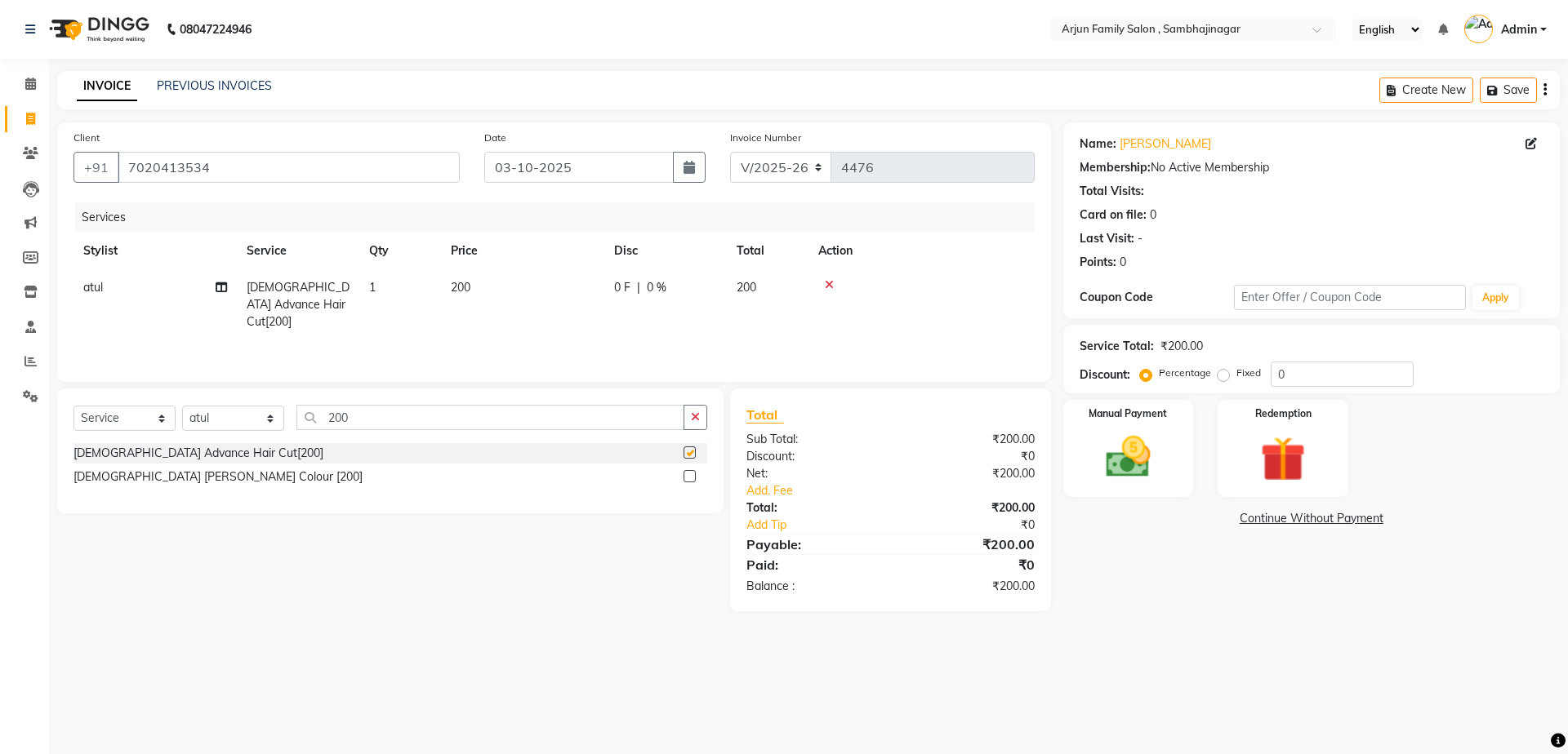
checkbox input "false"
click at [1146, 500] on div "Name: [PERSON_NAME] Membership: No Active Membership Total Visits: Card on file…" at bounding box center [1317, 367] width 508 height 489
click at [1159, 472] on img at bounding box center [1128, 457] width 76 height 54
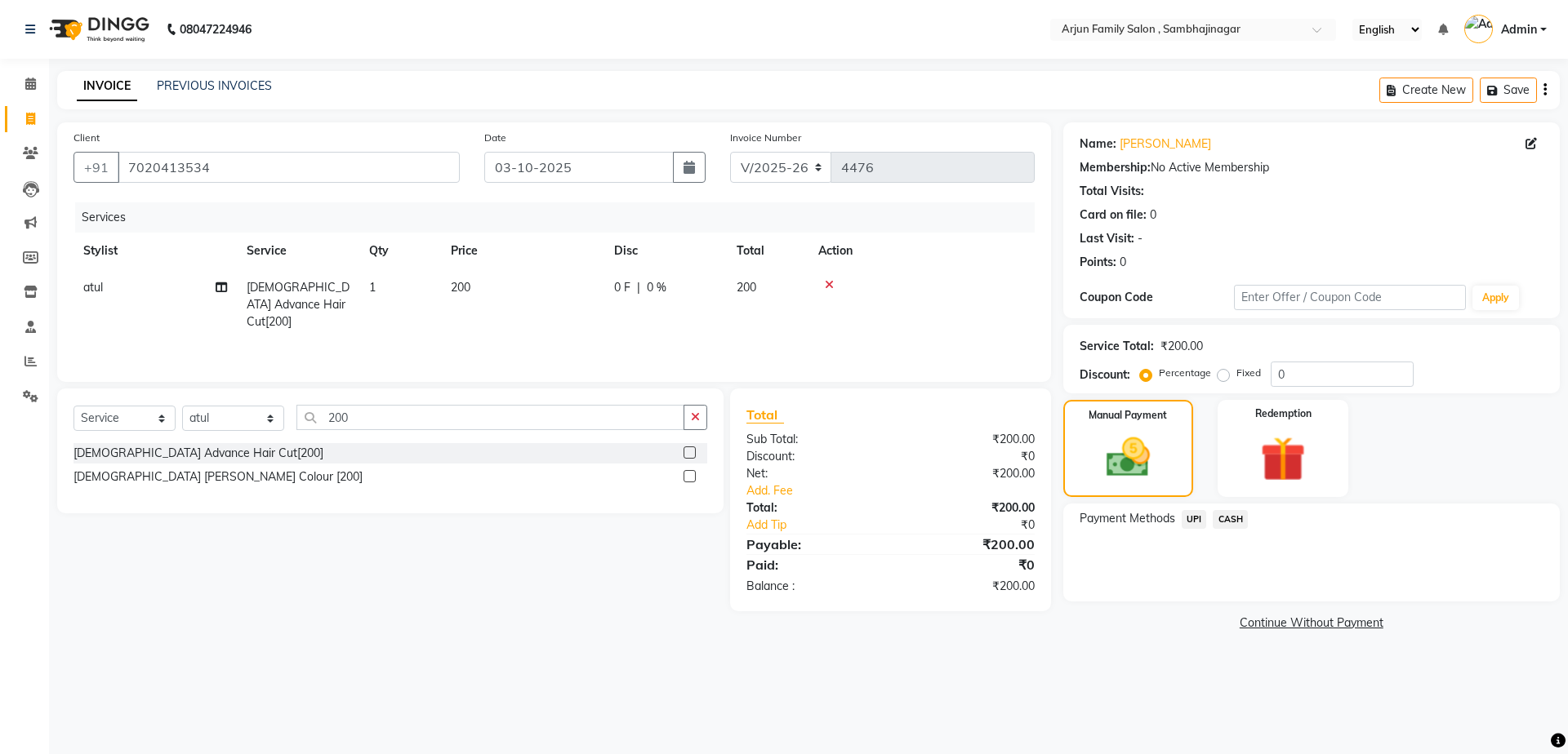
drag, startPoint x: 1191, startPoint y: 518, endPoint x: 1227, endPoint y: 527, distance: 37.1
click at [1193, 517] on span "UPI" at bounding box center [1194, 519] width 25 height 18
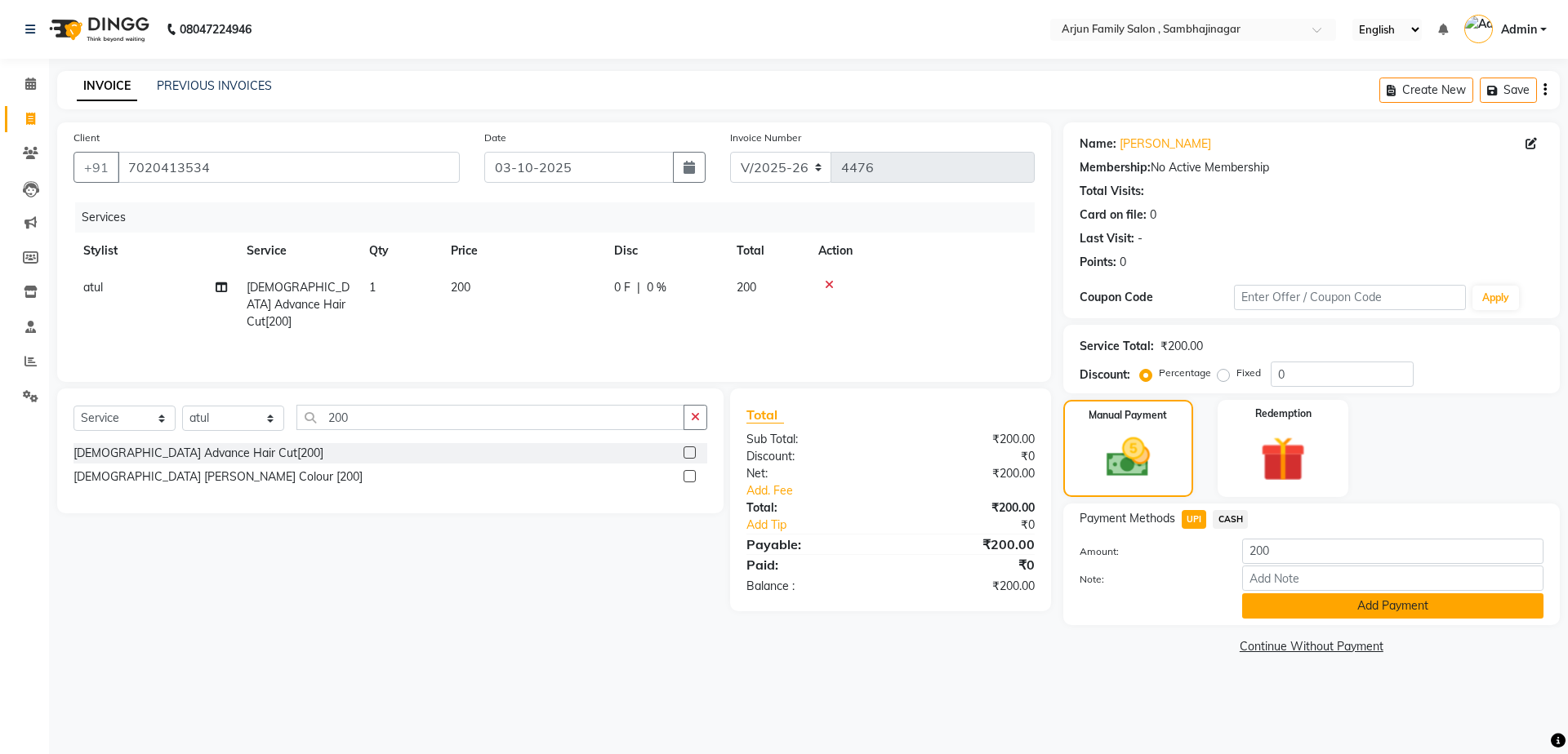
click at [1363, 611] on button "Add Payment" at bounding box center [1392, 606] width 301 height 25
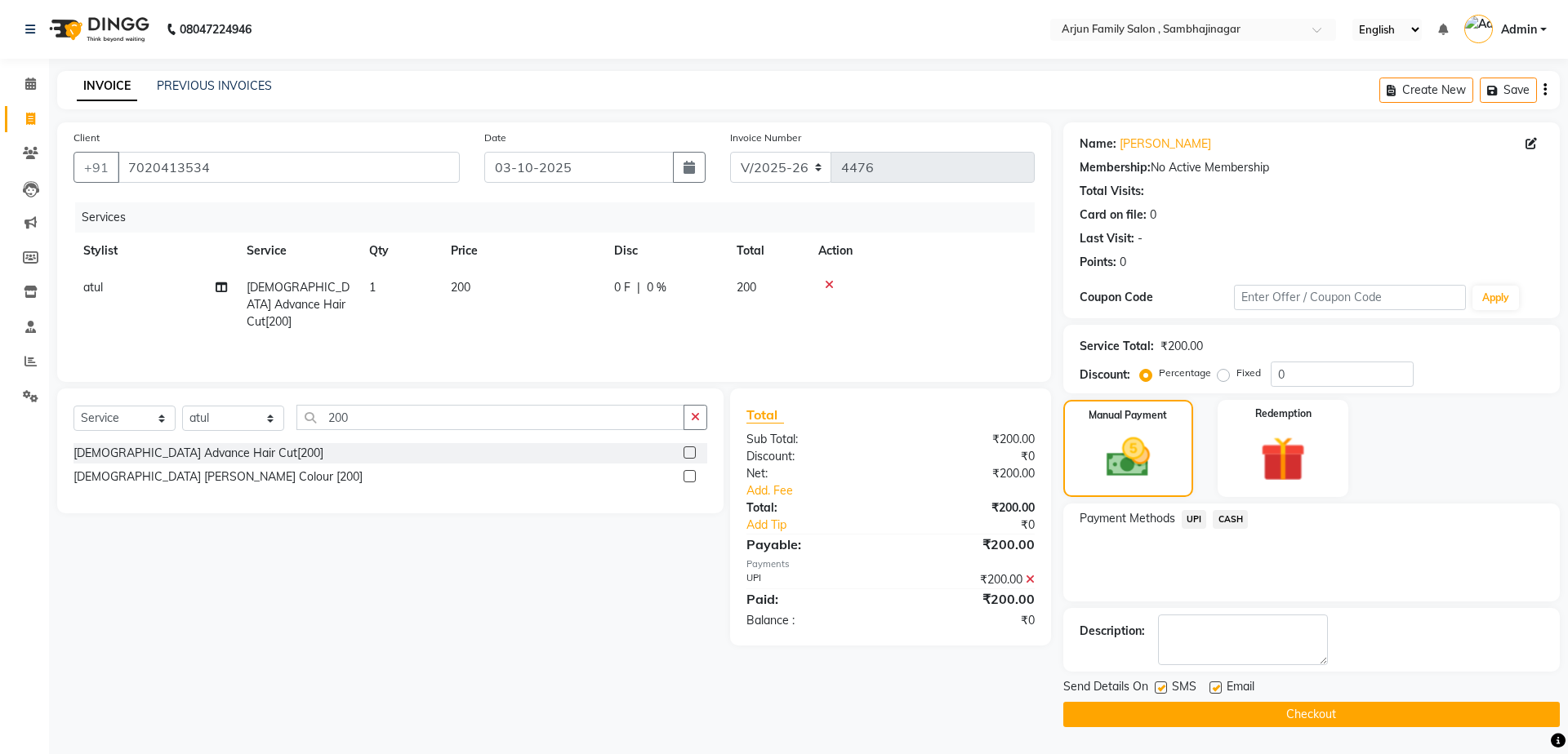
click at [1382, 715] on button "Checkout" at bounding box center [1311, 715] width 497 height 25
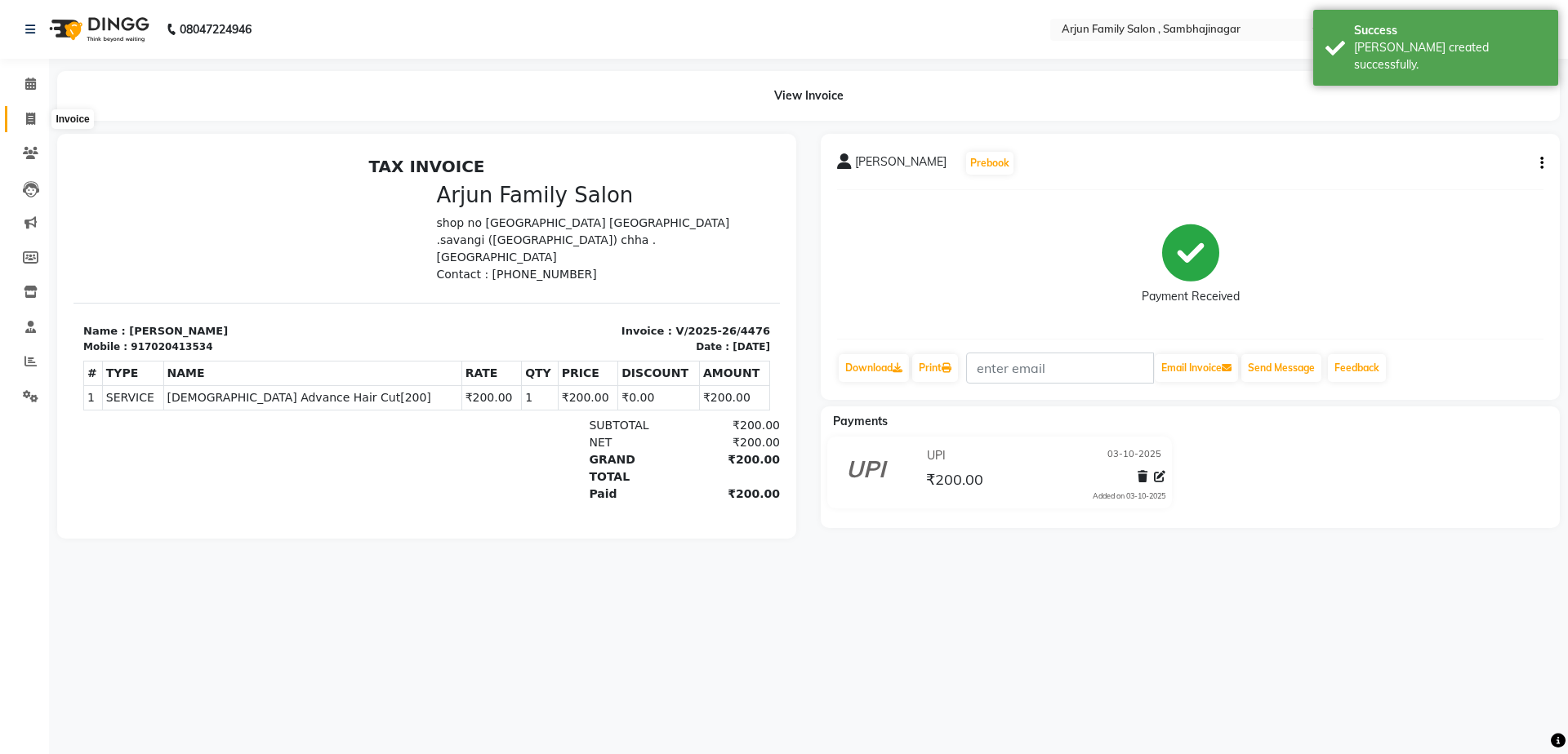
click at [30, 119] on icon at bounding box center [30, 118] width 9 height 13
select select "service"
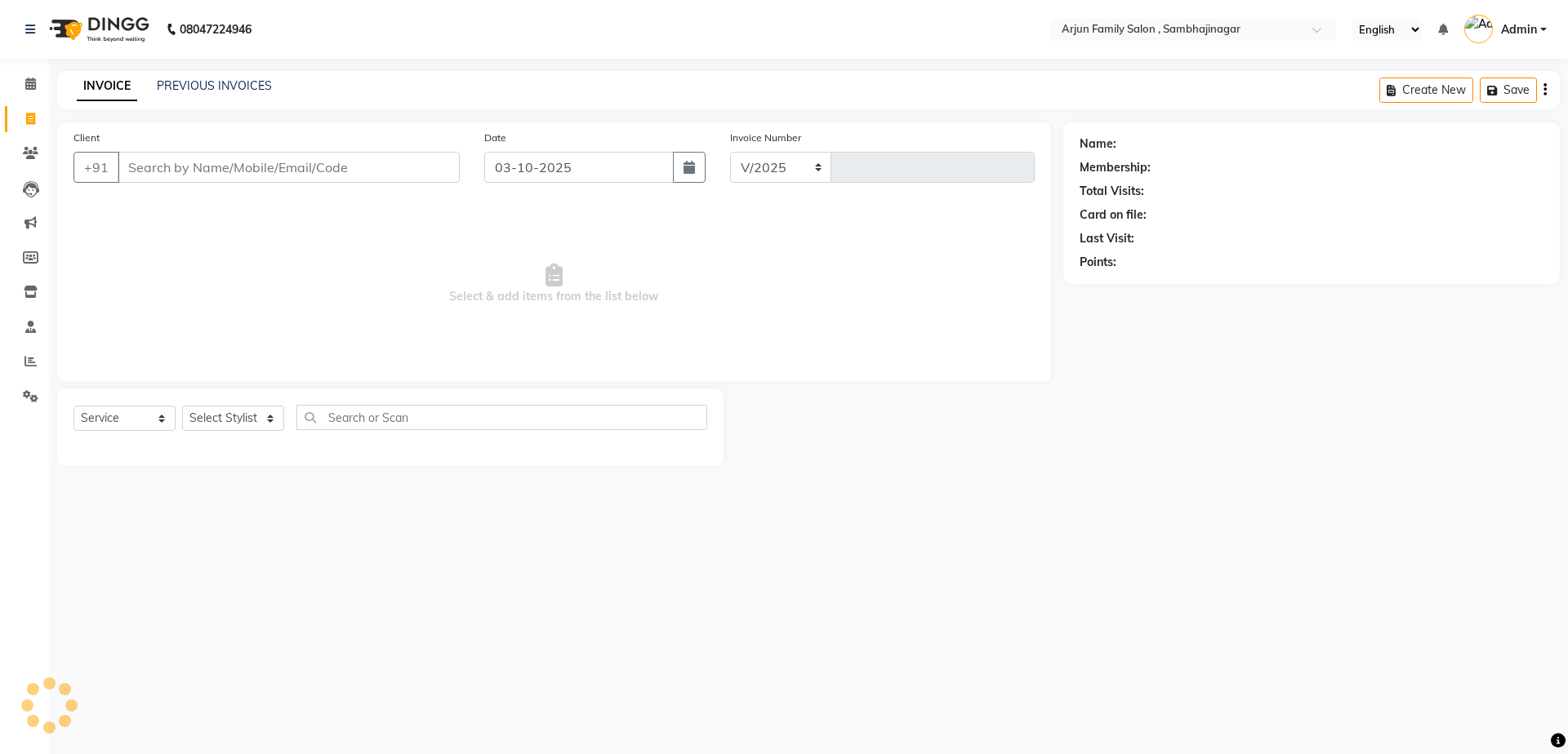
select select "6947"
type input "4477"
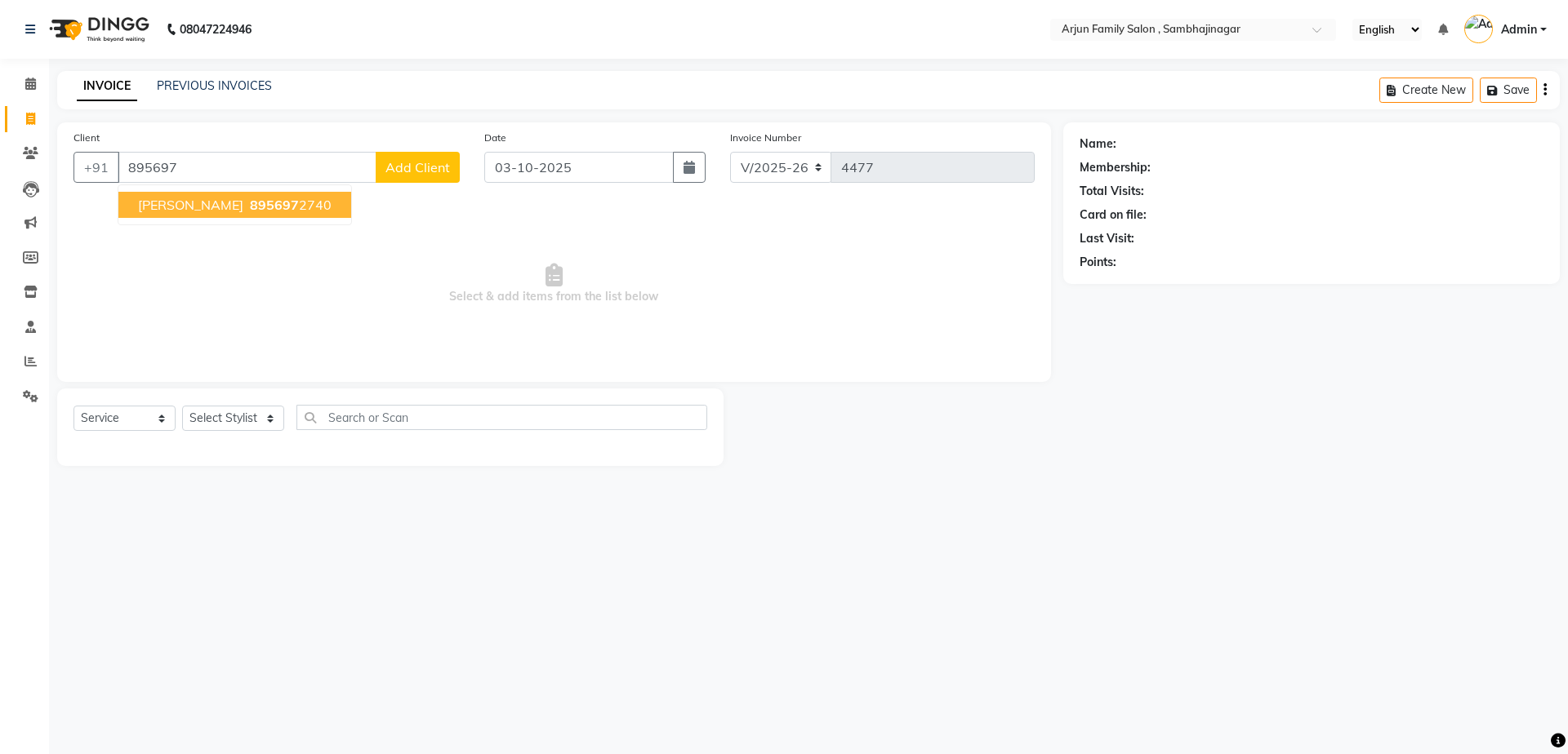
click at [250, 208] on span "895697" at bounding box center [274, 205] width 49 height 16
type input "8956972740"
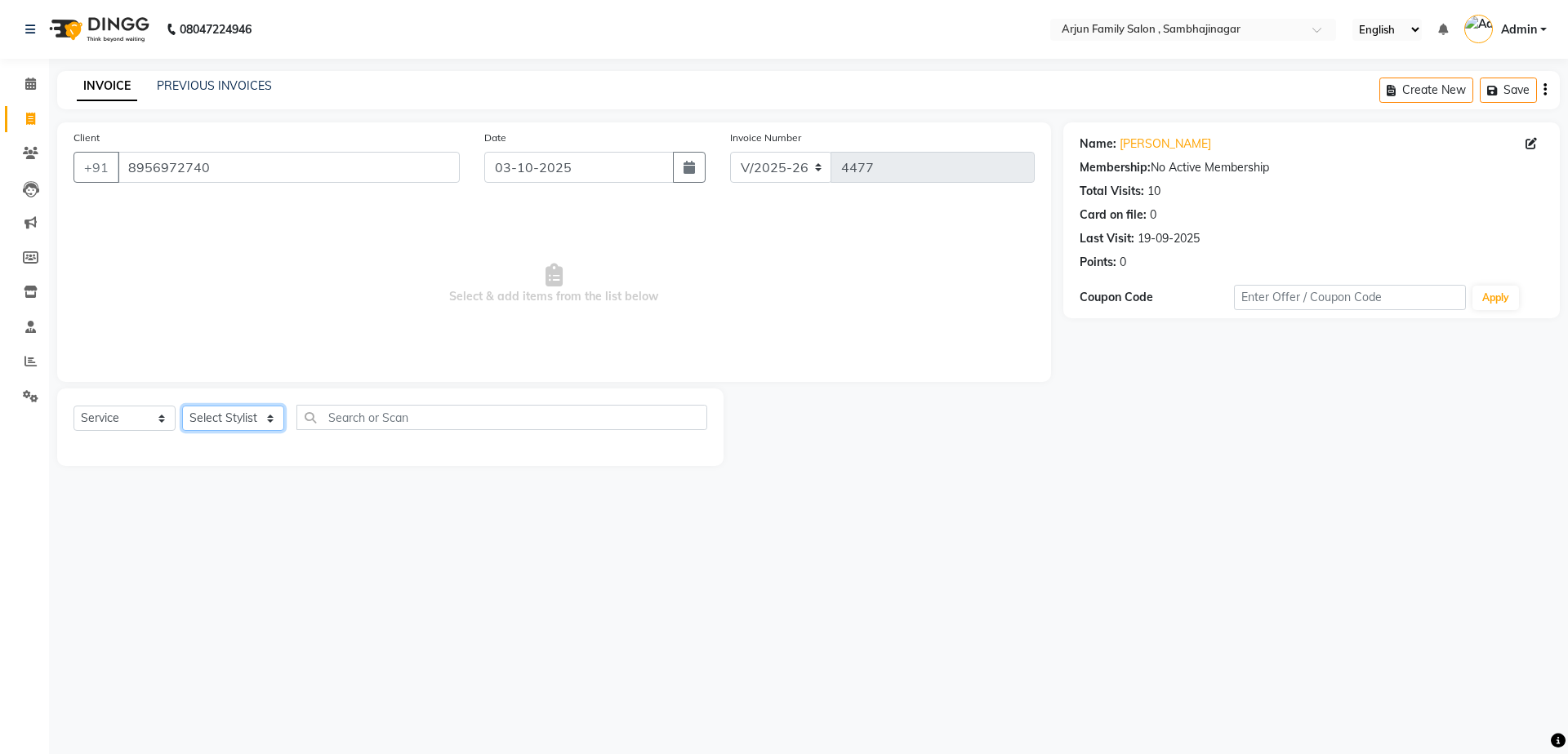
click at [229, 413] on select "Select Stylist arjun [PERSON_NAME] [PERSON_NAME] [PERSON_NAME] [PERSON_NAME]" at bounding box center [233, 419] width 102 height 25
click at [182, 406] on select "Select Stylist arjun [PERSON_NAME] [PERSON_NAME] [PERSON_NAME] [PERSON_NAME]" at bounding box center [233, 419] width 102 height 25
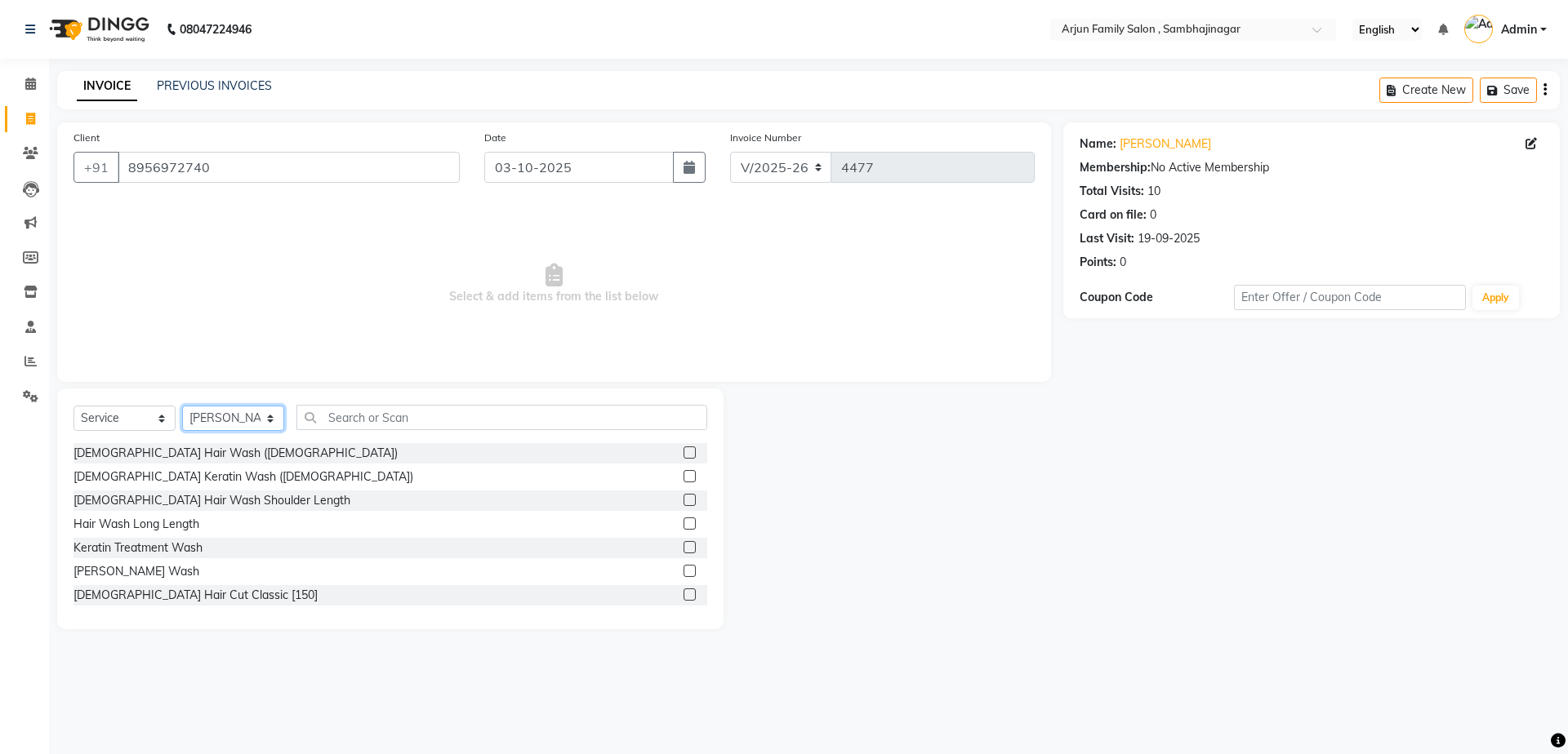
click at [210, 422] on select "Select Stylist arjun [PERSON_NAME] [PERSON_NAME] [PERSON_NAME] [PERSON_NAME]" at bounding box center [233, 419] width 102 height 25
select select "54803"
click at [182, 406] on select "Select Stylist arjun [PERSON_NAME] [PERSON_NAME] [PERSON_NAME] [PERSON_NAME]" at bounding box center [233, 419] width 102 height 25
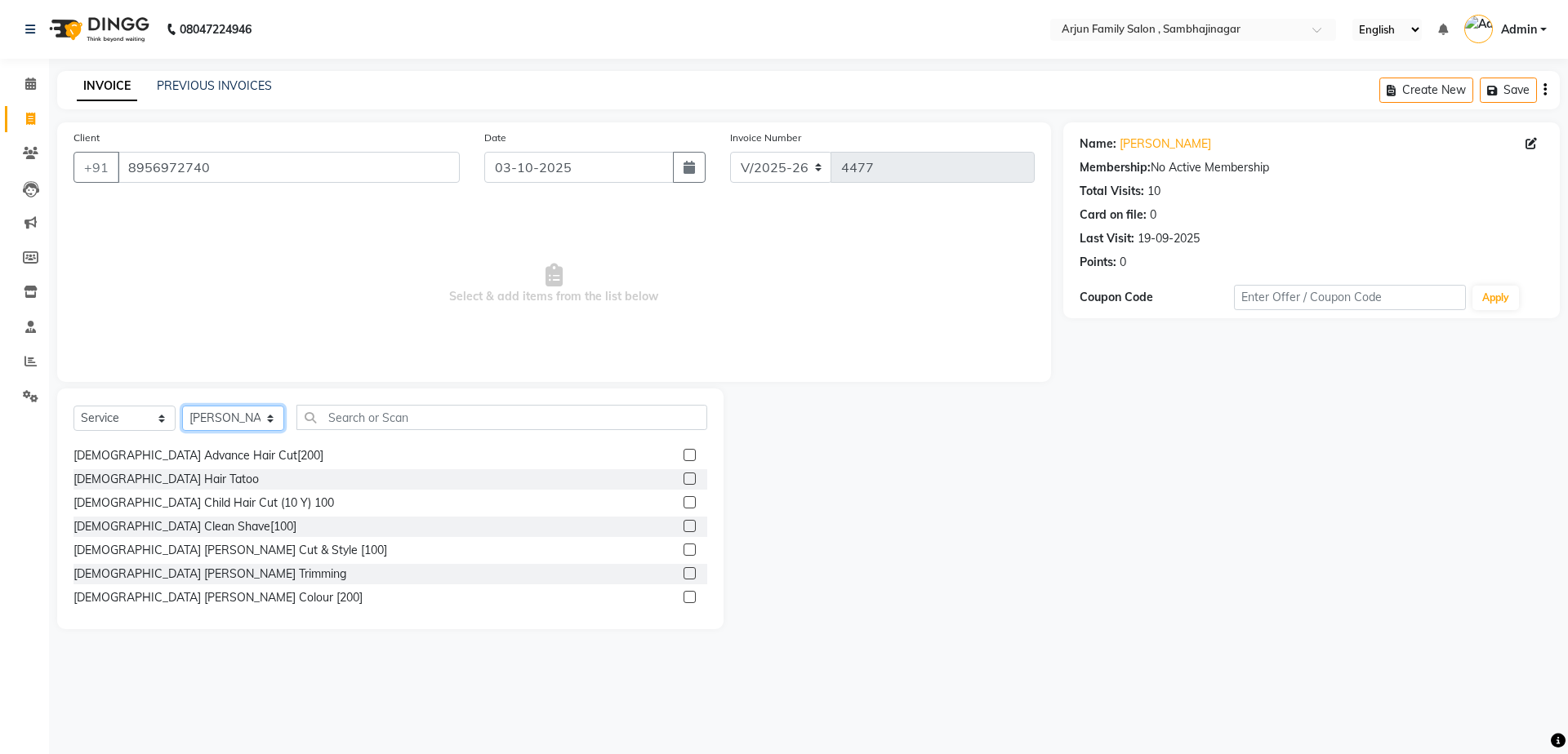
scroll to position [245, 0]
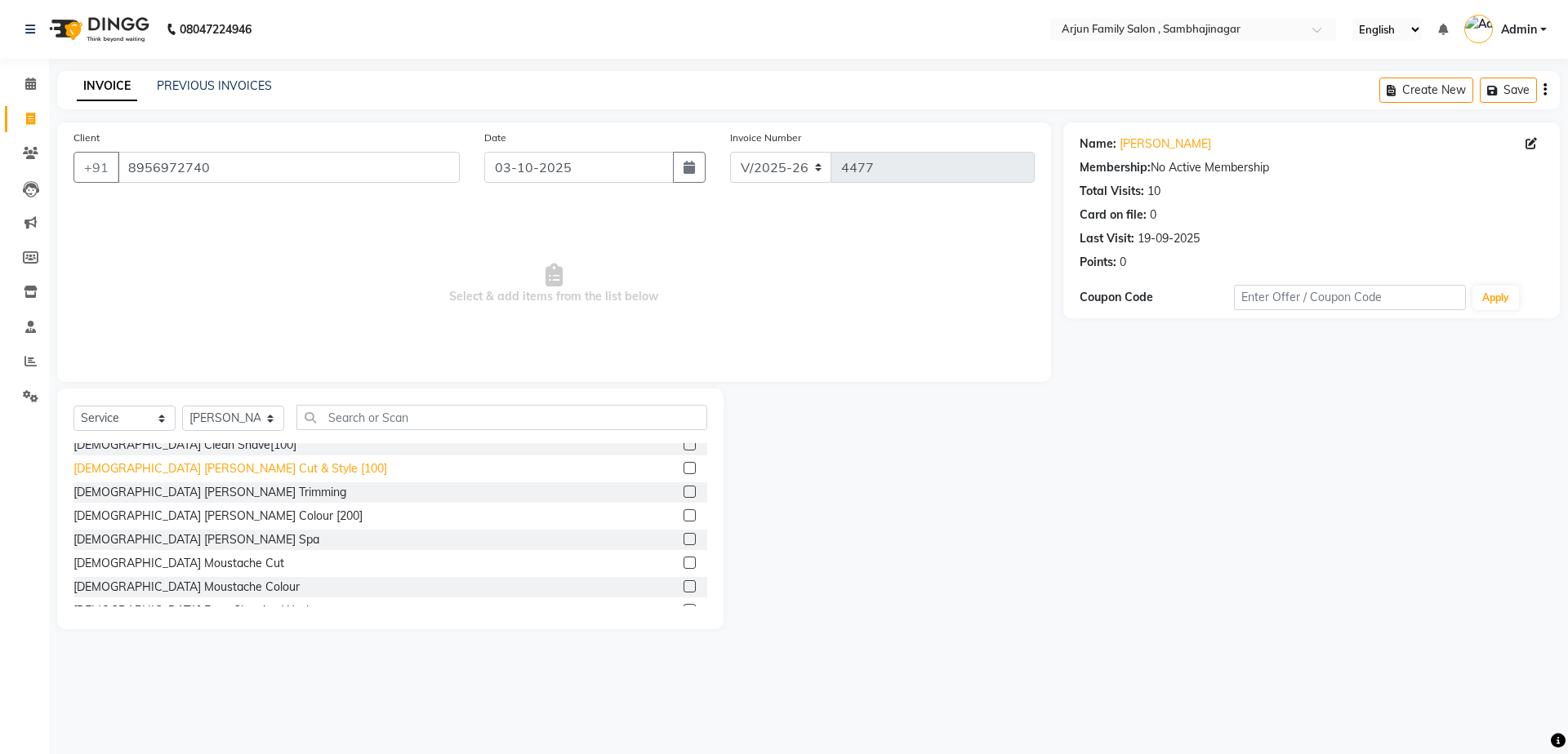
click at [192, 472] on div "[DEMOGRAPHIC_DATA] [PERSON_NAME] Cut & Style [100]" at bounding box center [231, 469] width 314 height 17
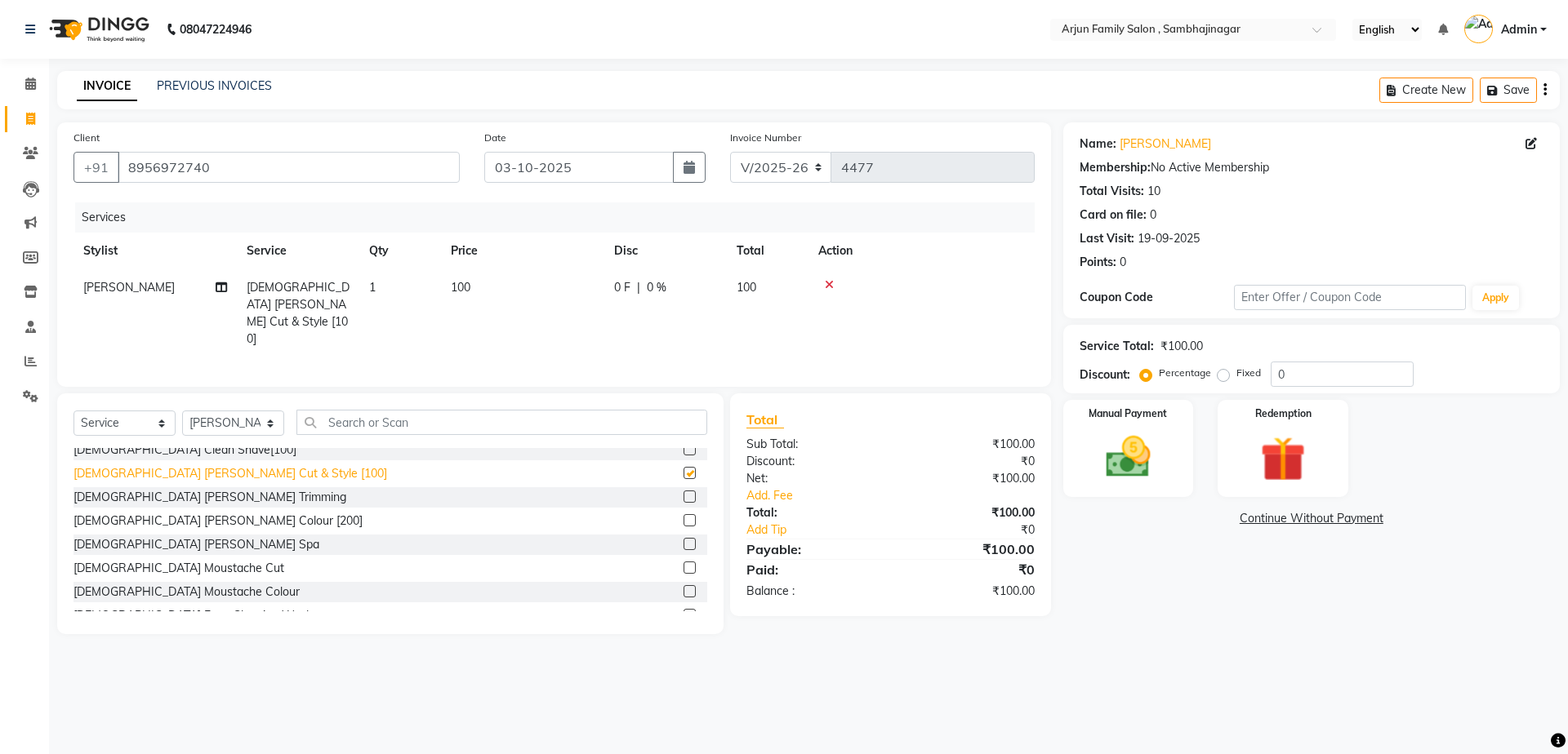
checkbox input "false"
click at [1111, 434] on img at bounding box center [1128, 457] width 76 height 54
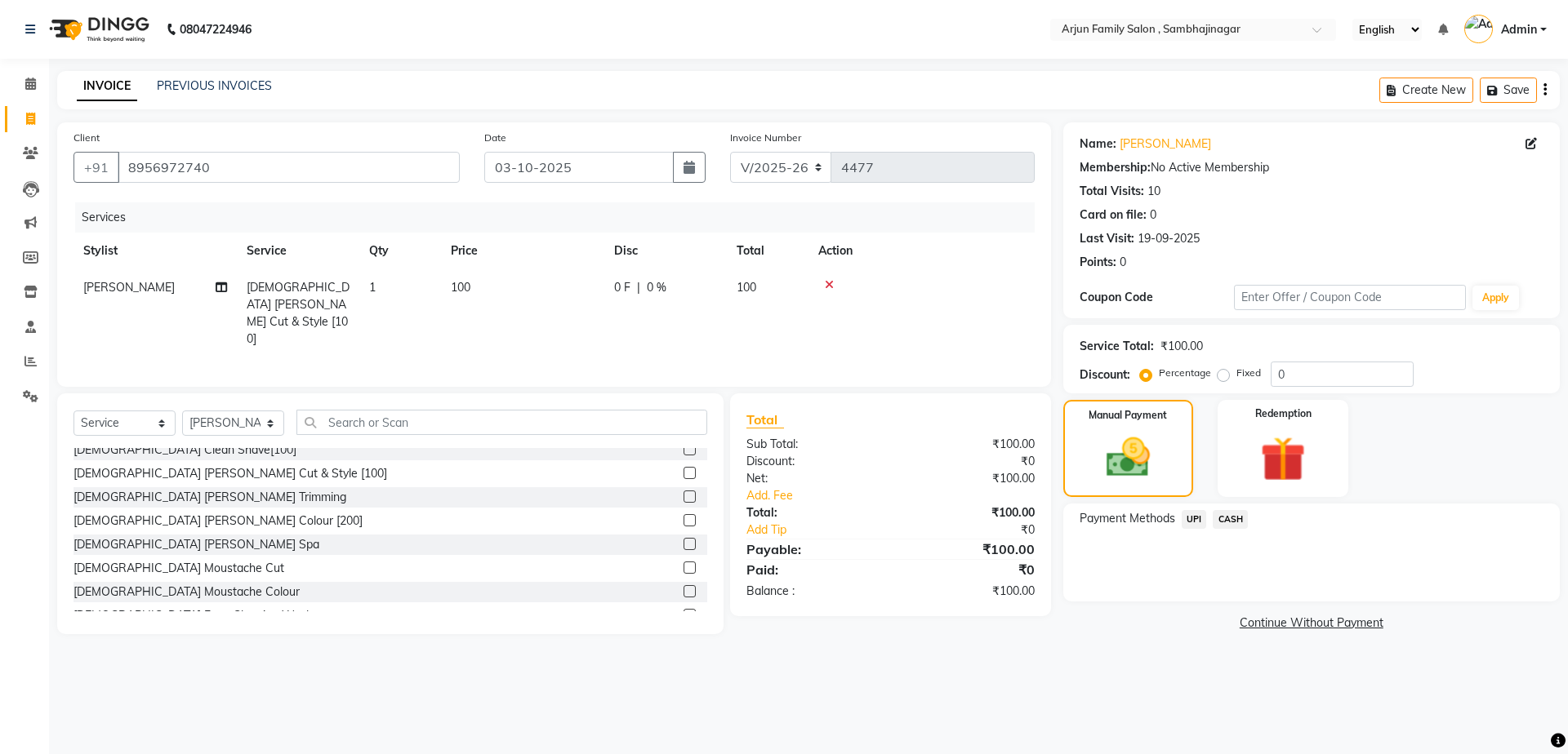
click at [1223, 524] on span "CASH" at bounding box center [1230, 519] width 35 height 18
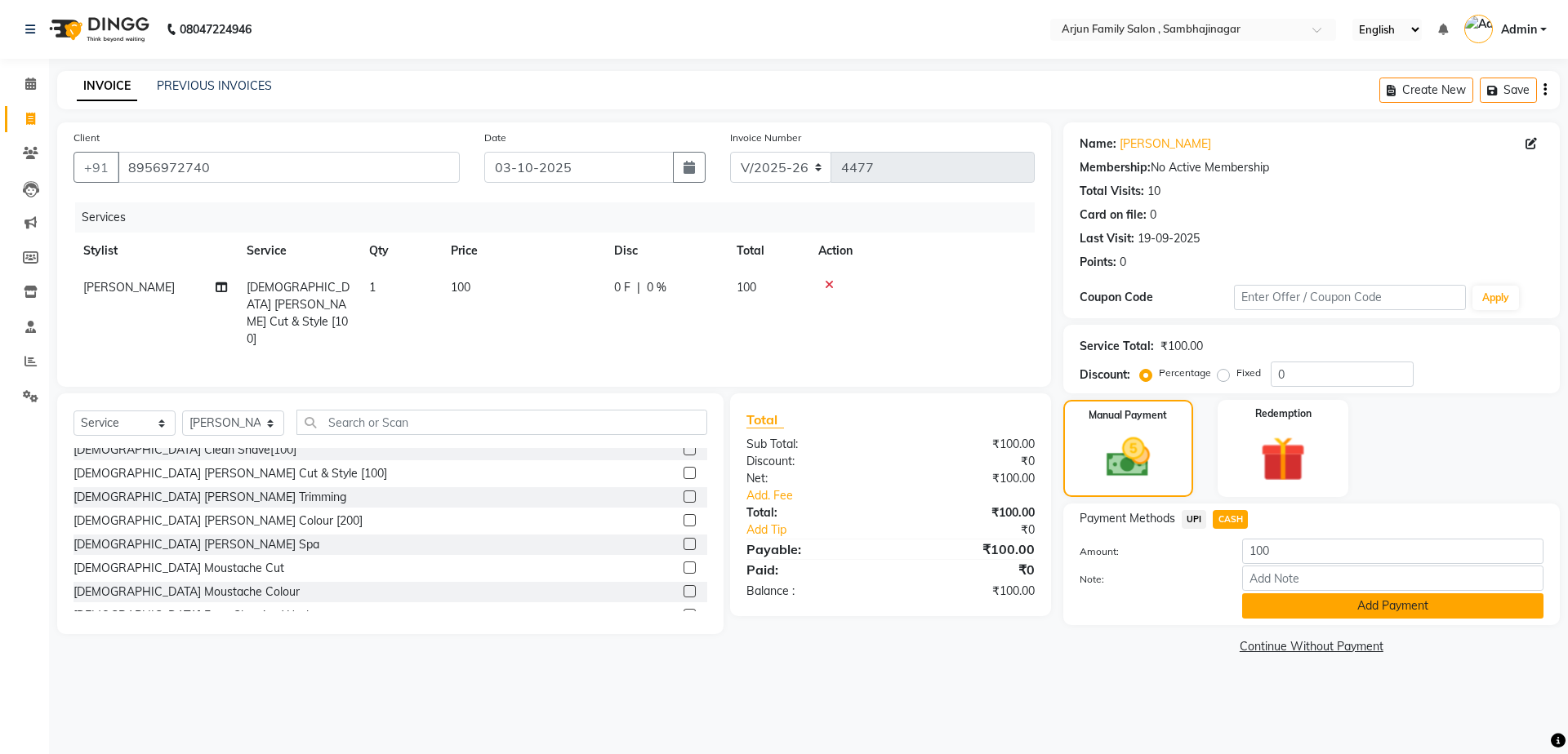
click at [1351, 606] on button "Add Payment" at bounding box center [1392, 606] width 301 height 25
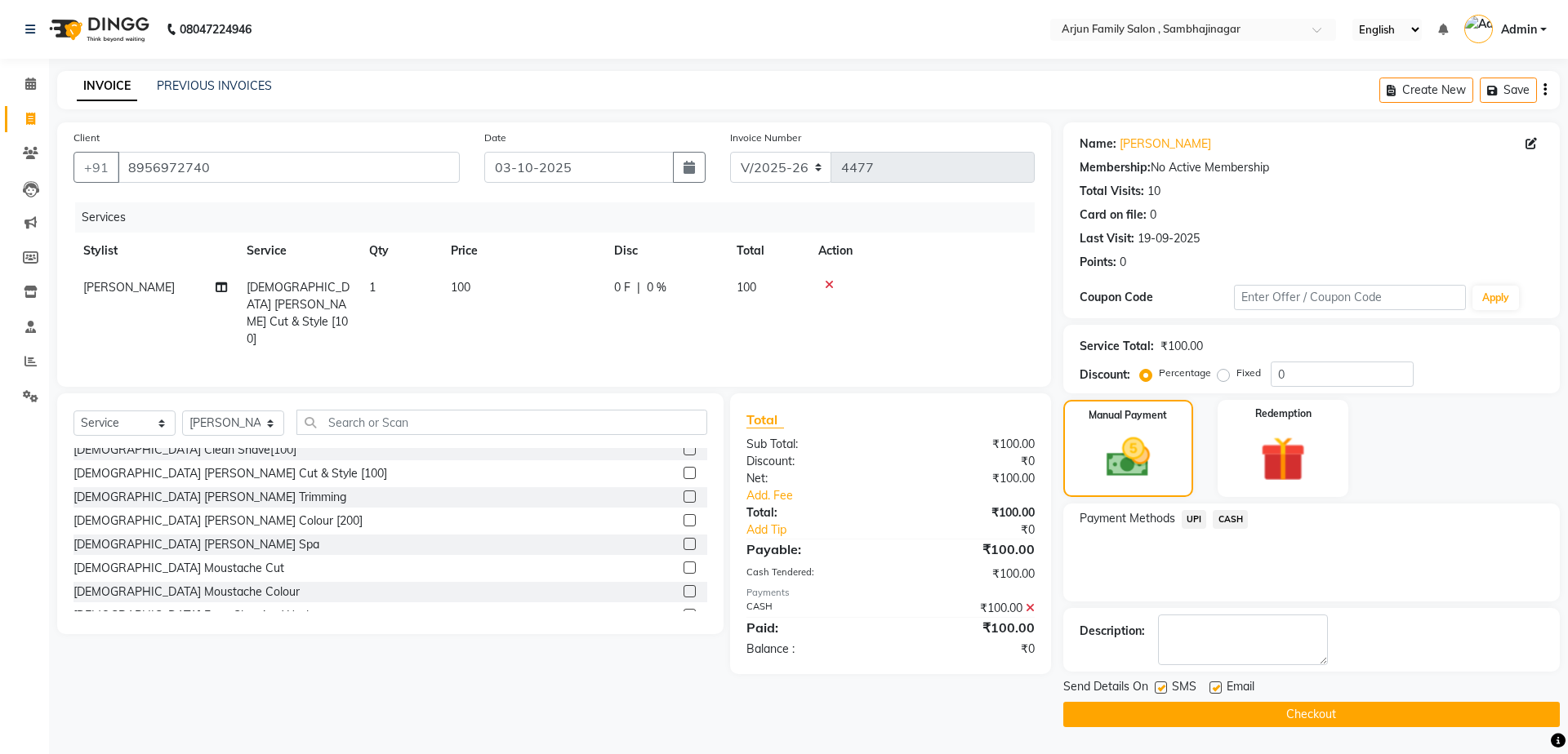
click at [1309, 713] on button "Checkout" at bounding box center [1311, 715] width 497 height 25
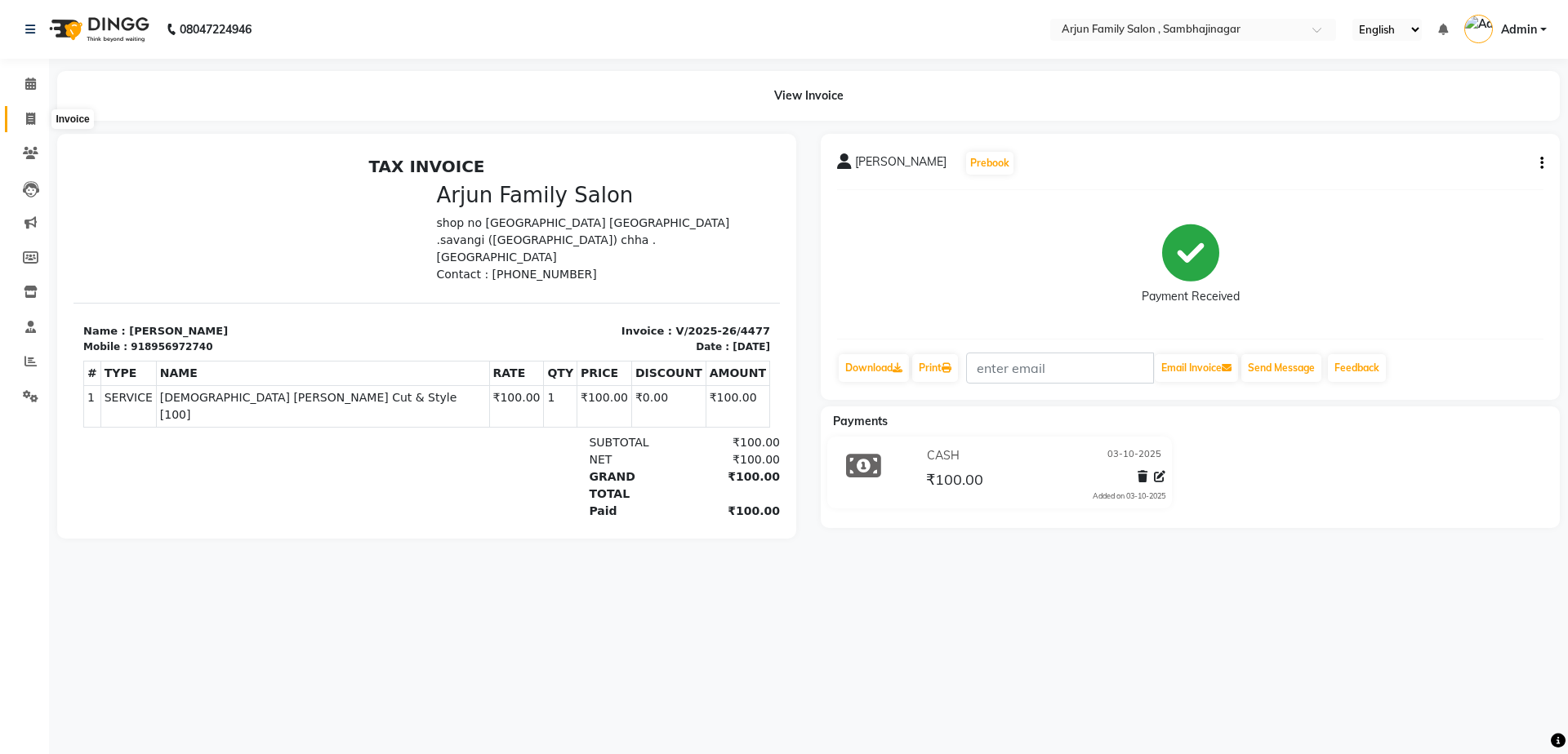
click at [32, 117] on icon at bounding box center [30, 118] width 9 height 13
select select "service"
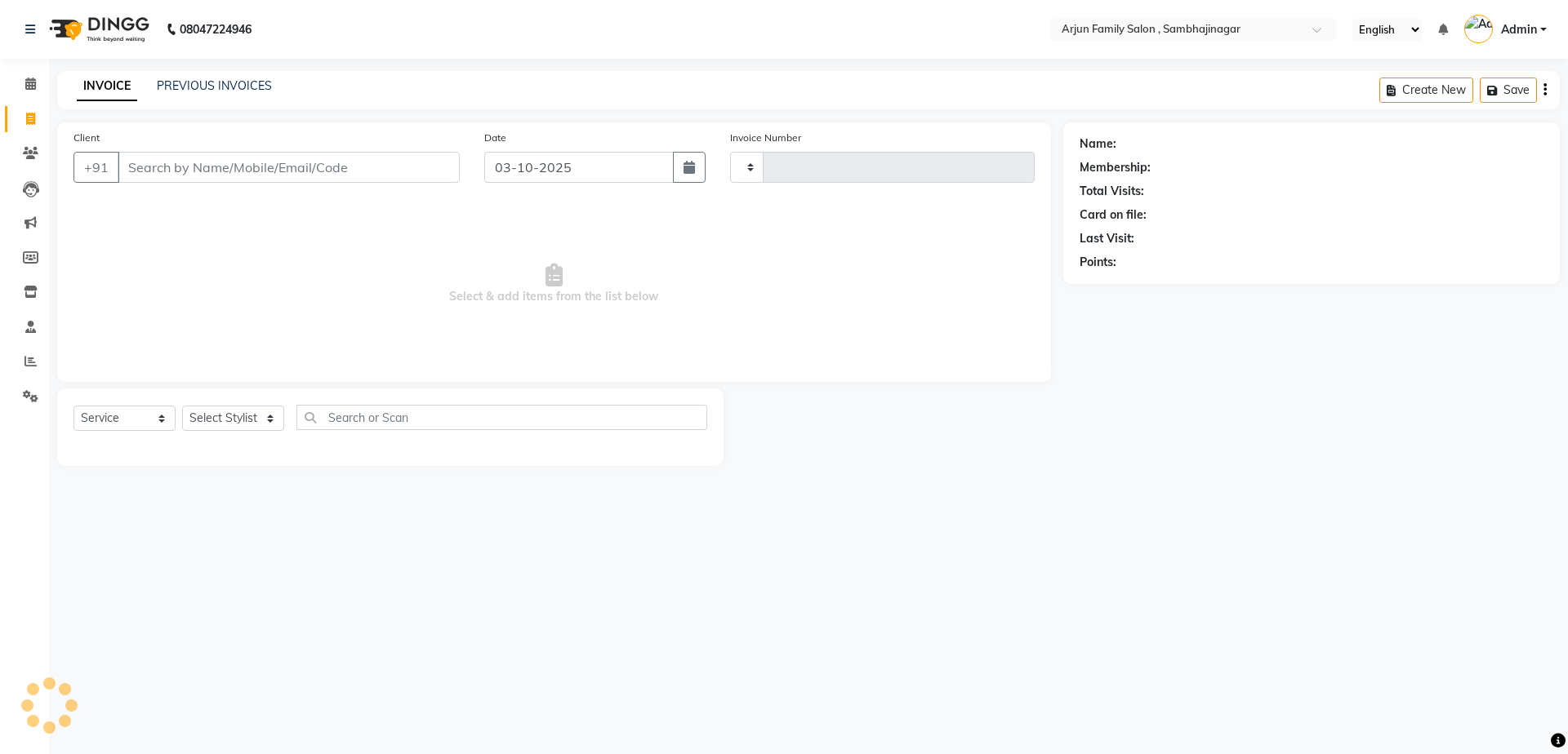
type input "4478"
select select "6947"
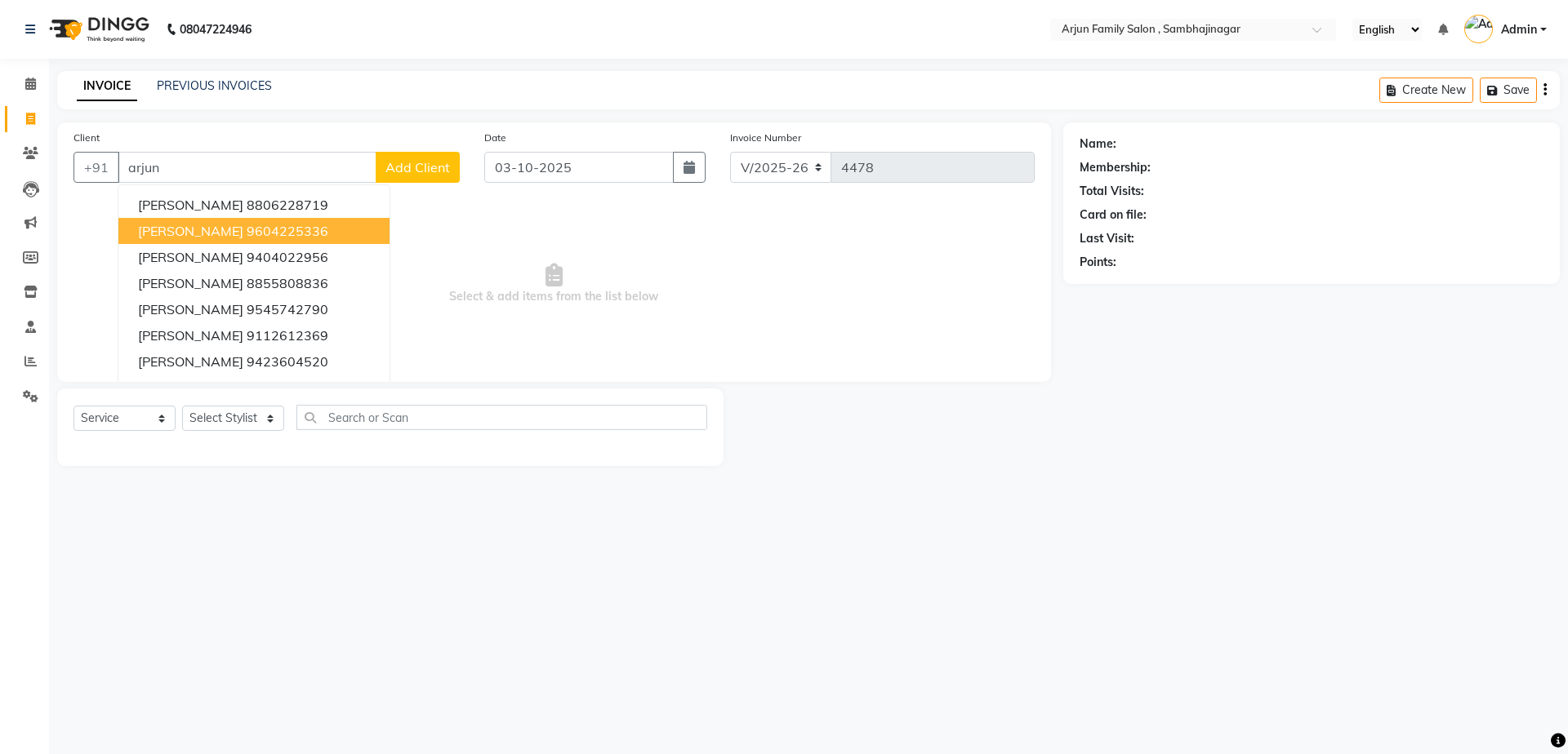
click at [171, 240] on button "[PERSON_NAME] 9604225336" at bounding box center [253, 231] width 271 height 26
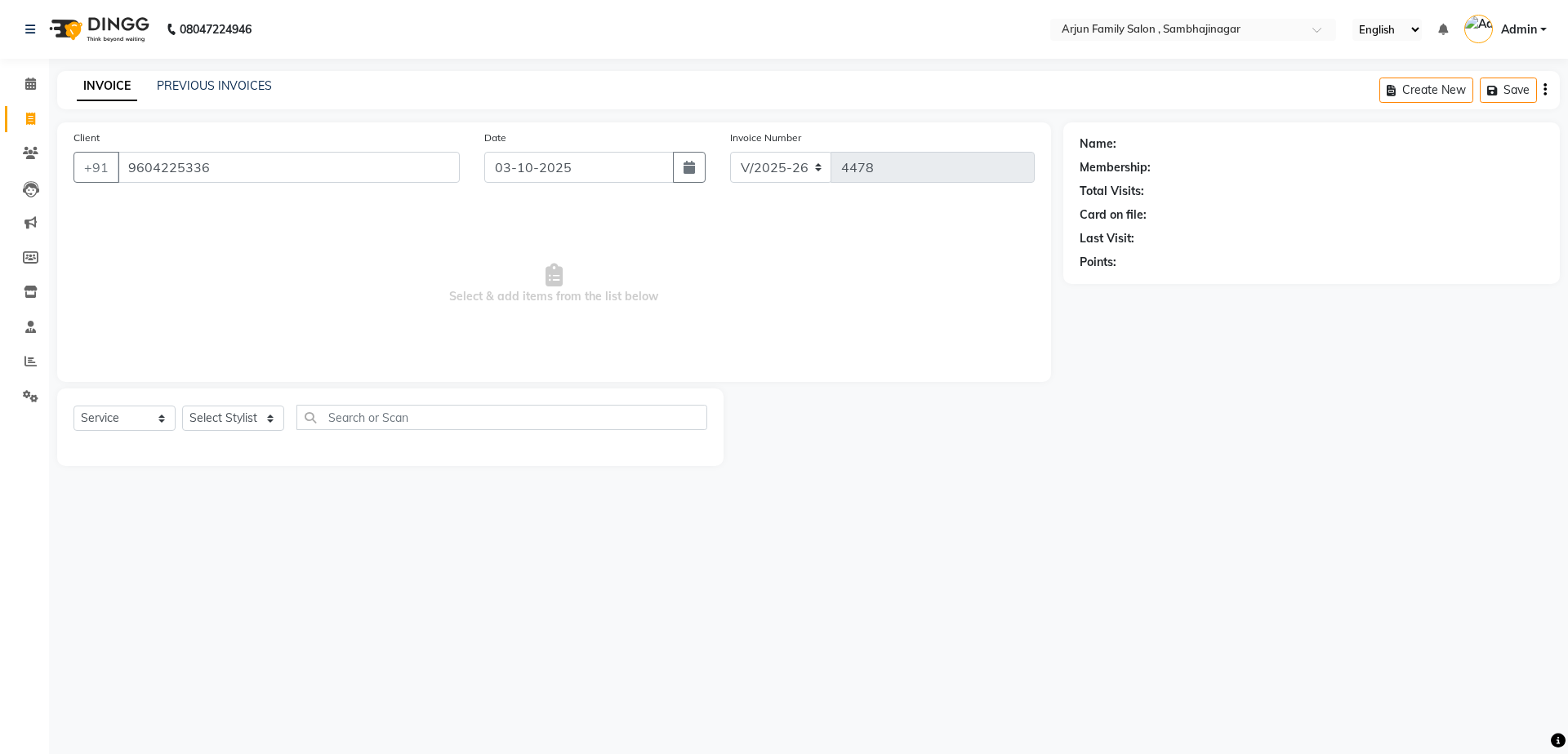
type input "9604225336"
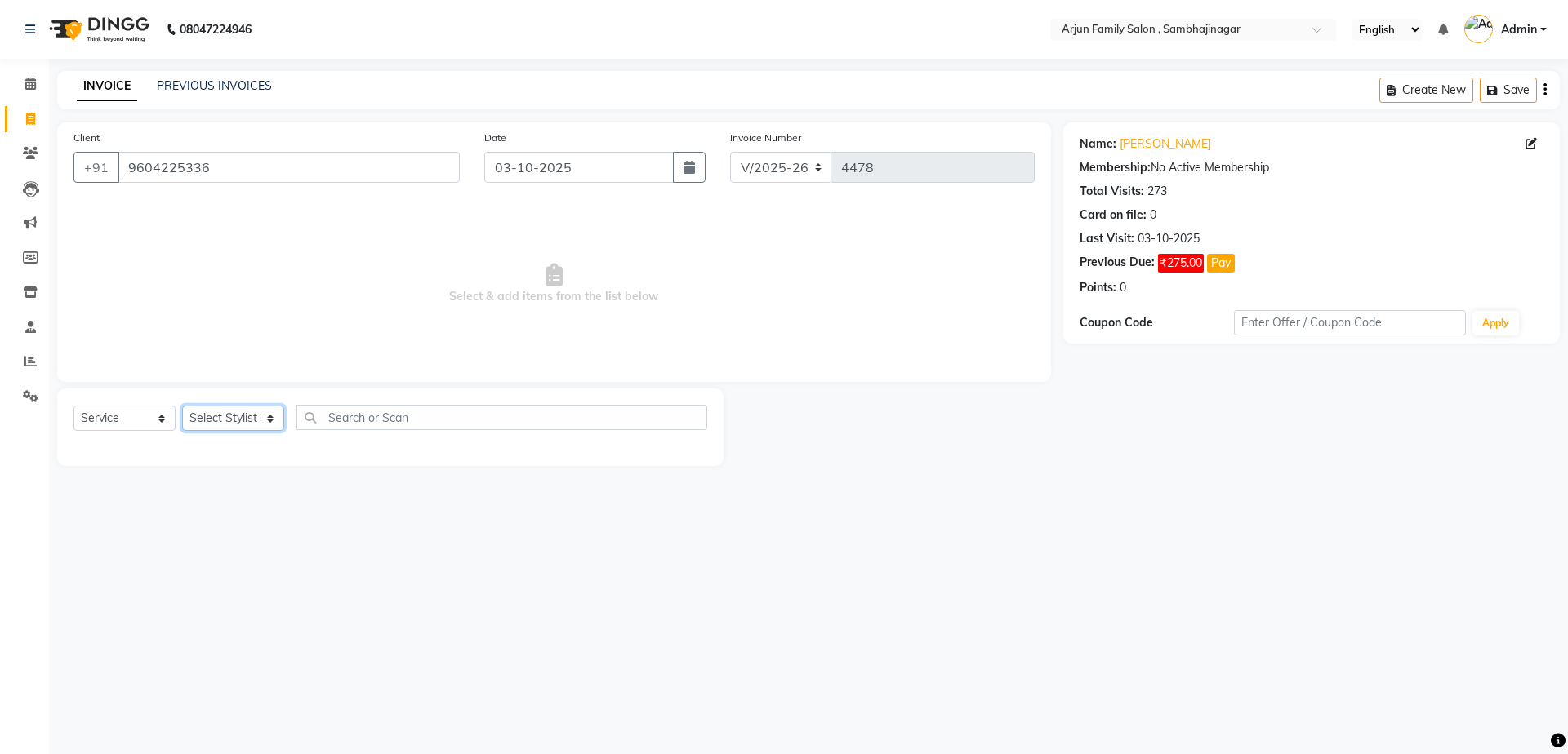
click at [250, 426] on select "Select Stylist arjun [PERSON_NAME] [PERSON_NAME] [PERSON_NAME] [PERSON_NAME]" at bounding box center [233, 419] width 102 height 25
select select "54666"
click at [182, 406] on select "Select Stylist arjun [PERSON_NAME] [PERSON_NAME] [PERSON_NAME] [PERSON_NAME]" at bounding box center [233, 419] width 102 height 25
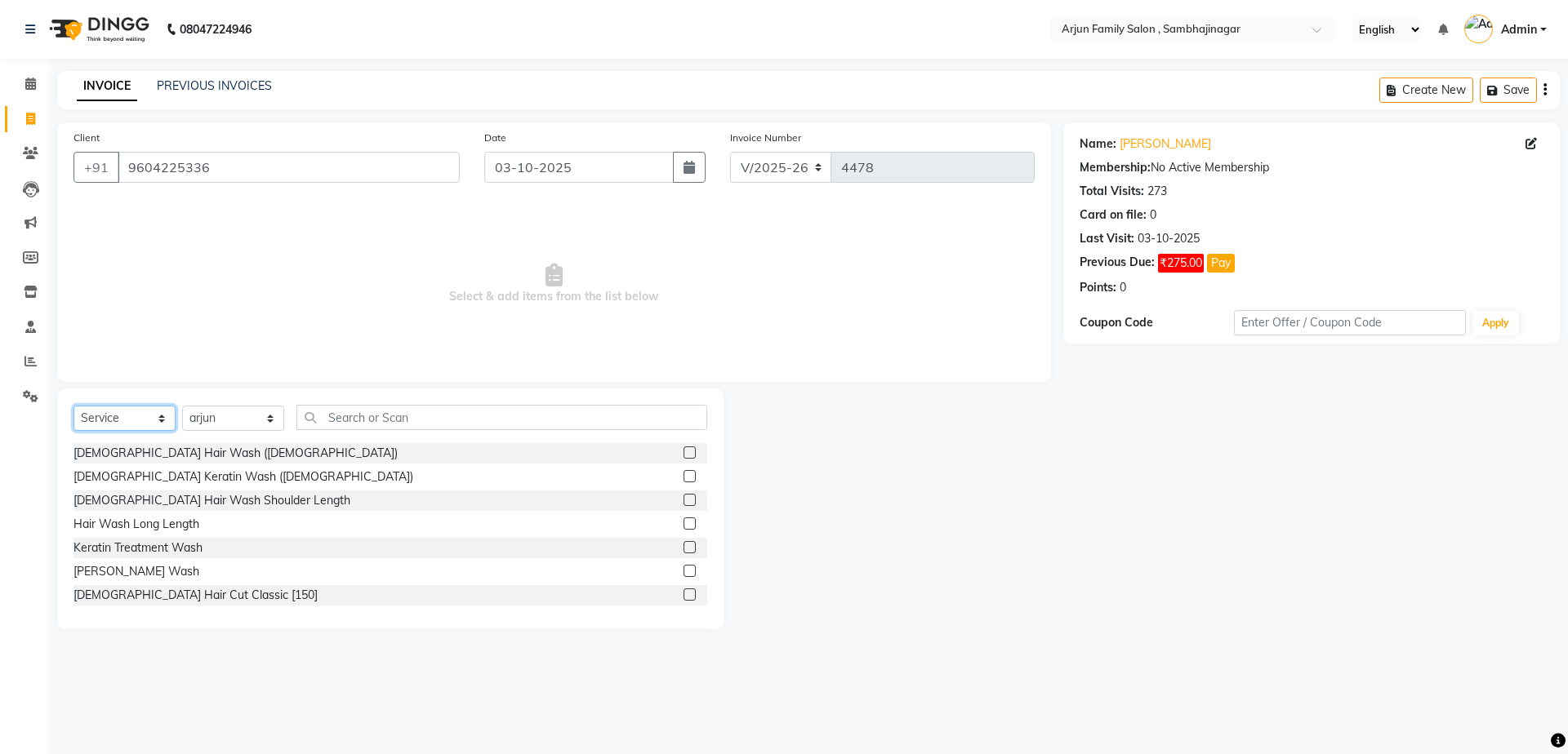
click at [145, 419] on select "Select Service Product Membership Package Voucher Prepaid Gift Card" at bounding box center [125, 419] width 102 height 25
select select "product"
click at [74, 406] on select "Select Service Product Membership Package Voucher Prepaid Gift Card" at bounding box center [125, 419] width 102 height 25
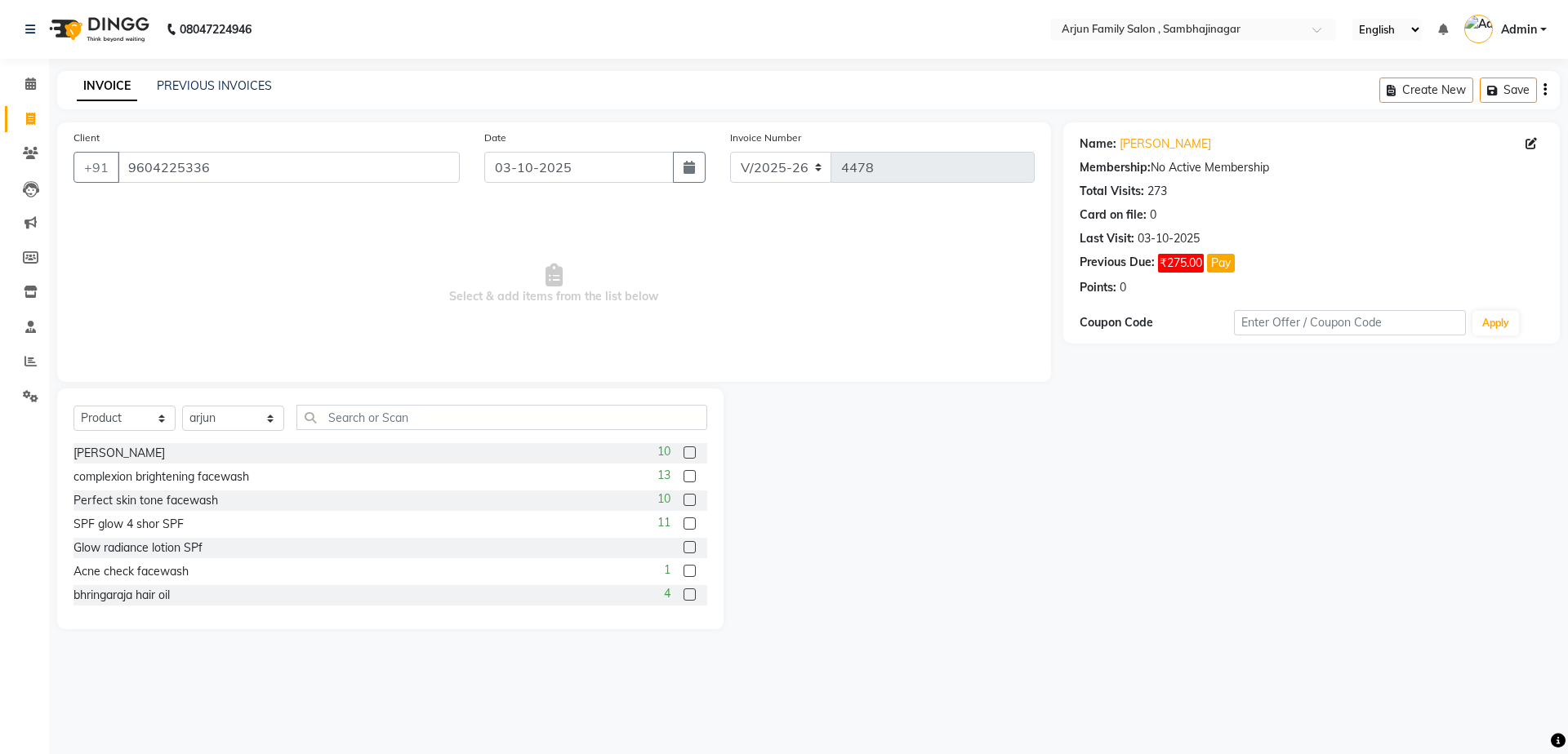
click at [367, 436] on div "Select Service Product Membership Package Voucher Prepaid Gift Card Select Styl…" at bounding box center [390, 424] width 633 height 39
click at [410, 412] on input "text" at bounding box center [502, 418] width 411 height 25
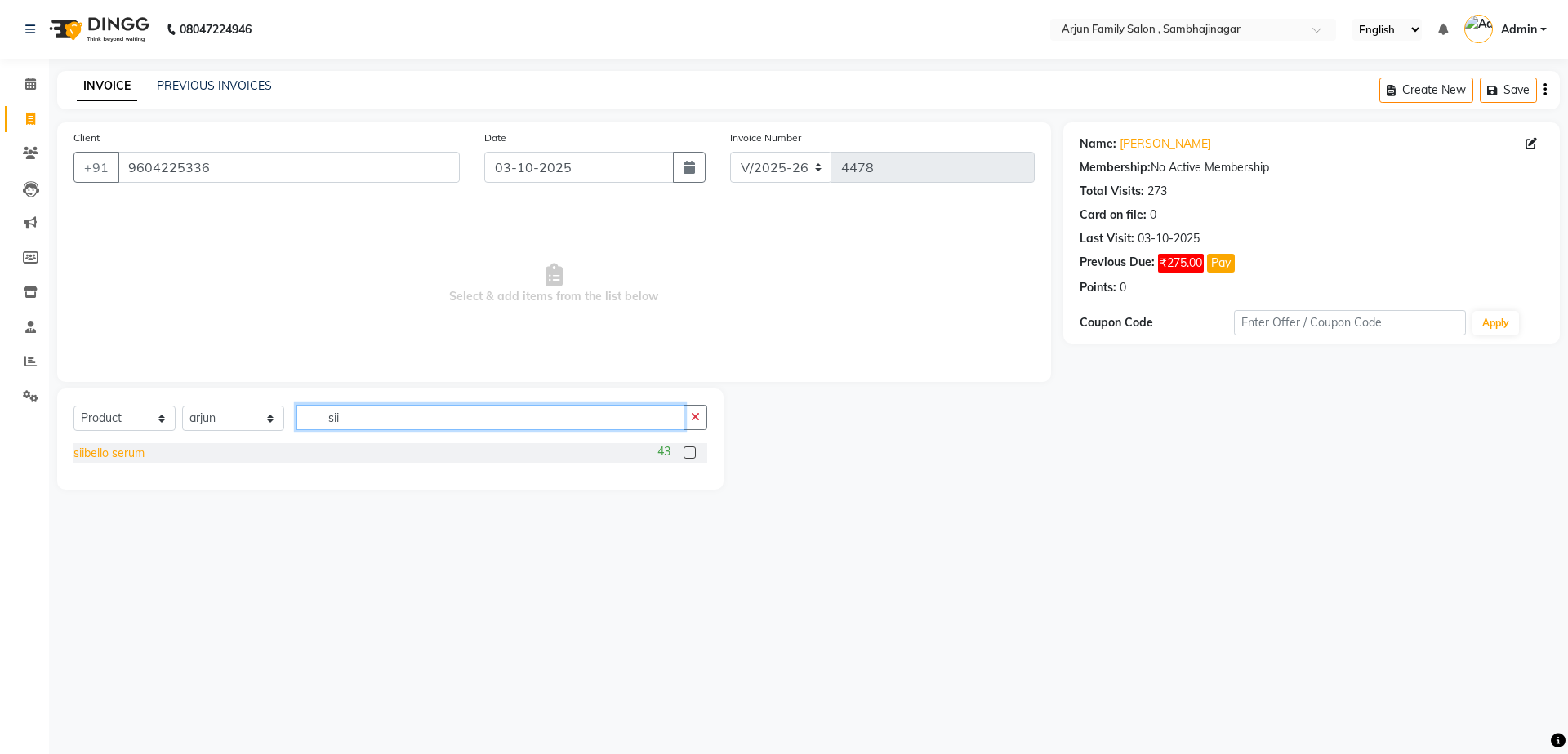
type input "sii"
click at [125, 450] on div "siibello serum" at bounding box center [109, 453] width 71 height 17
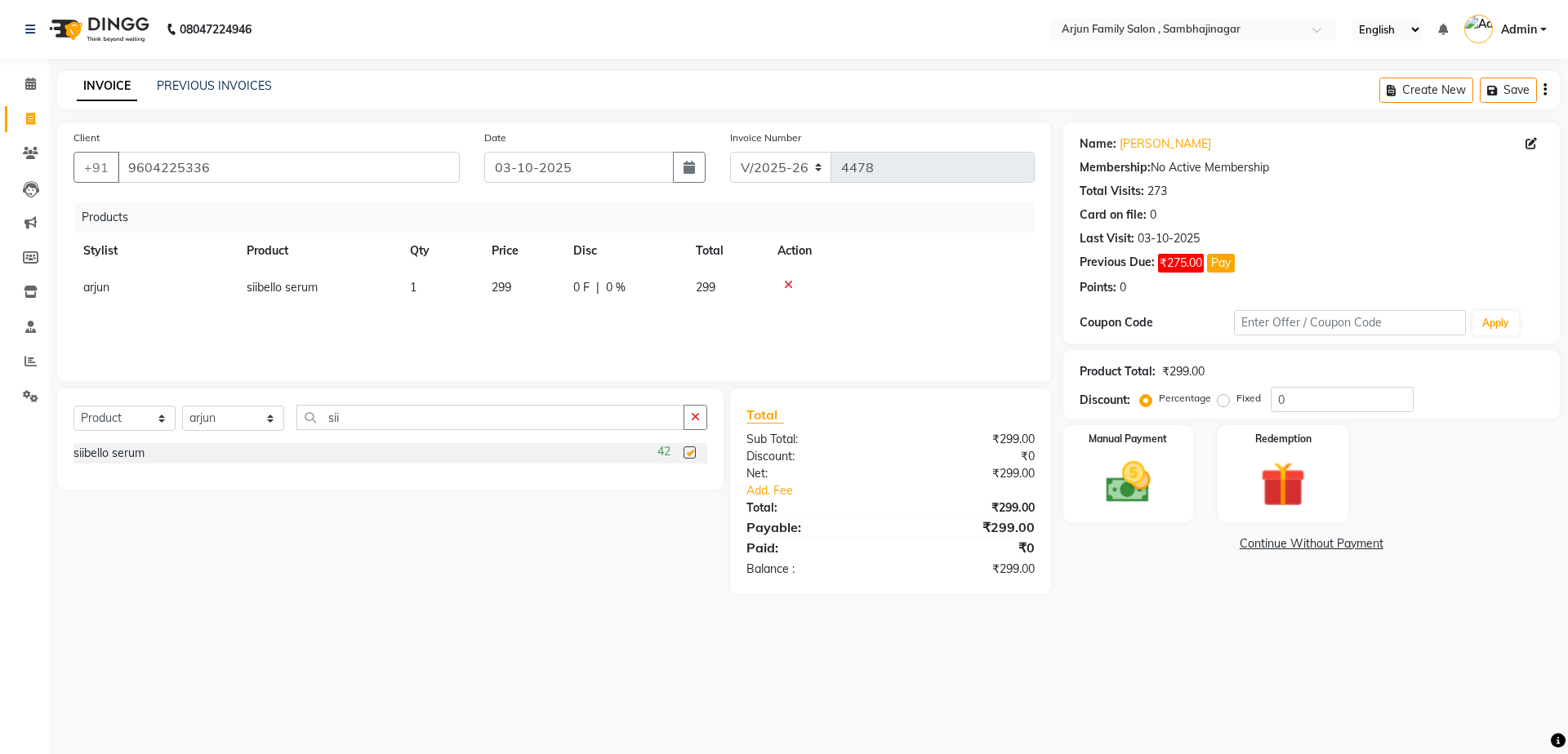
checkbox input "false"
drag, startPoint x: 1134, startPoint y: 486, endPoint x: 1096, endPoint y: 502, distance: 41.2
click at [1093, 483] on img at bounding box center [1128, 482] width 76 height 54
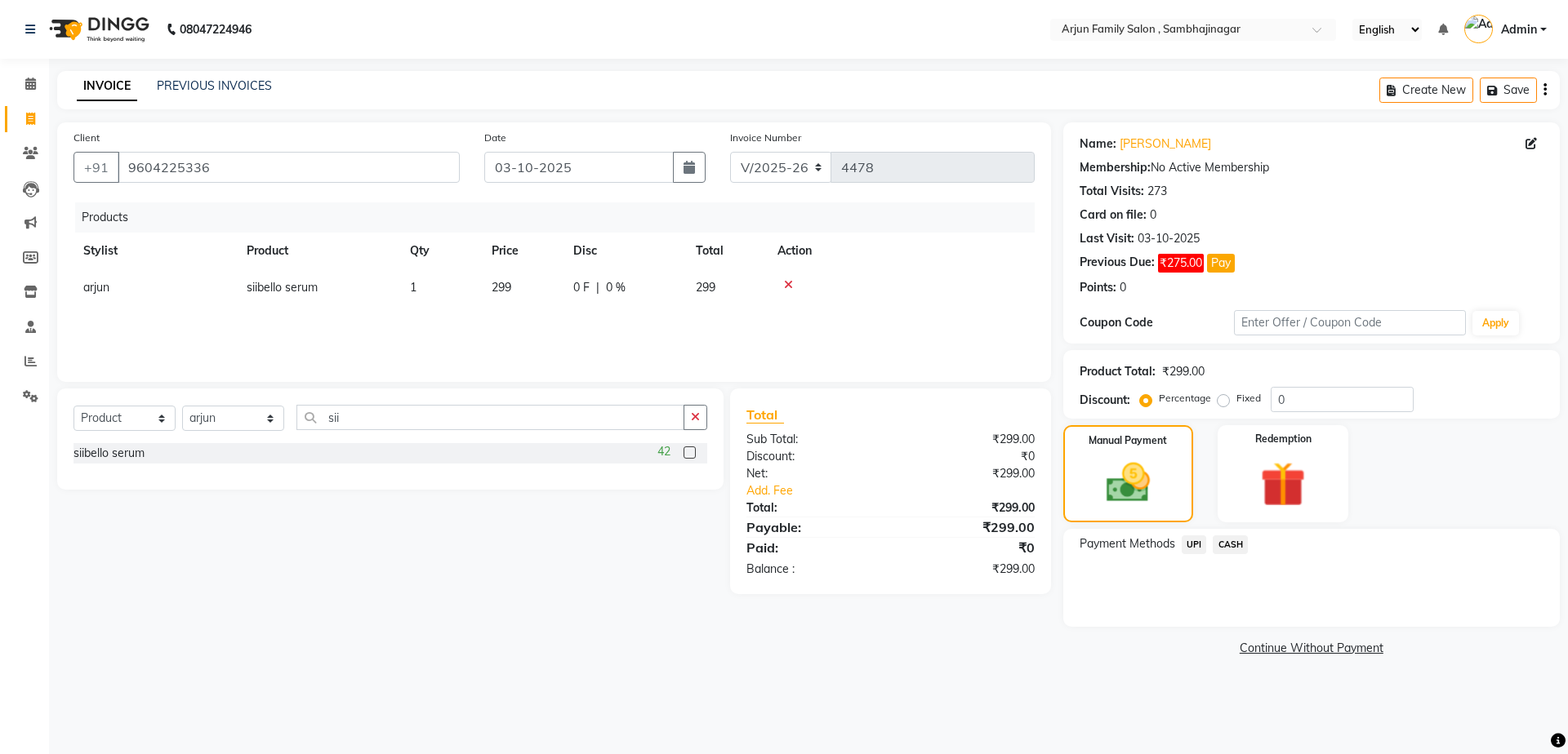
click at [1255, 643] on link "Continue Without Payment" at bounding box center [1311, 648] width 490 height 17
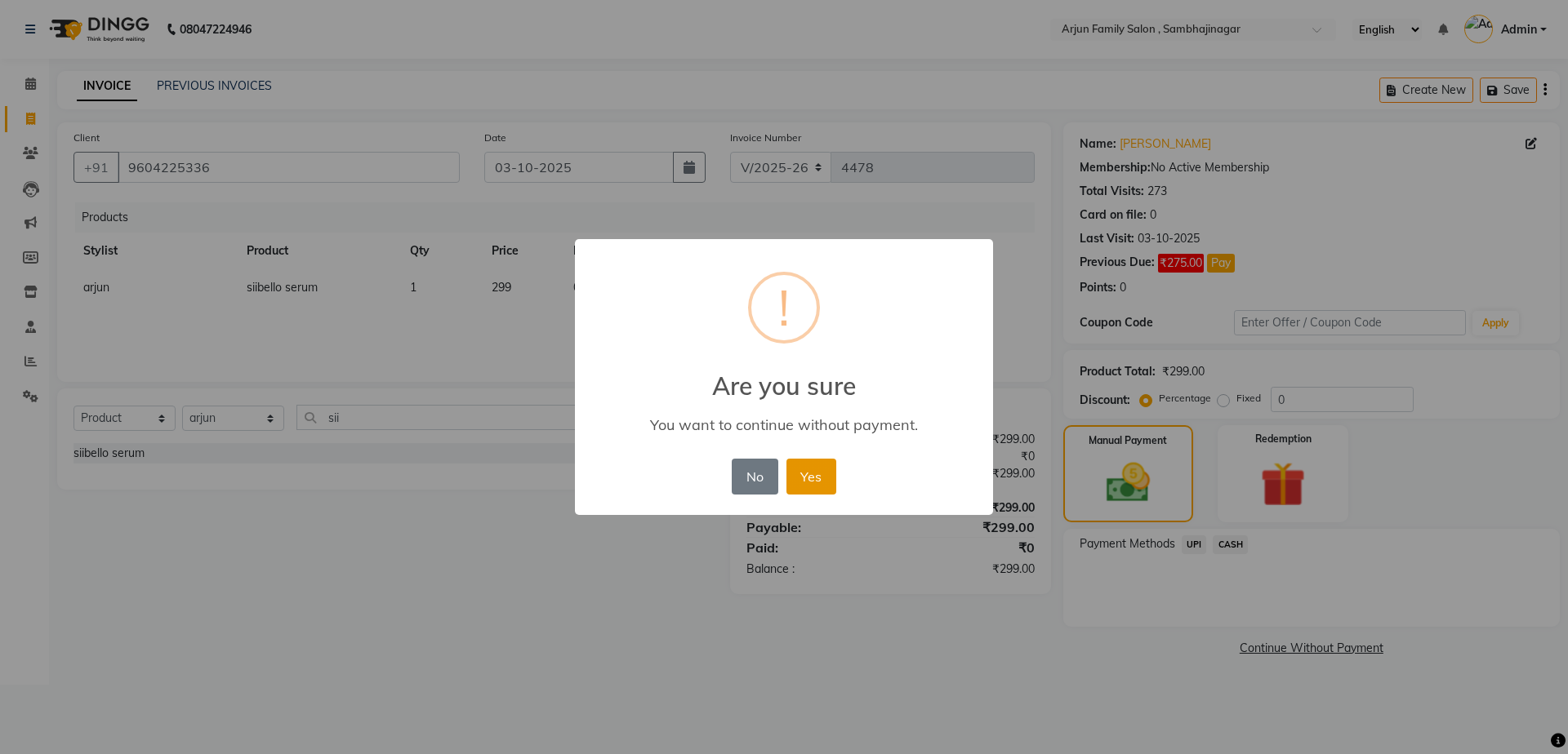
click at [797, 471] on button "Yes" at bounding box center [810, 476] width 49 height 36
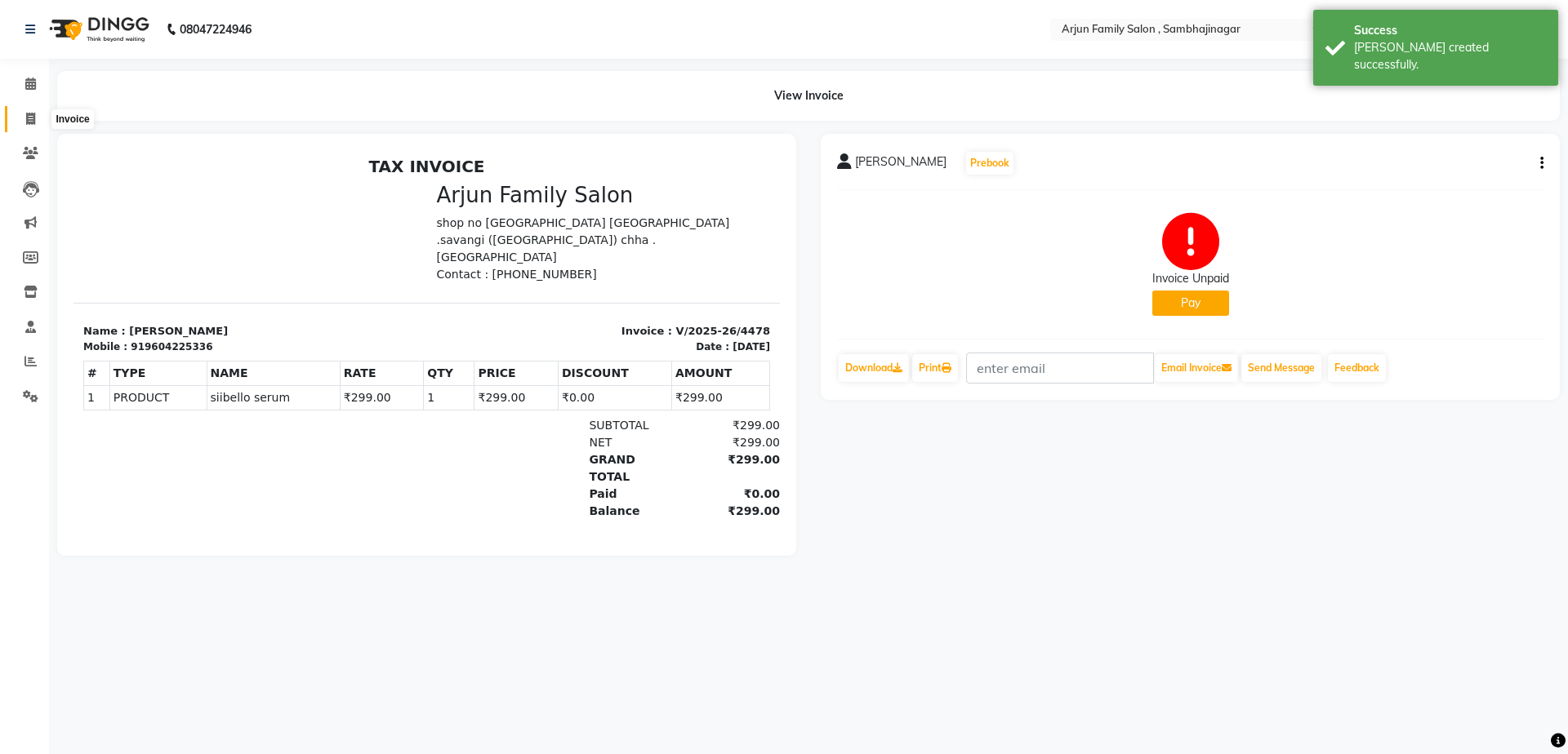
click at [29, 114] on icon at bounding box center [30, 118] width 9 height 13
select select "service"
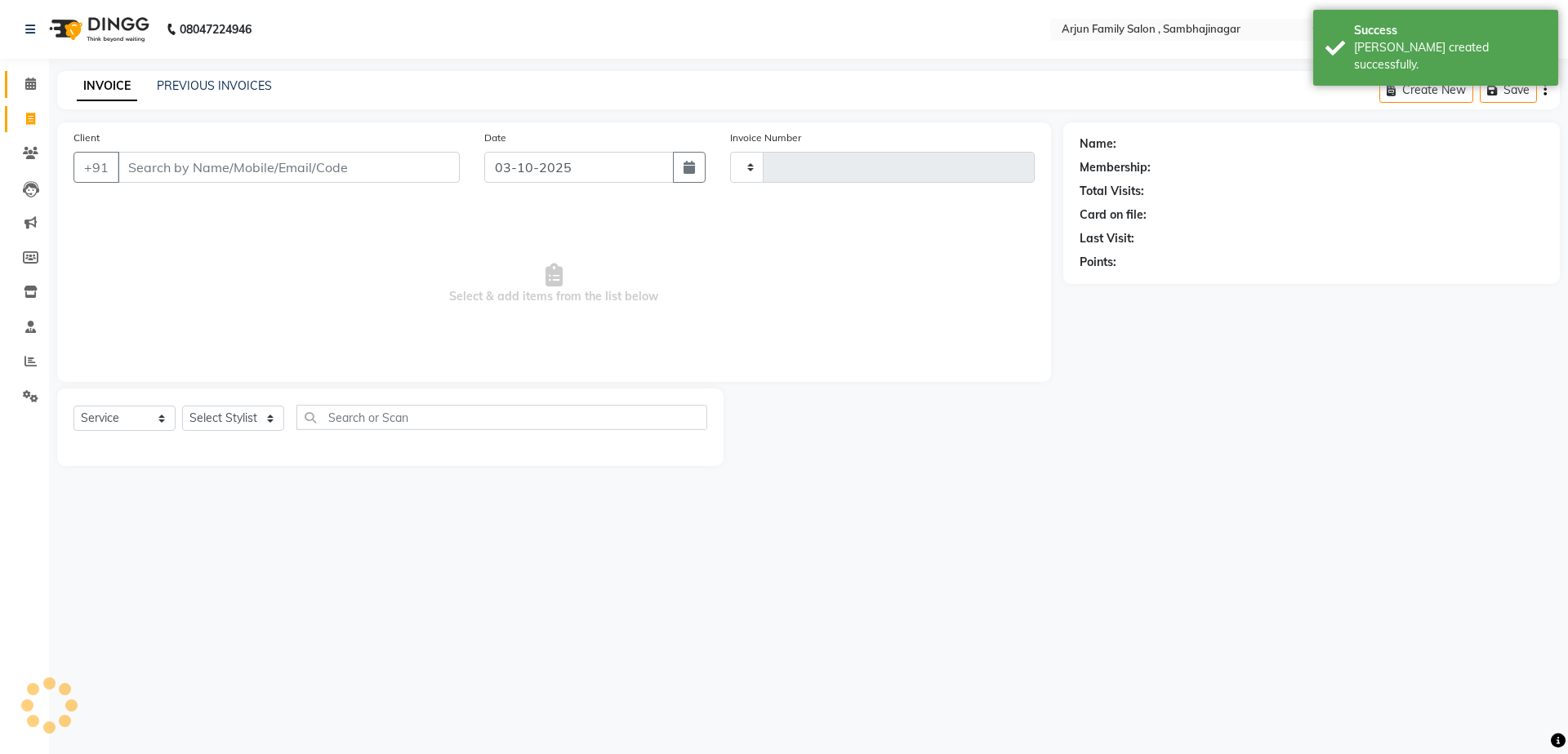
type input "4479"
select select "6947"
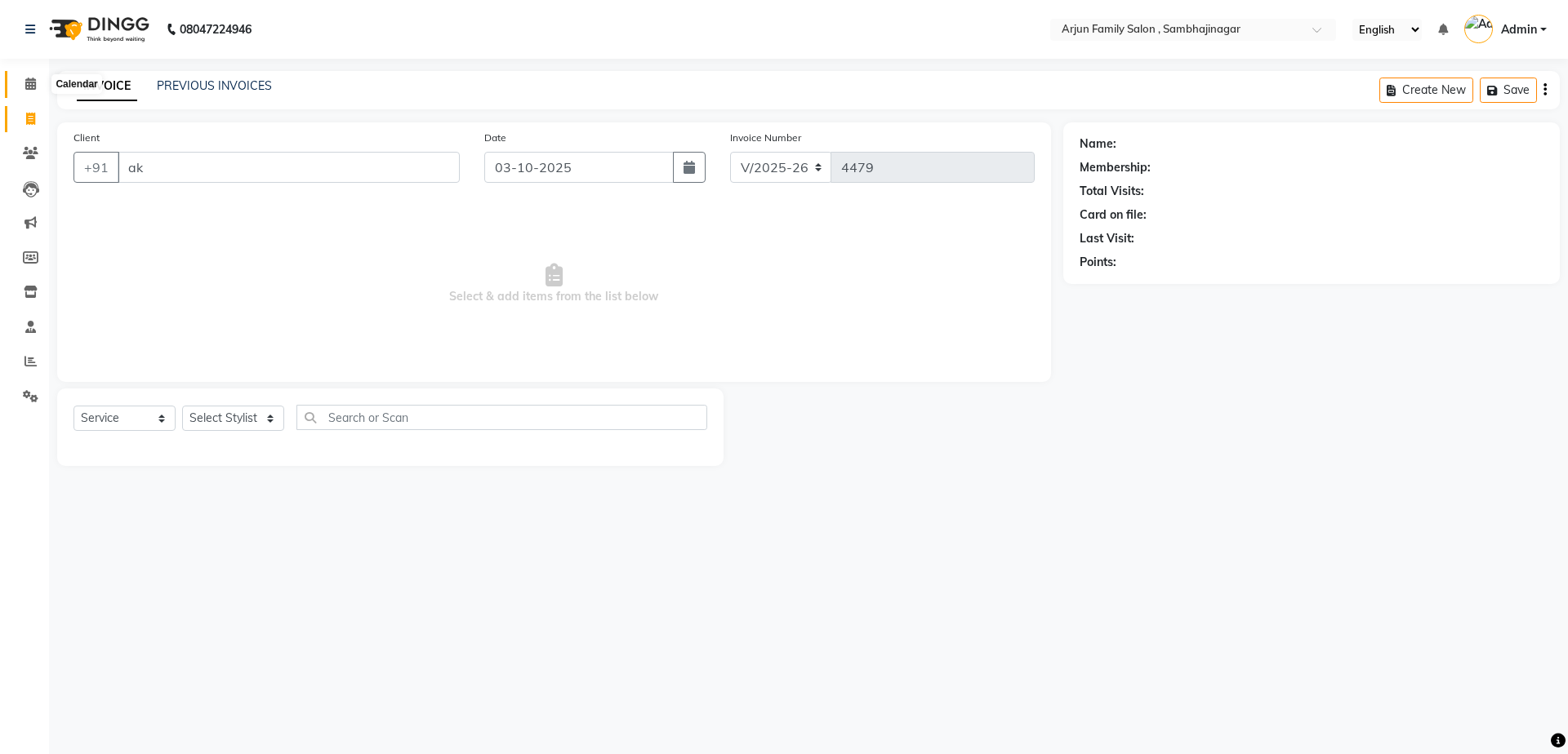
type input "a"
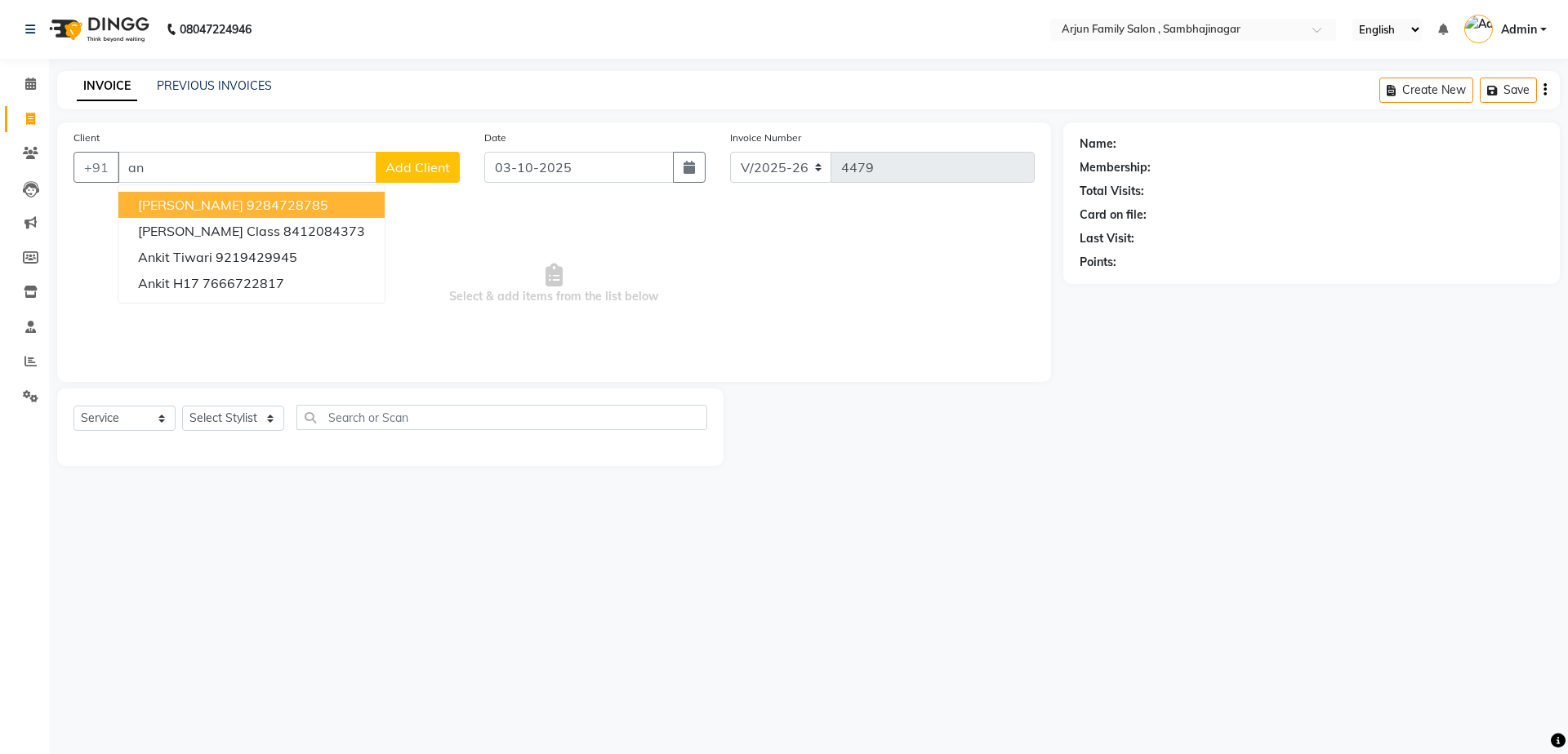
type input "a"
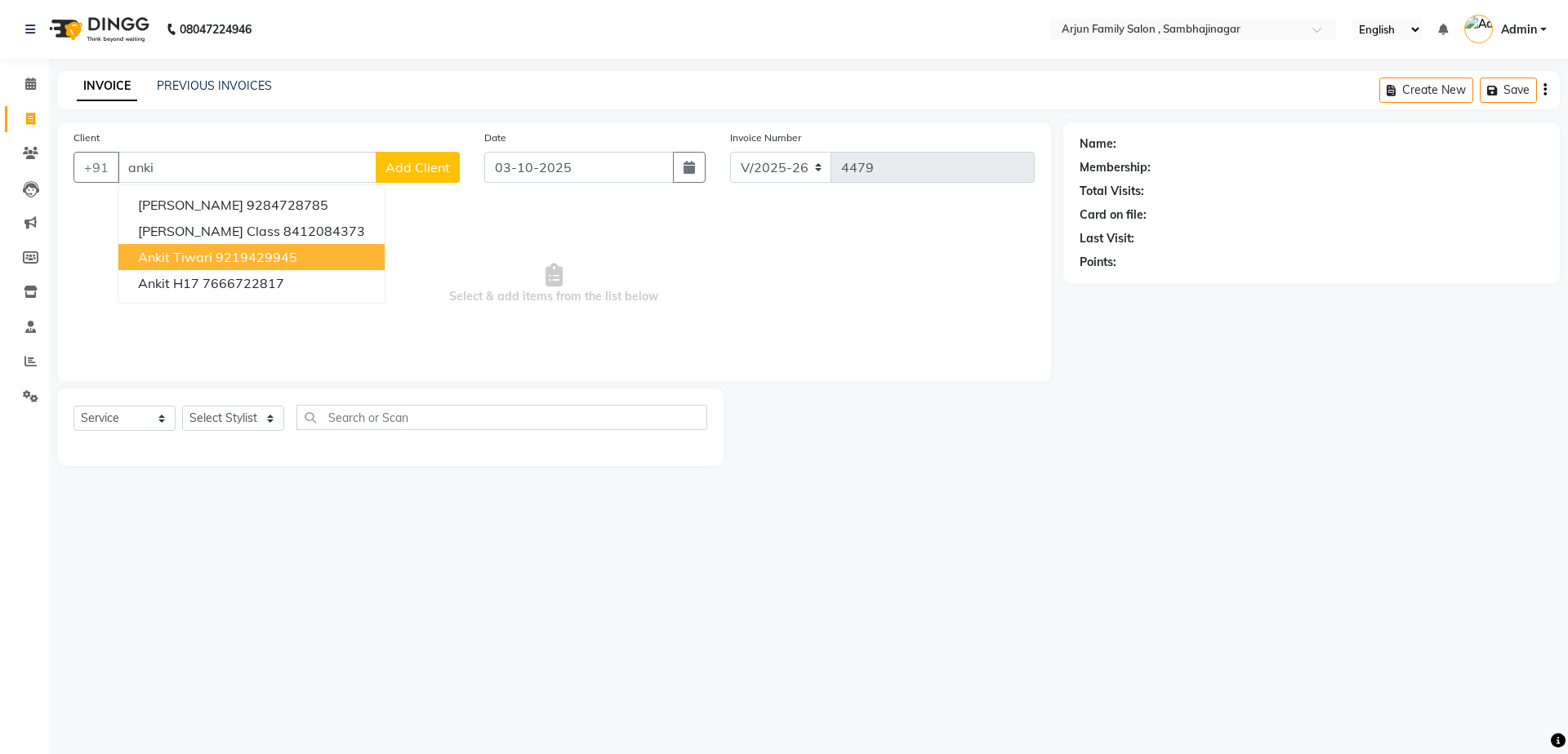
click at [205, 254] on span "ankit tiwari" at bounding box center [175, 257] width 75 height 16
type input "9219429945"
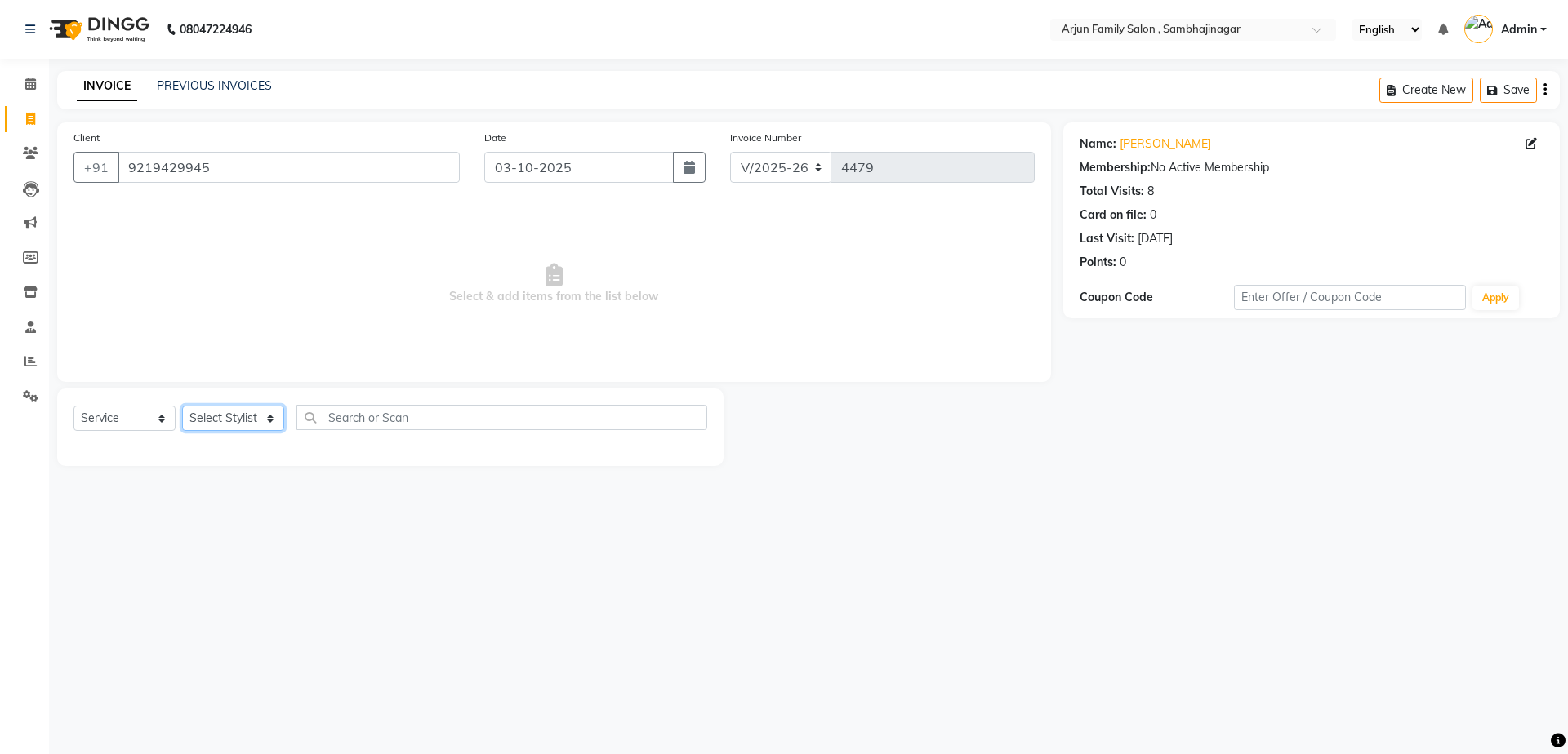
click at [202, 413] on select "Select Stylist arjun [PERSON_NAME] [PERSON_NAME] [PERSON_NAME] [PERSON_NAME]" at bounding box center [233, 419] width 102 height 25
select select "62015"
click at [182, 406] on select "Select Stylist arjun [PERSON_NAME] [PERSON_NAME] [PERSON_NAME] [PERSON_NAME]" at bounding box center [233, 419] width 102 height 25
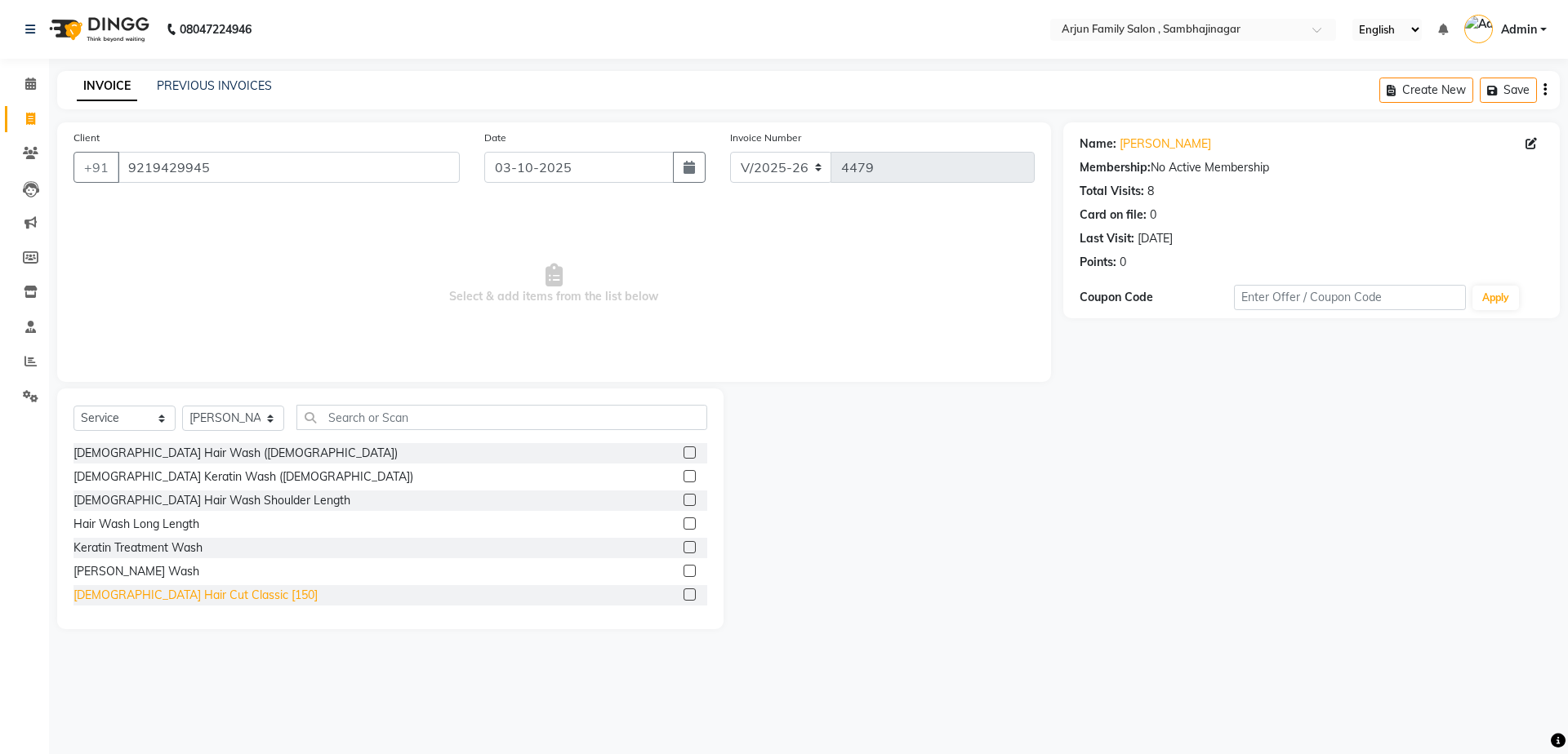
click at [194, 590] on div "[DEMOGRAPHIC_DATA] Hair Cut Classic [150]" at bounding box center [195, 595] width 244 height 17
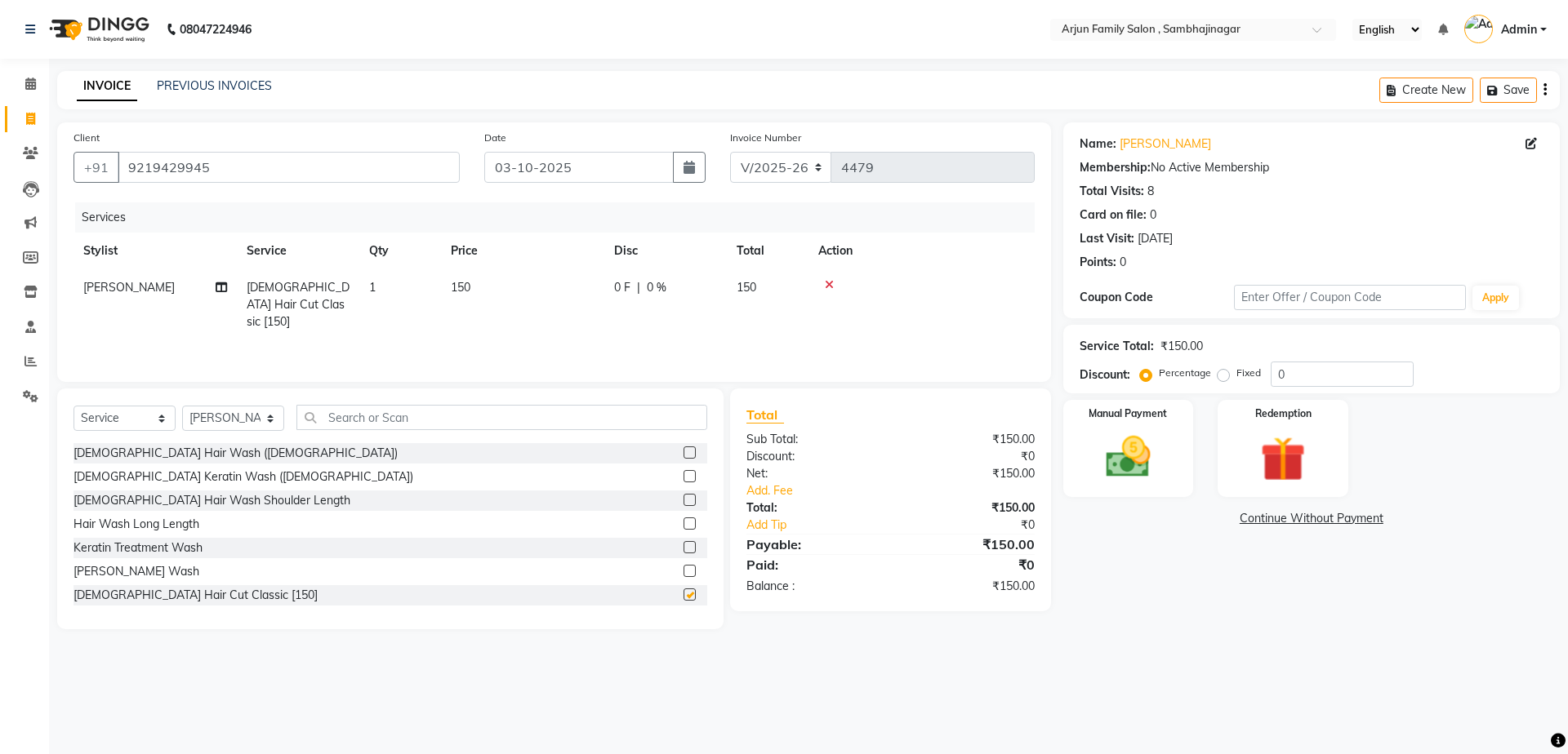
checkbox input "false"
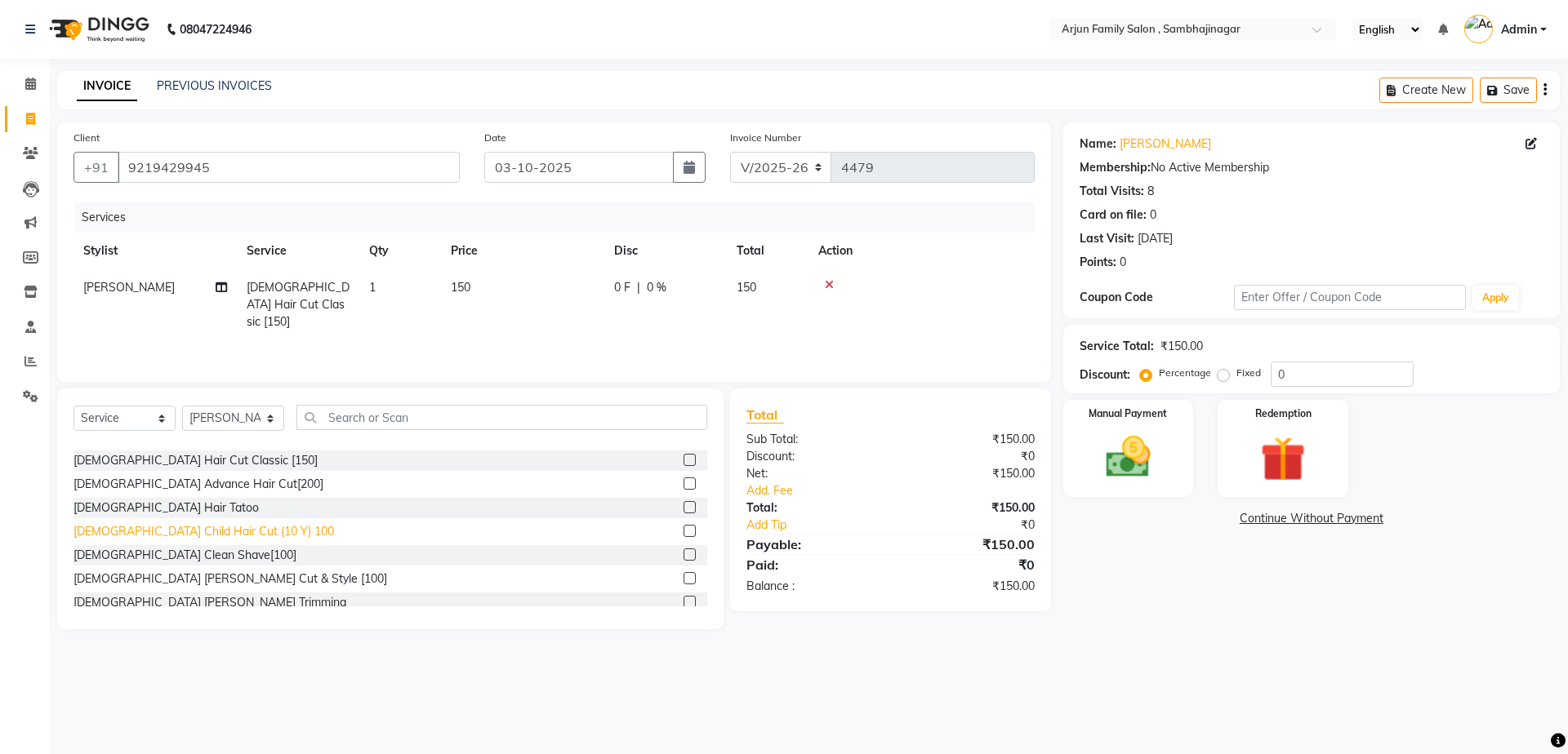
scroll to position [164, 0]
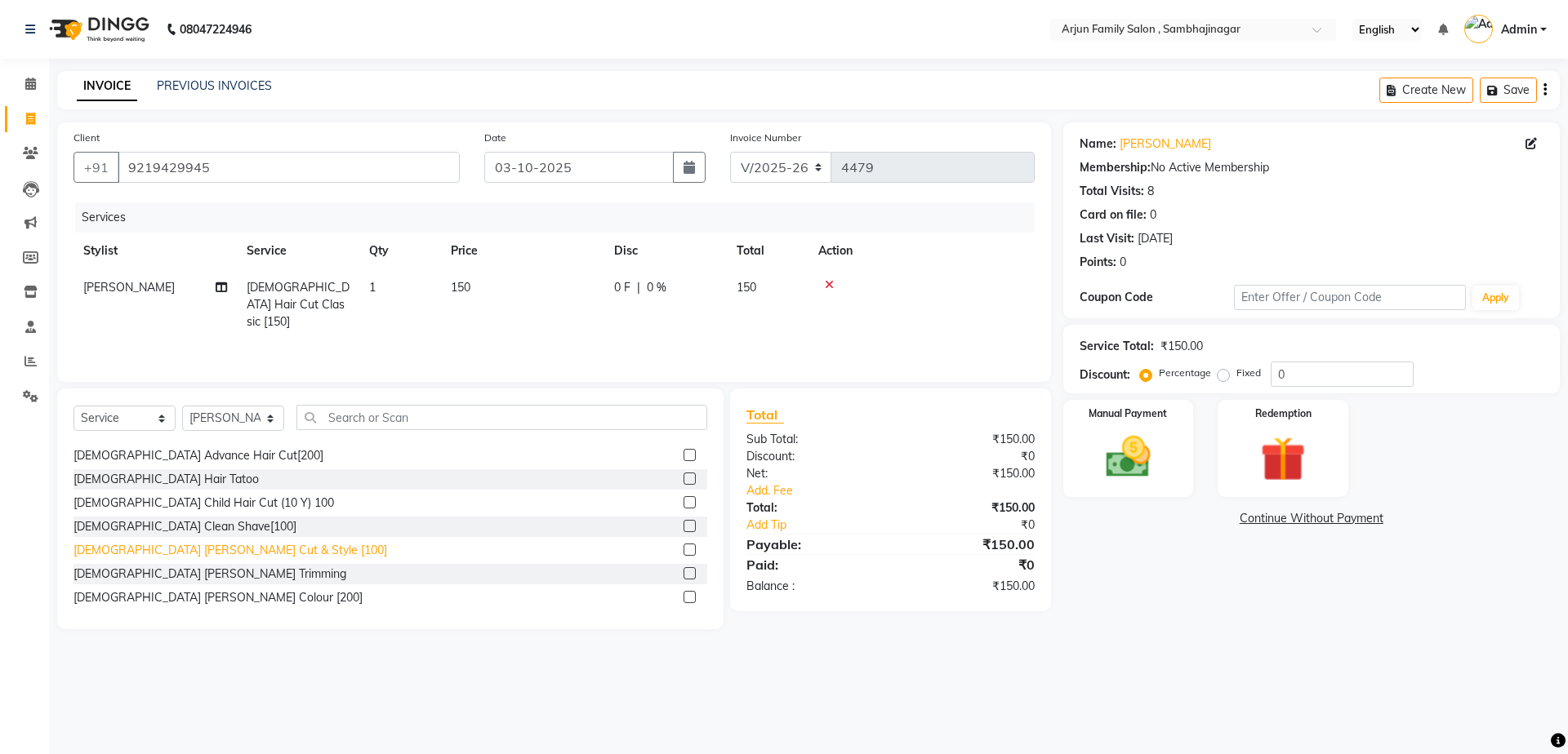
click at [215, 547] on div "[DEMOGRAPHIC_DATA] [PERSON_NAME] Cut & Style [100]" at bounding box center [231, 550] width 314 height 17
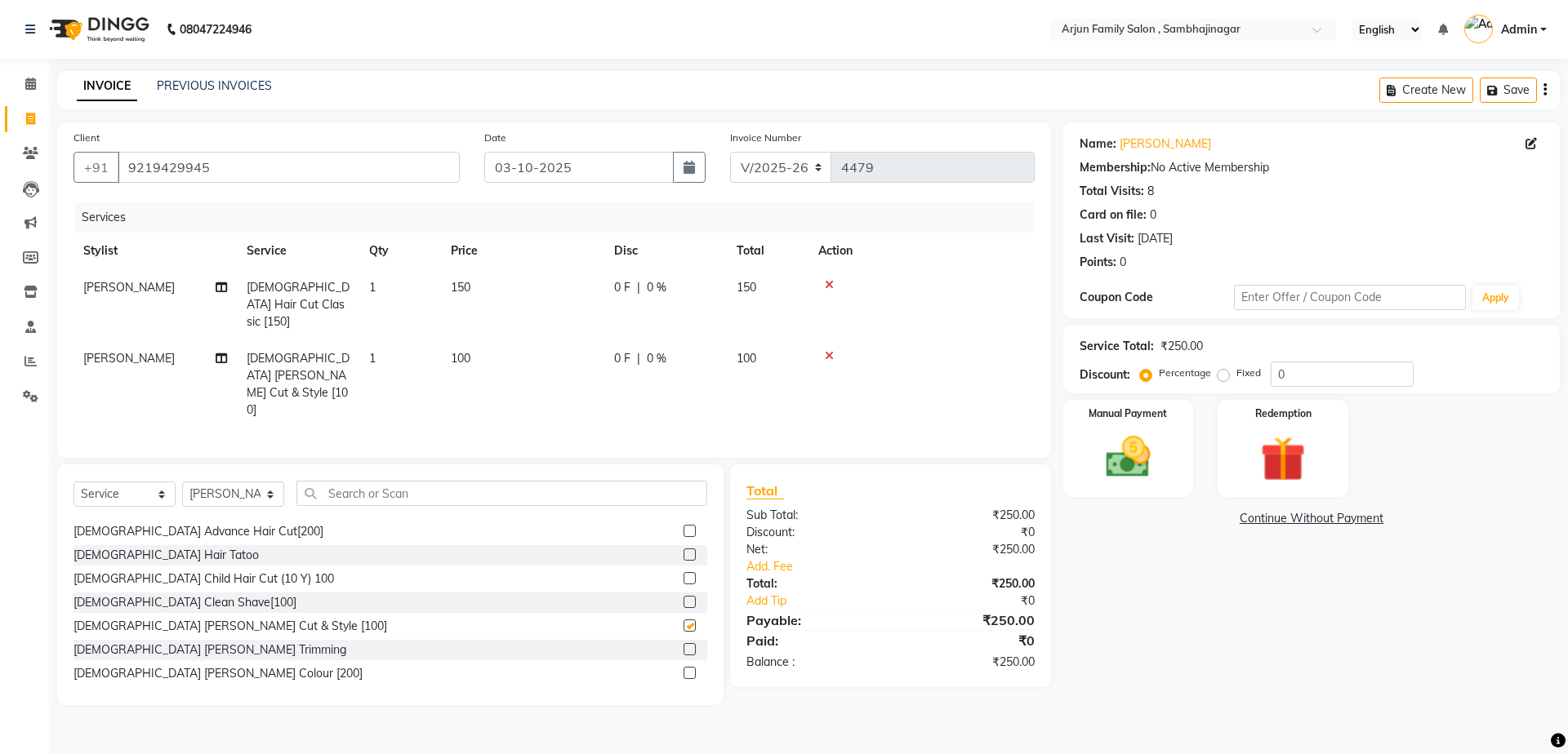
checkbox input "false"
click at [1133, 442] on img at bounding box center [1128, 457] width 76 height 54
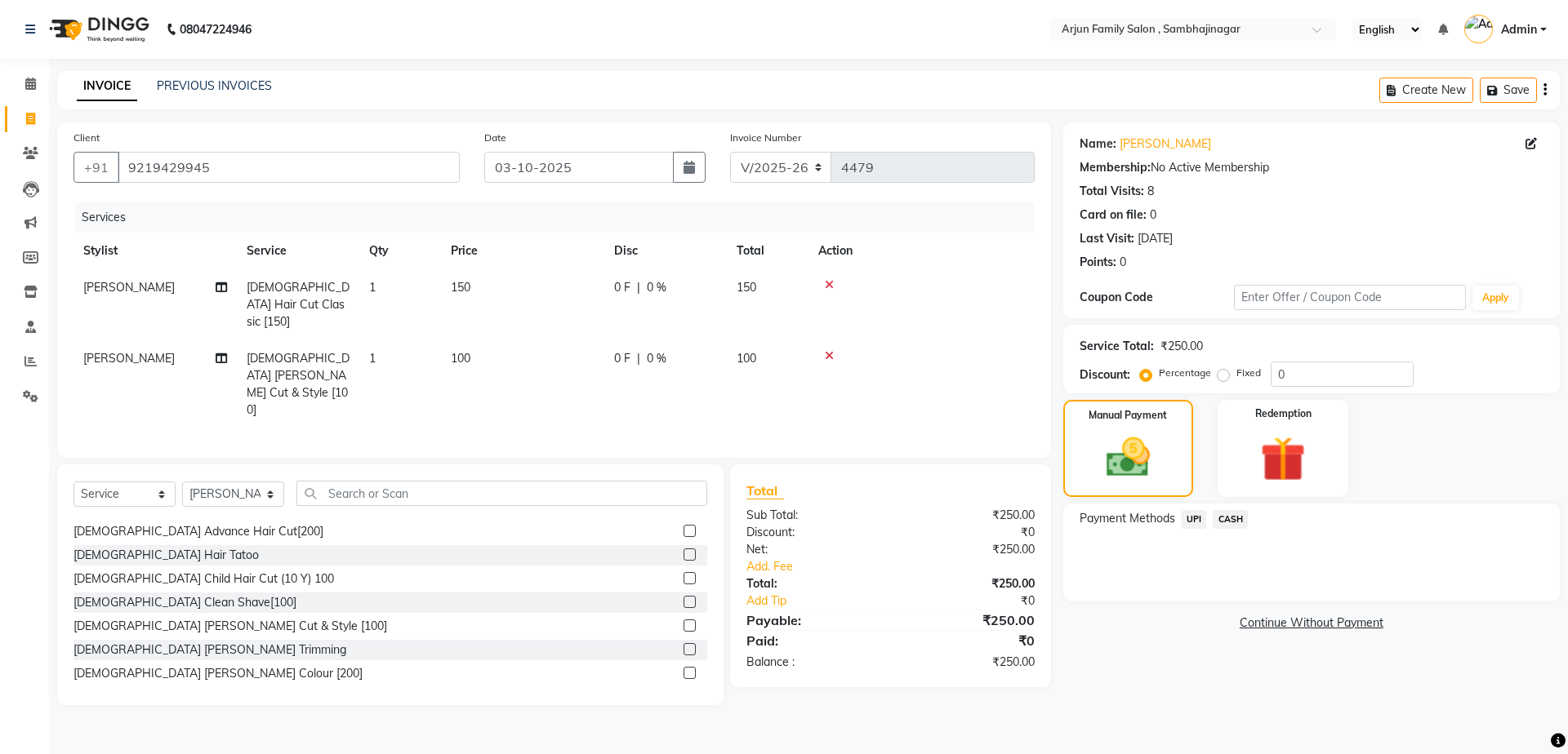
click at [1190, 520] on span "UPI" at bounding box center [1194, 519] width 25 height 18
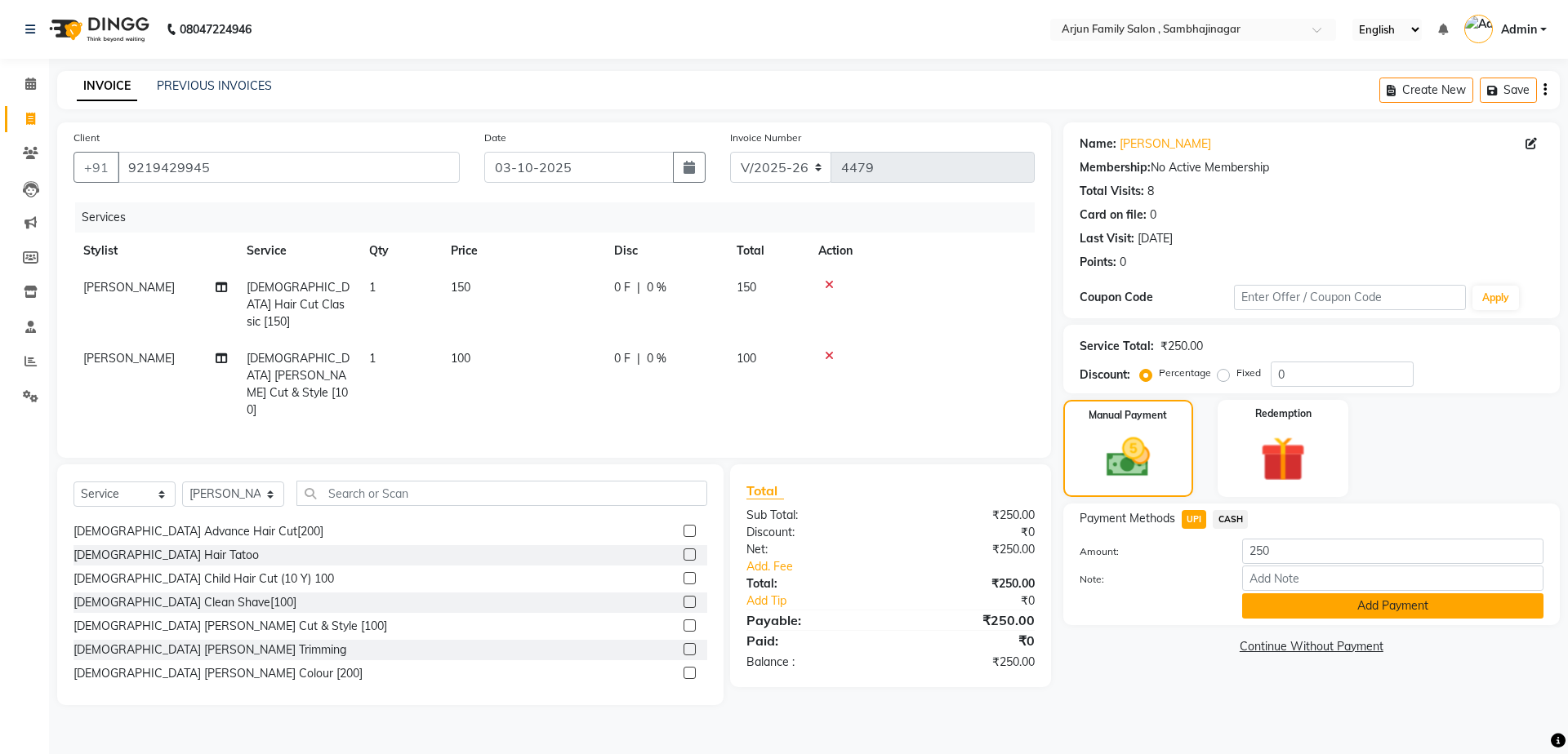
click at [1274, 616] on button "Add Payment" at bounding box center [1392, 606] width 301 height 25
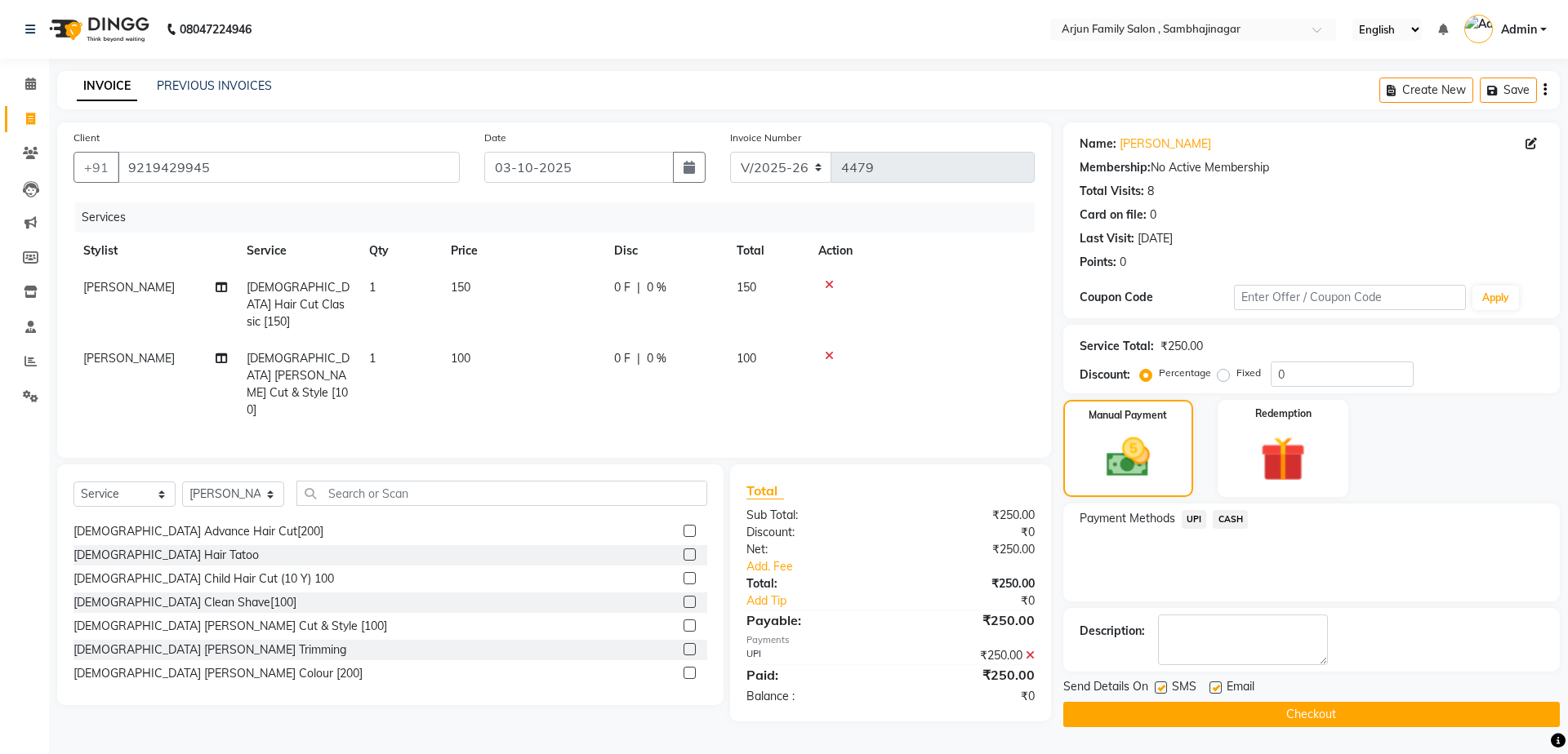
click at [1269, 713] on button "Checkout" at bounding box center [1311, 715] width 497 height 25
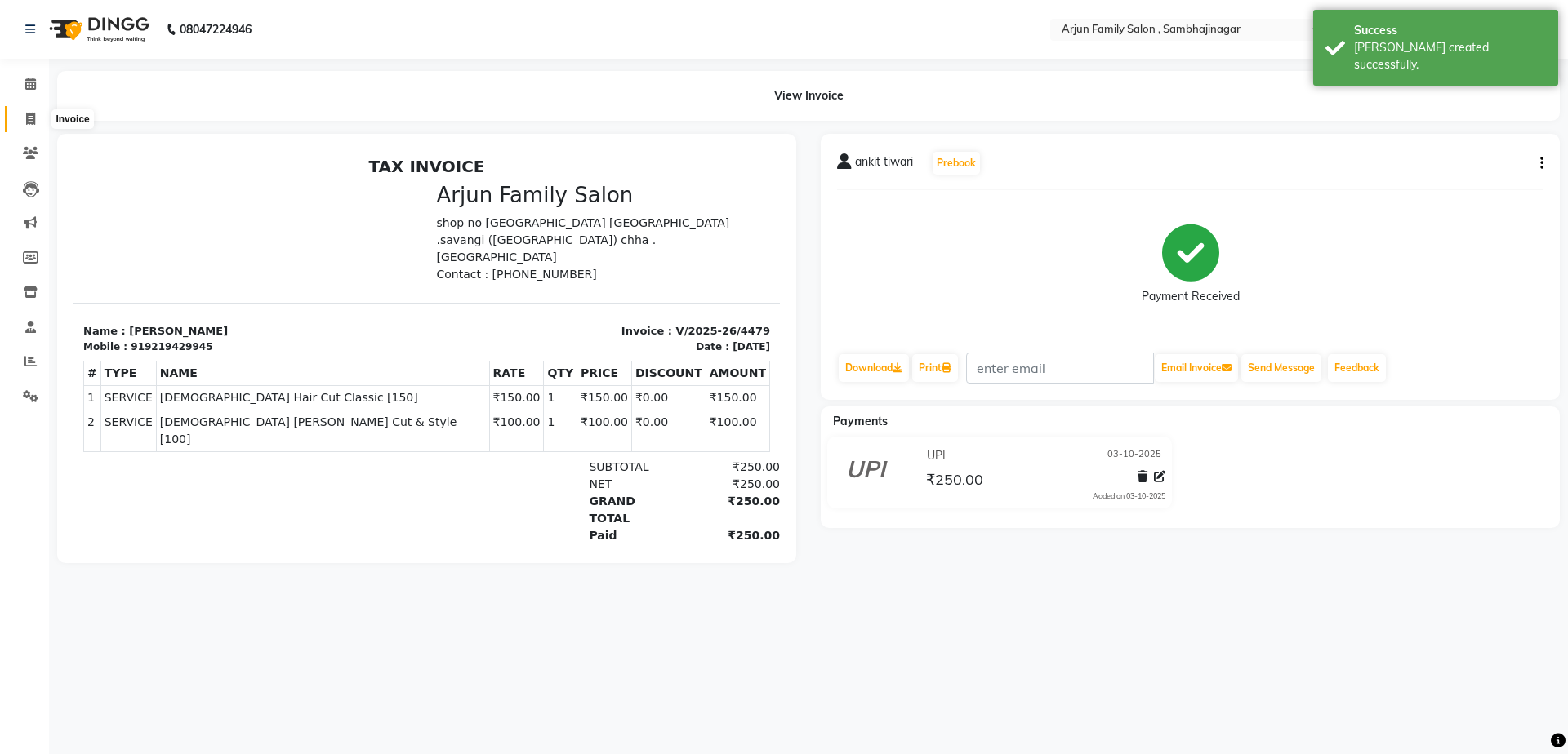
click at [34, 114] on icon at bounding box center [30, 118] width 9 height 13
select select "service"
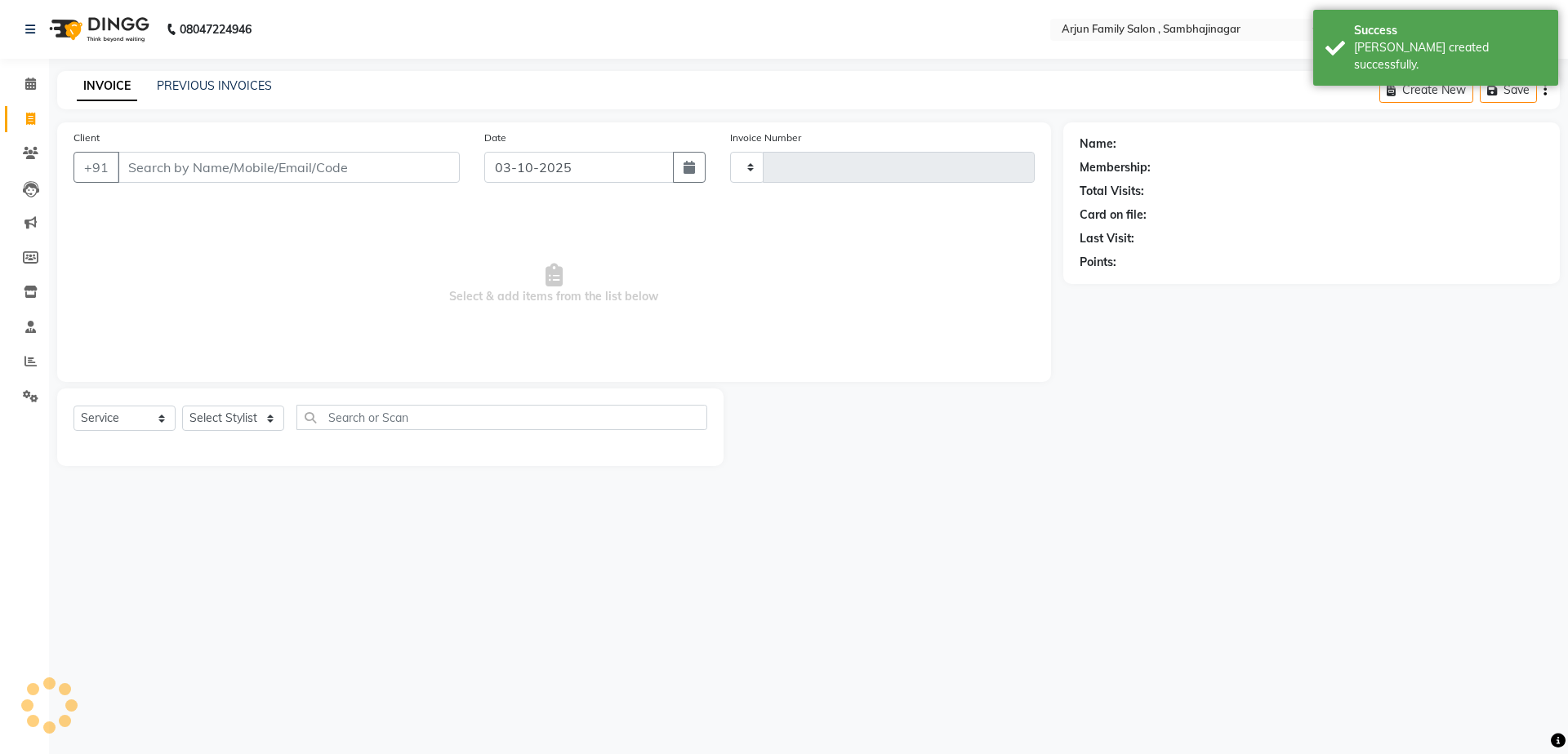
type input "4480"
select select "6947"
